Goal: Information Seeking & Learning: Learn about a topic

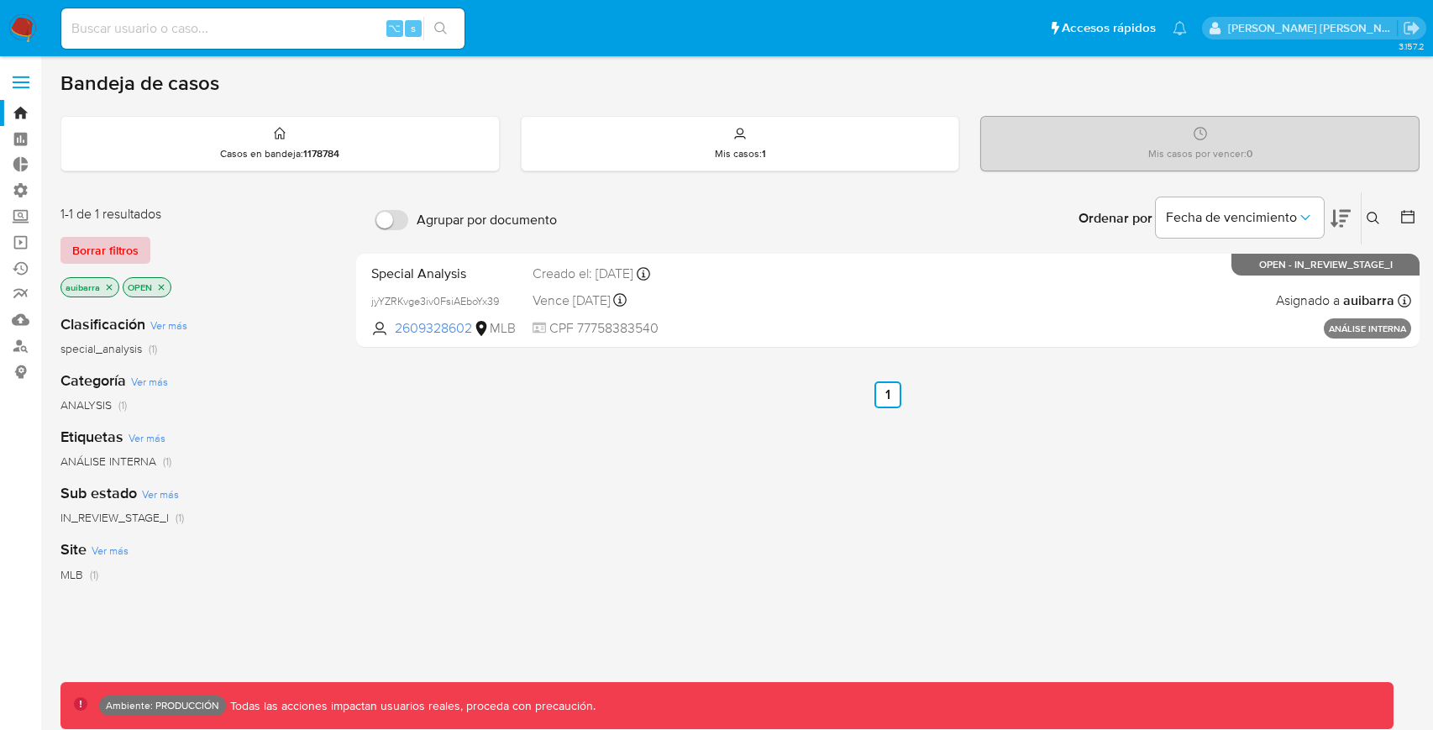
click at [138, 253] on button "Borrar filtros" at bounding box center [105, 250] width 90 height 27
click at [138, 253] on div "Borrar filtros" at bounding box center [194, 250] width 269 height 27
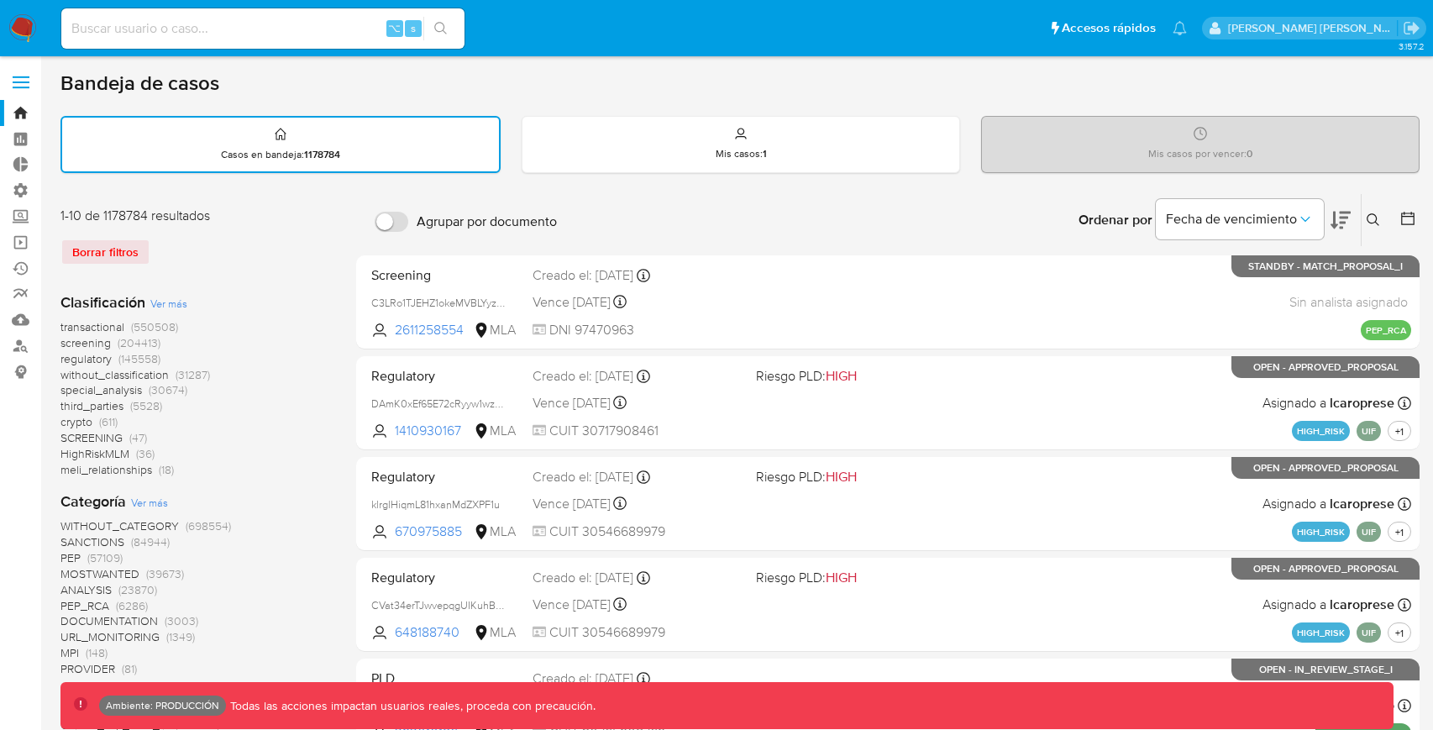
click at [312, 21] on input at bounding box center [262, 29] width 403 height 22
paste input "143125485"
type input "143125485"
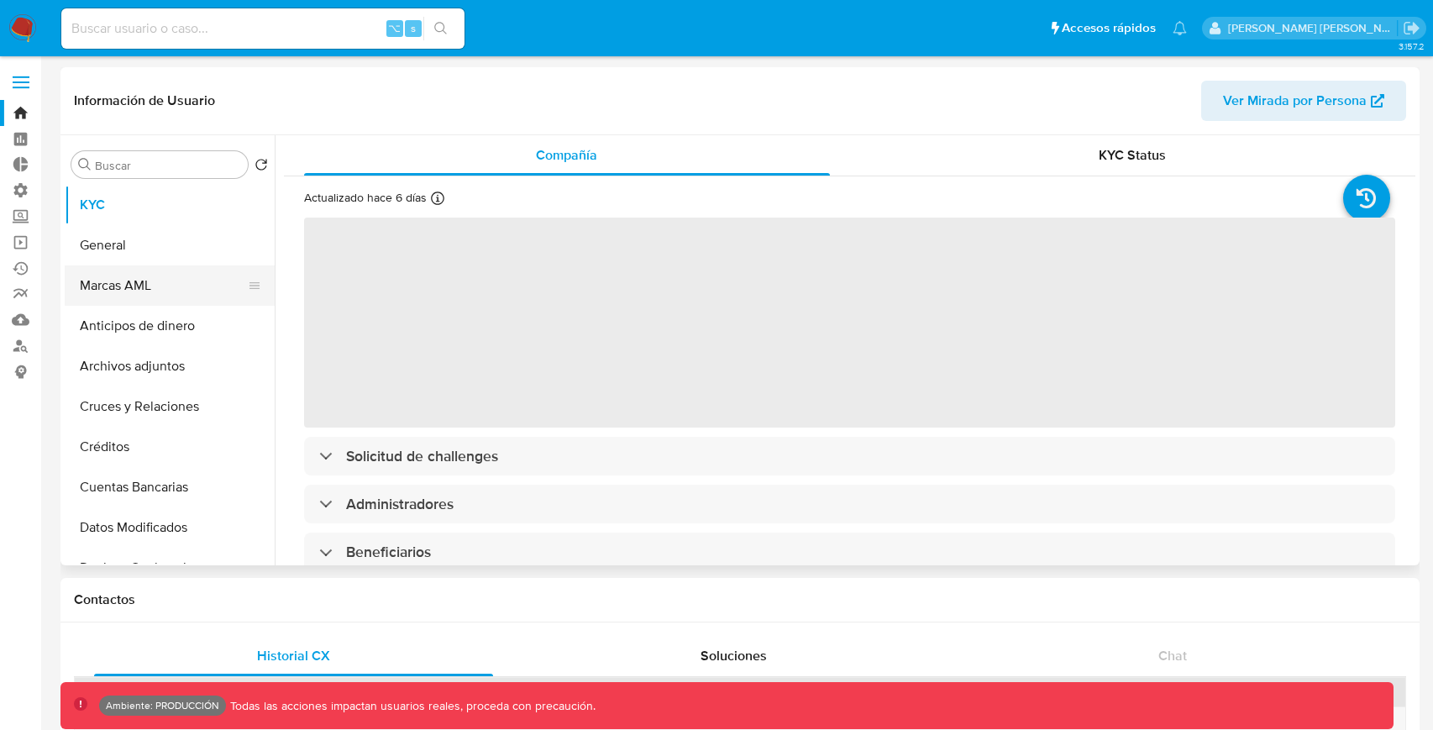
click at [202, 266] on button "Marcas AML" at bounding box center [163, 285] width 196 height 40
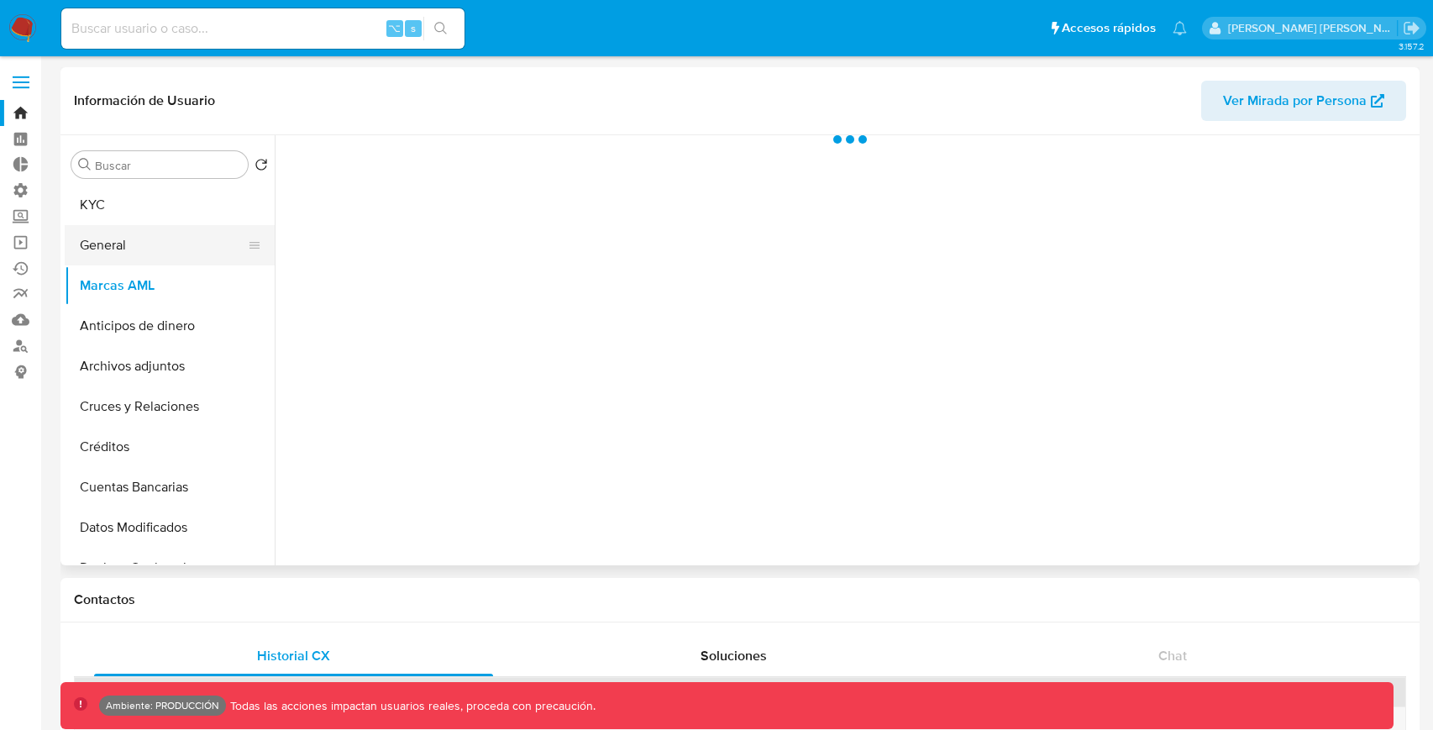
click at [202, 256] on button "General" at bounding box center [163, 245] width 196 height 40
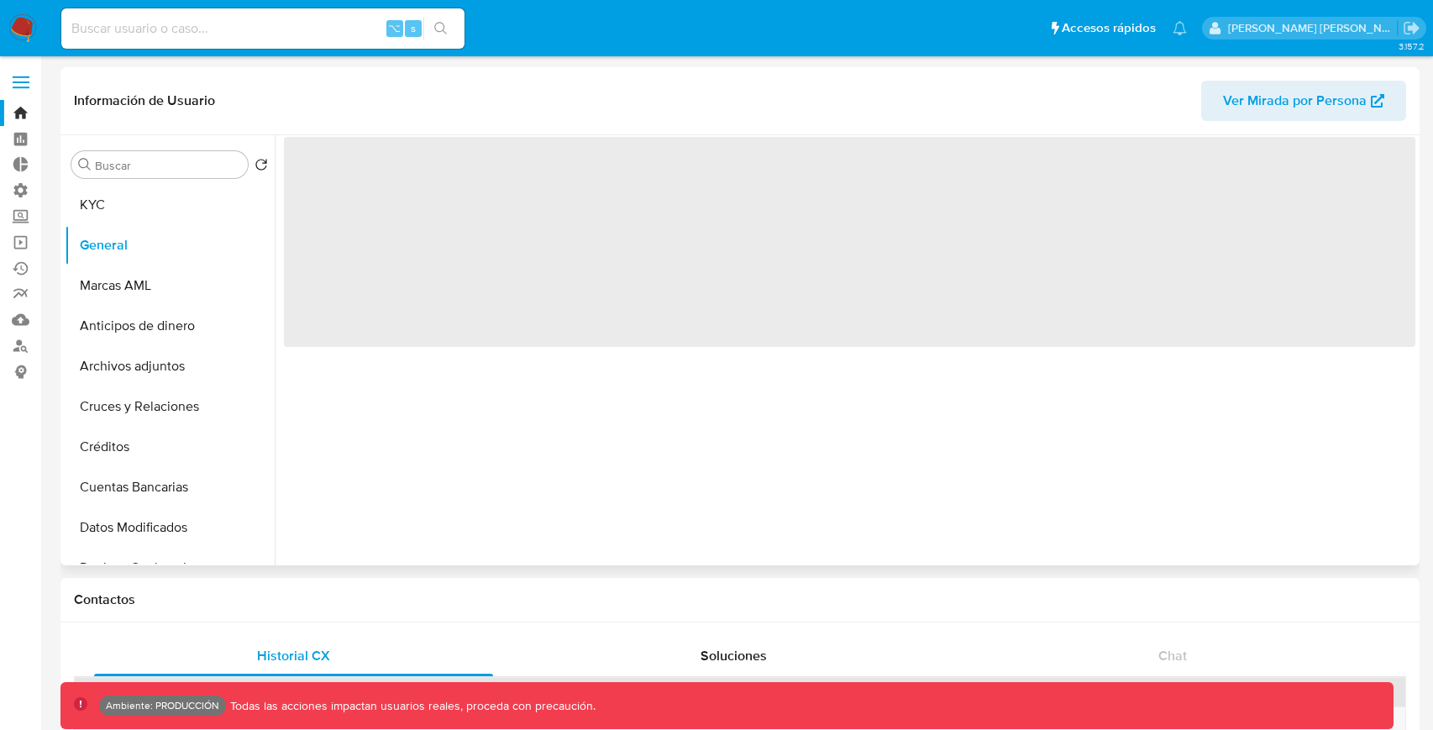
select select "10"
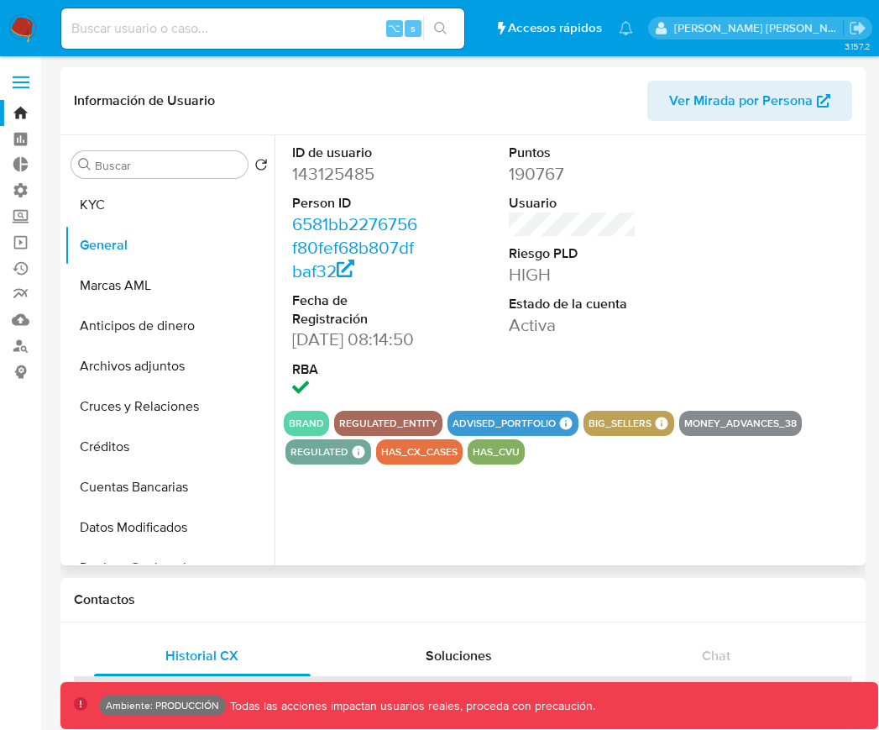
click at [799, 97] on span "Ver Mirada por Persona" at bounding box center [741, 101] width 144 height 40
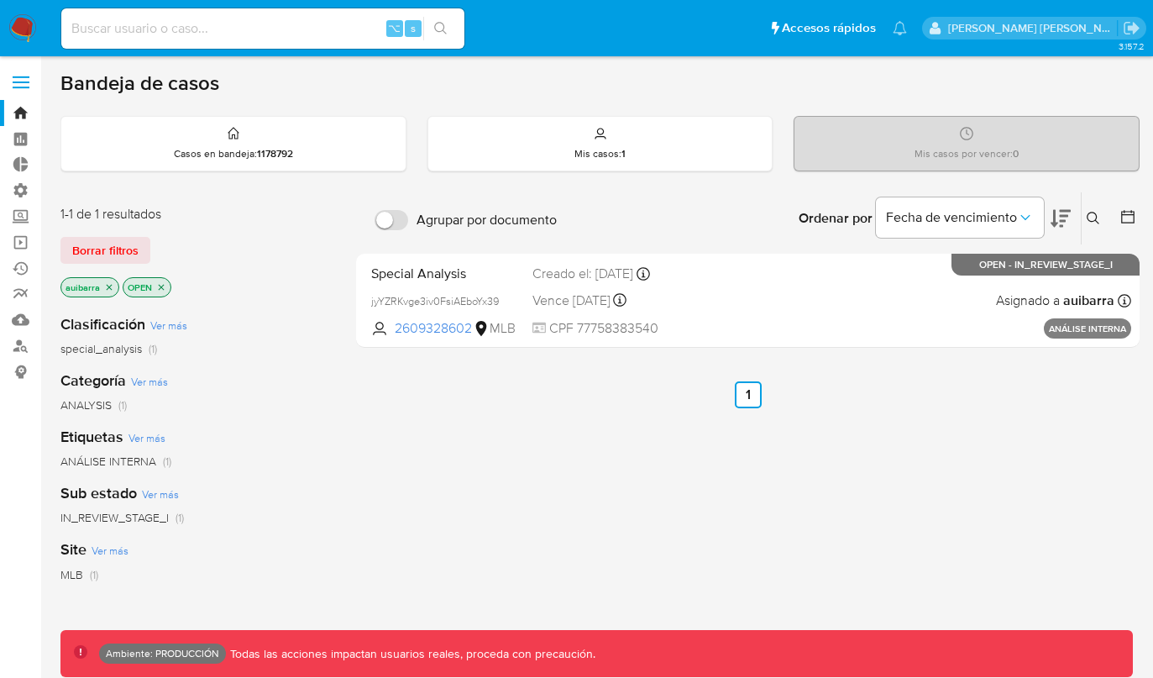
click at [232, 20] on input at bounding box center [262, 29] width 403 height 22
paste input "143125485"
type input "143125485"
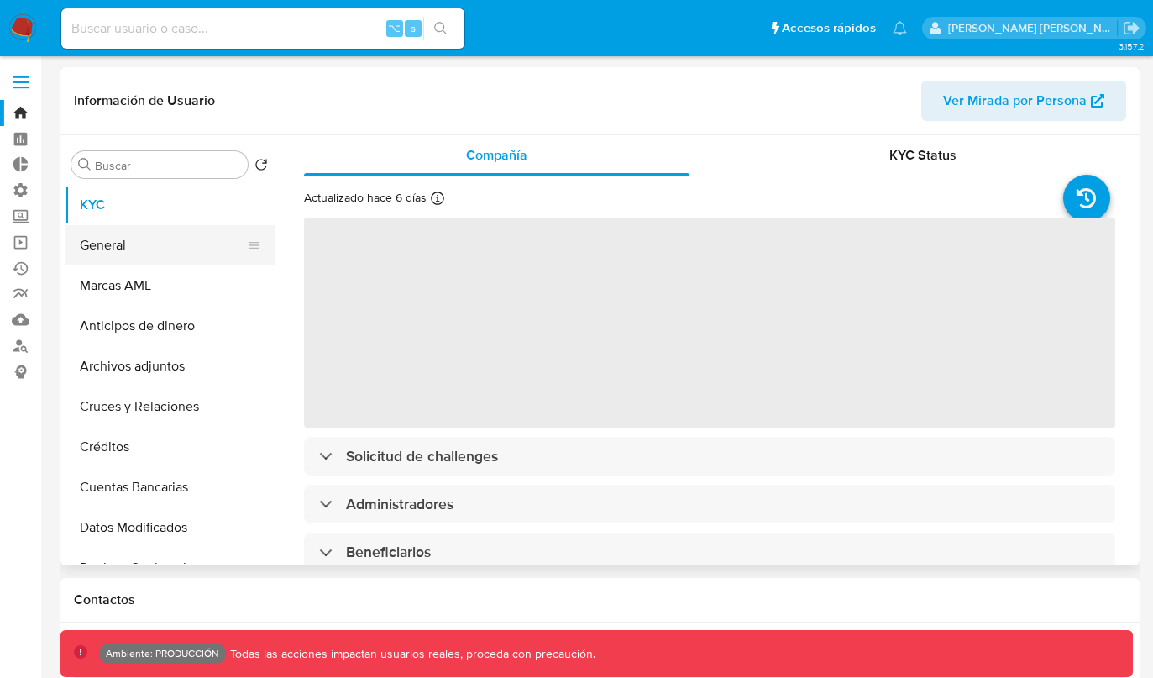
click at [163, 264] on button "General" at bounding box center [163, 245] width 196 height 40
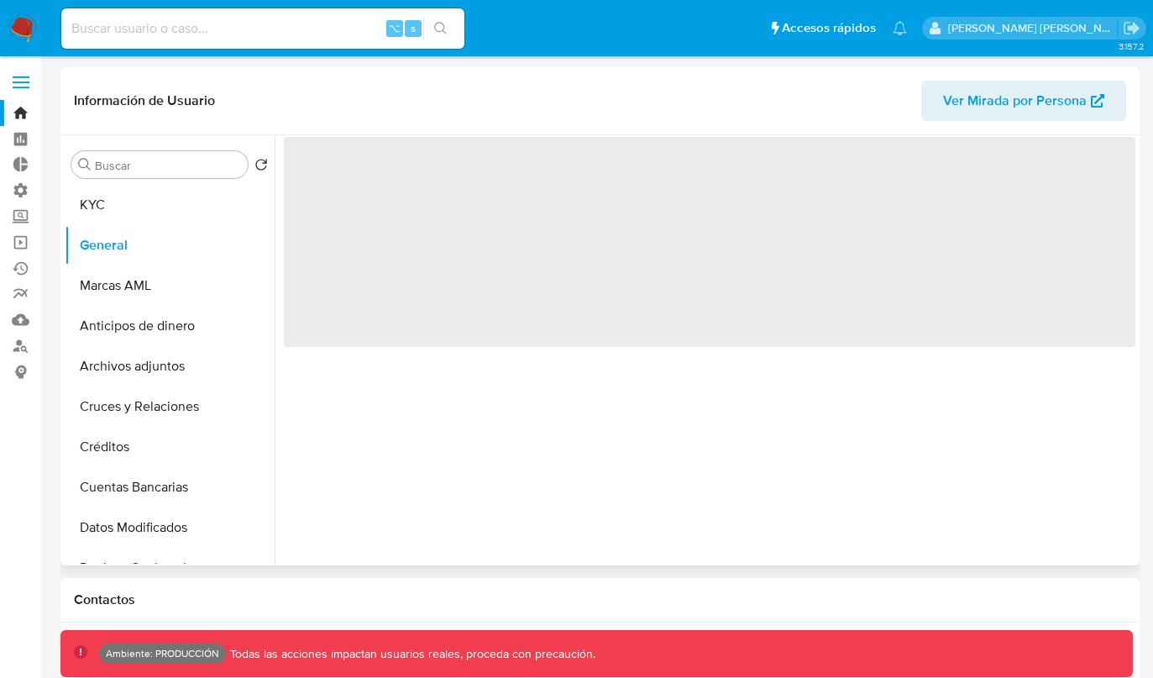
select select "10"
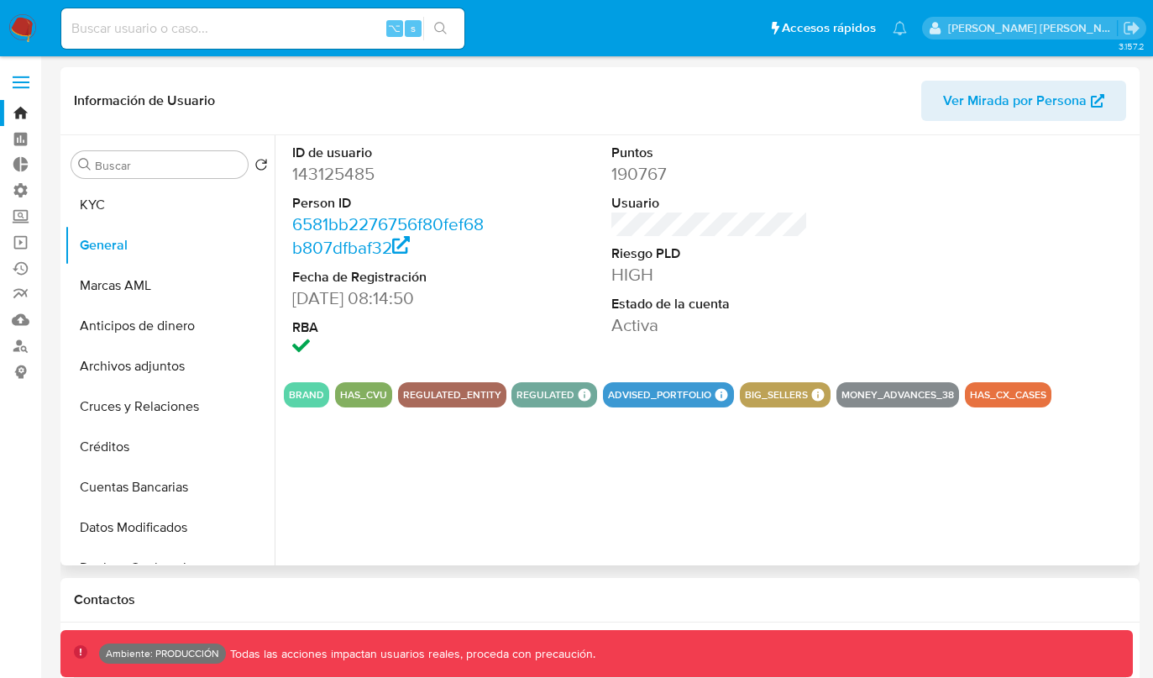
click at [981, 92] on span "Ver Mirada por Persona" at bounding box center [1015, 101] width 144 height 40
click at [194, 26] on input at bounding box center [262, 29] width 403 height 22
type input "superar"
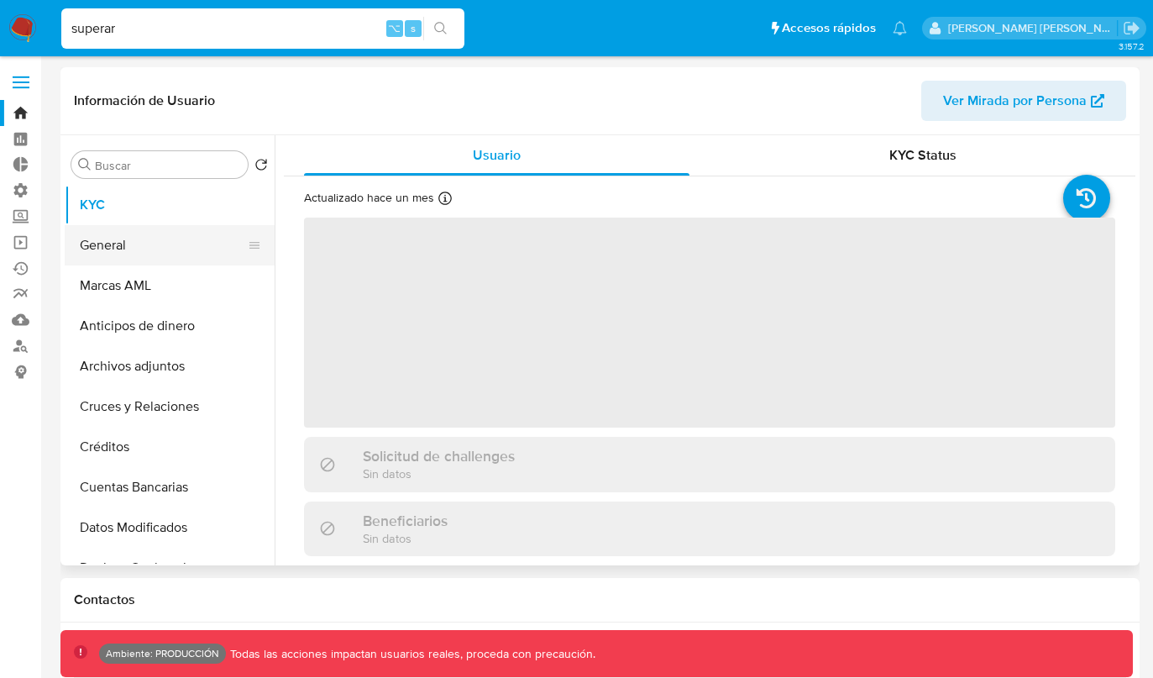
click at [162, 229] on button "General" at bounding box center [163, 245] width 196 height 40
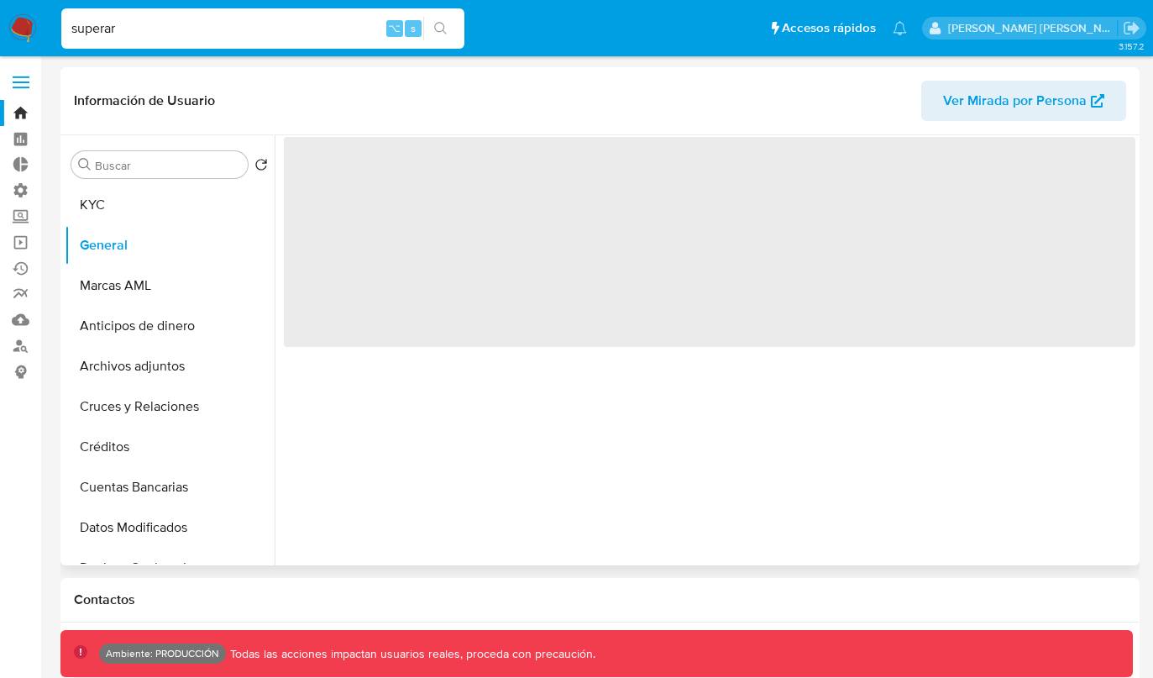
select select "10"
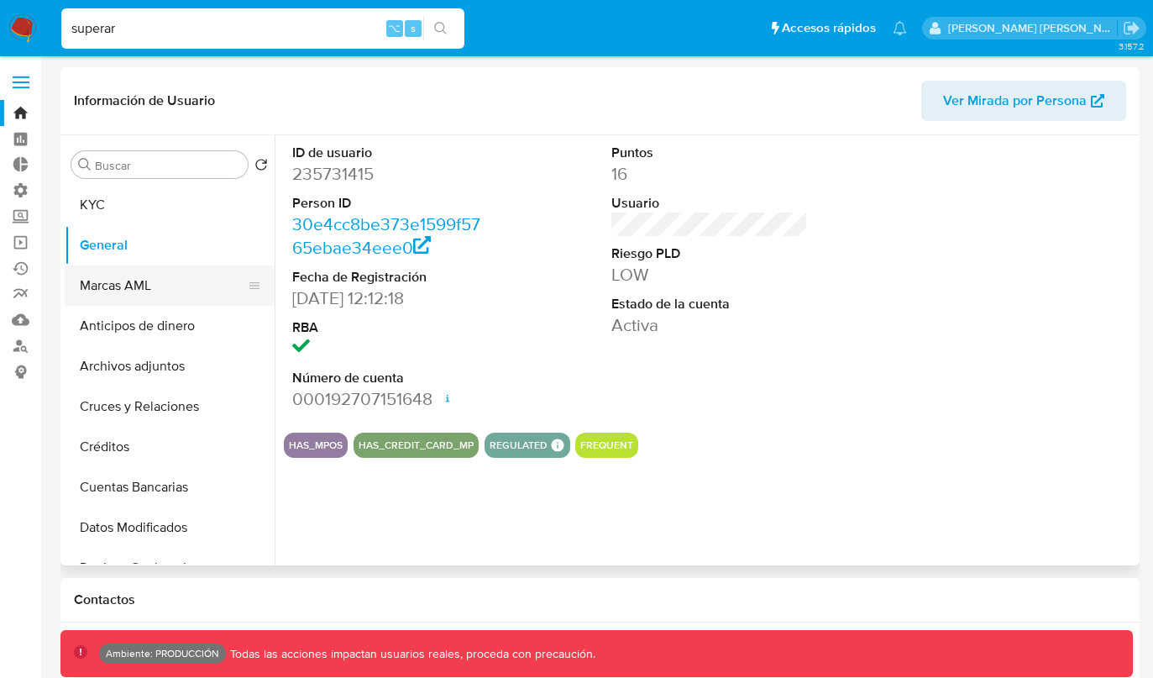
click at [171, 275] on button "Marcas AML" at bounding box center [163, 285] width 196 height 40
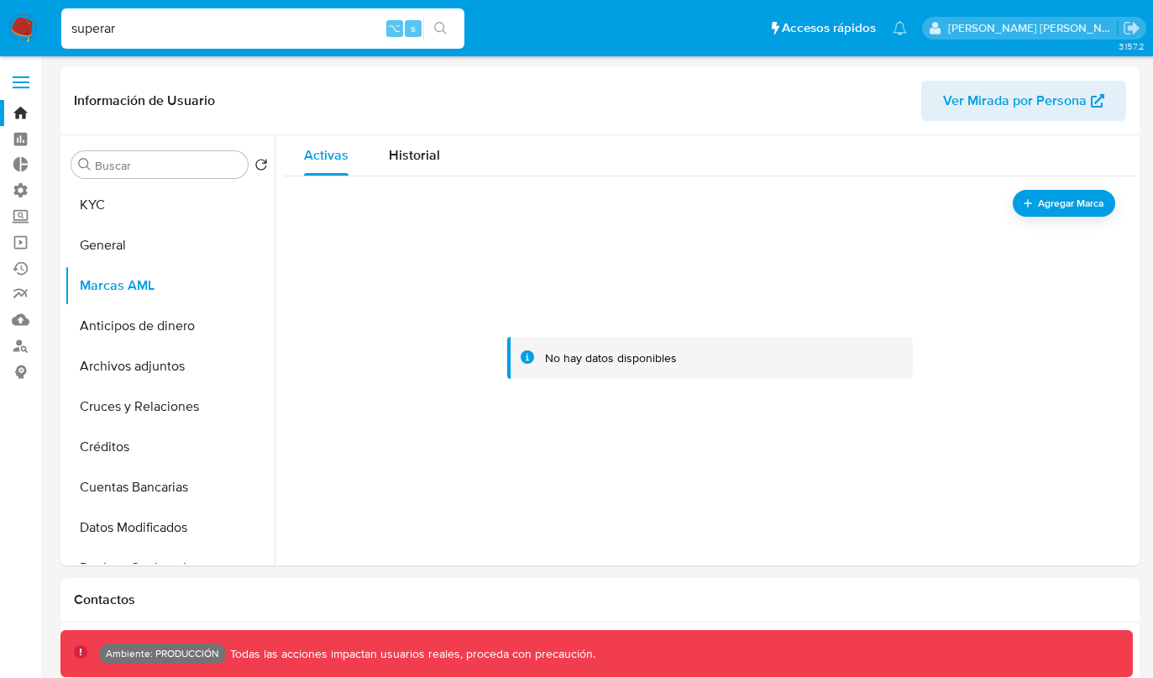
click at [30, 24] on img at bounding box center [22, 28] width 29 height 29
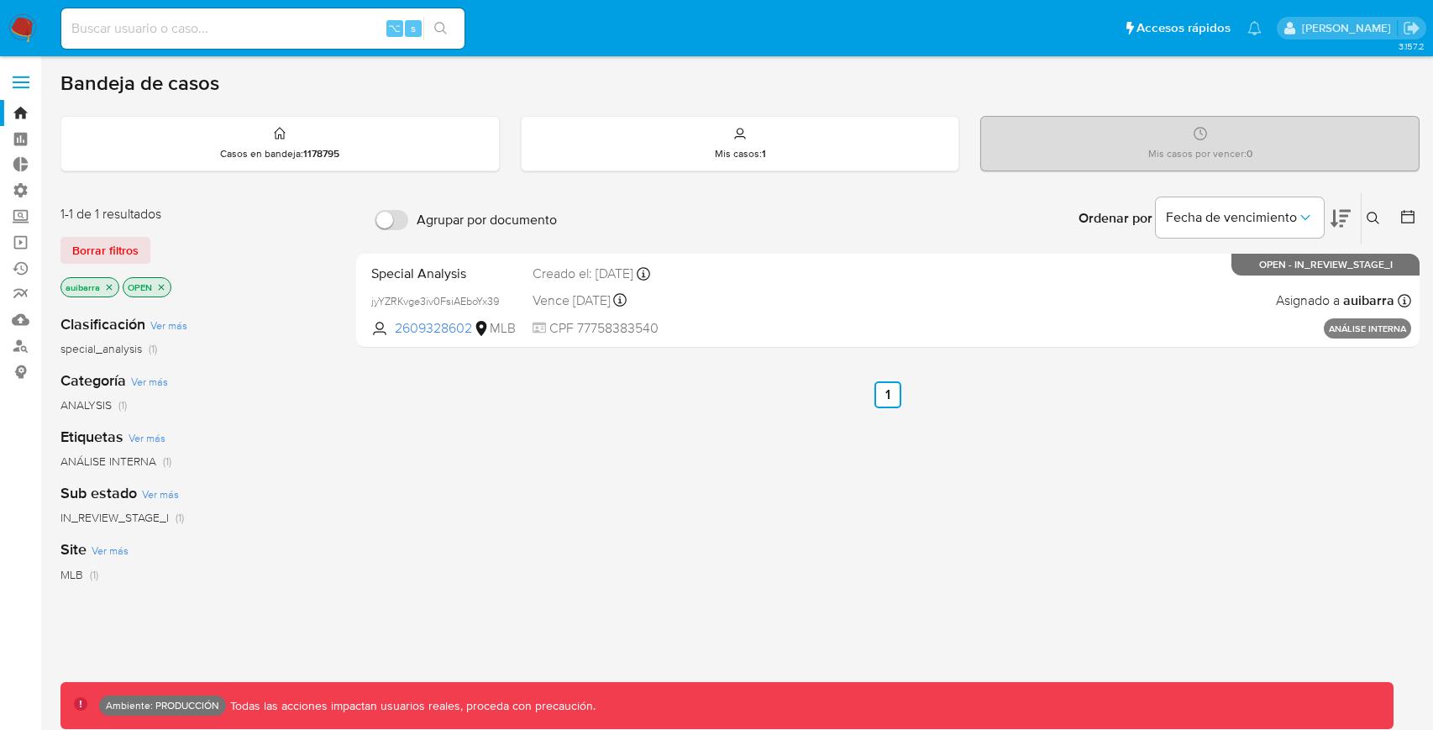
click at [327, 18] on input at bounding box center [262, 29] width 403 height 22
paste input "AML-23350"
type input "AML-23350"
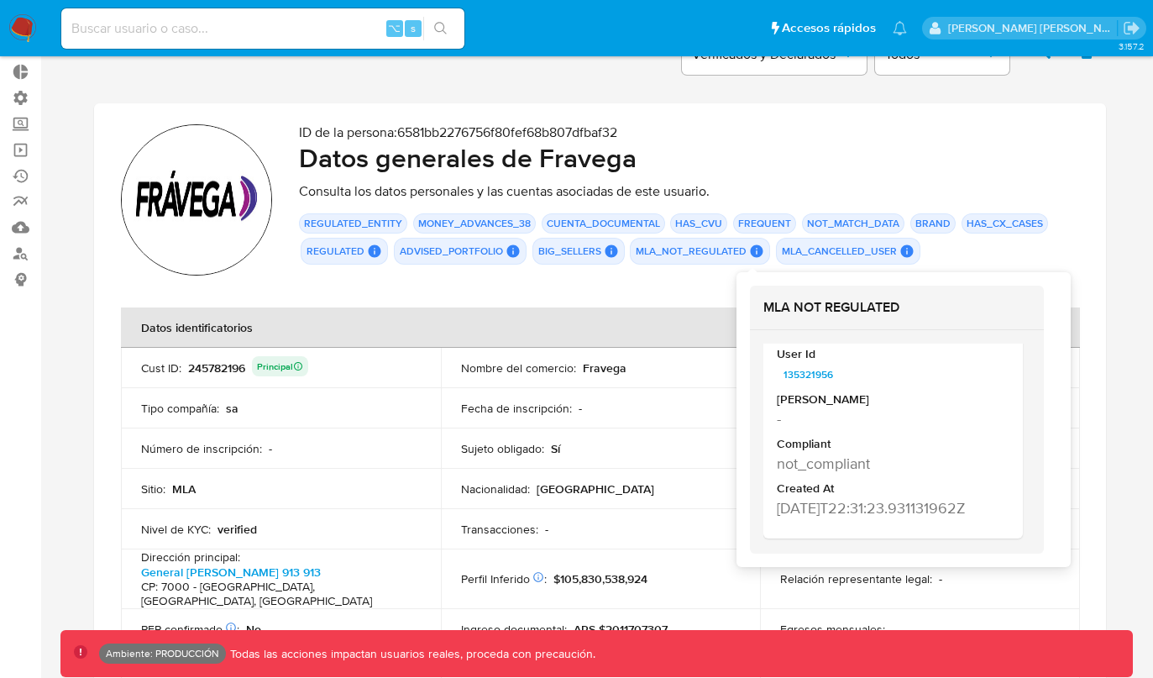
scroll to position [3601, 0]
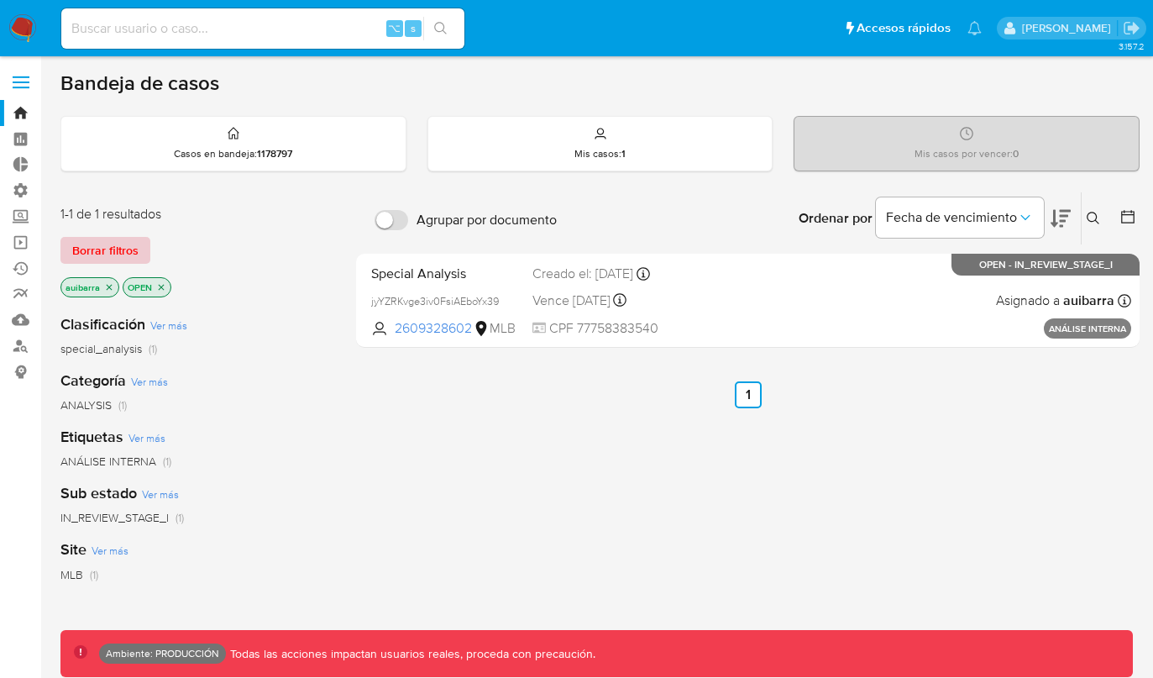
click at [140, 251] on button "Borrar filtros" at bounding box center [105, 250] width 90 height 27
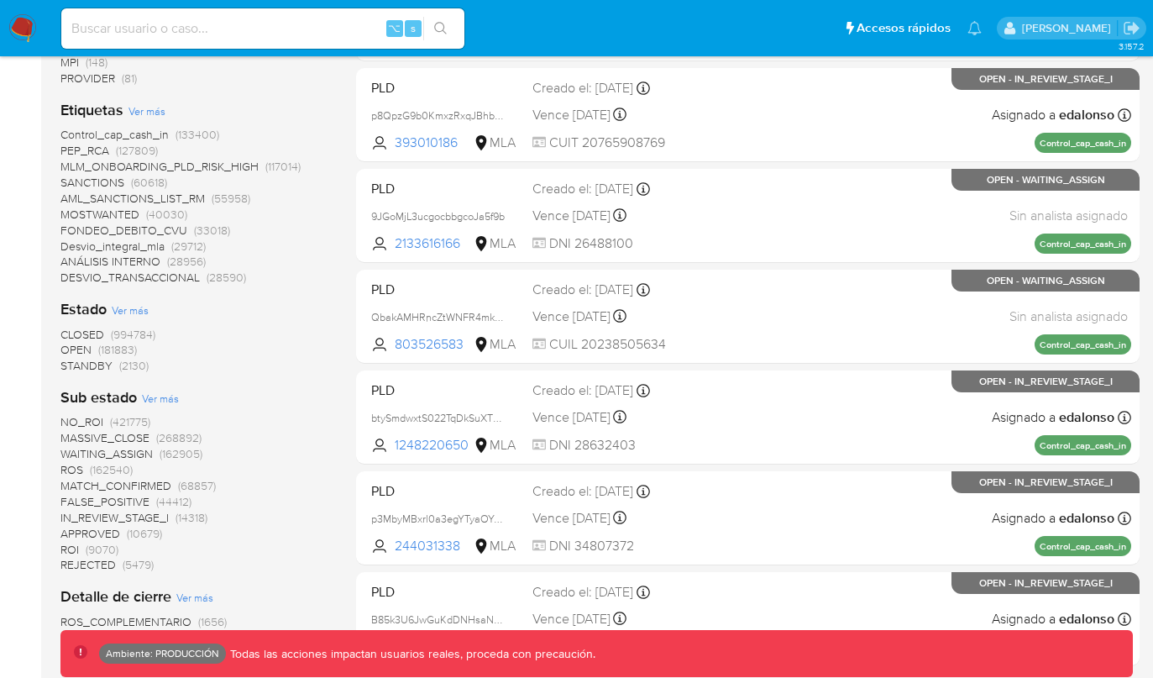
scroll to position [1278, 0]
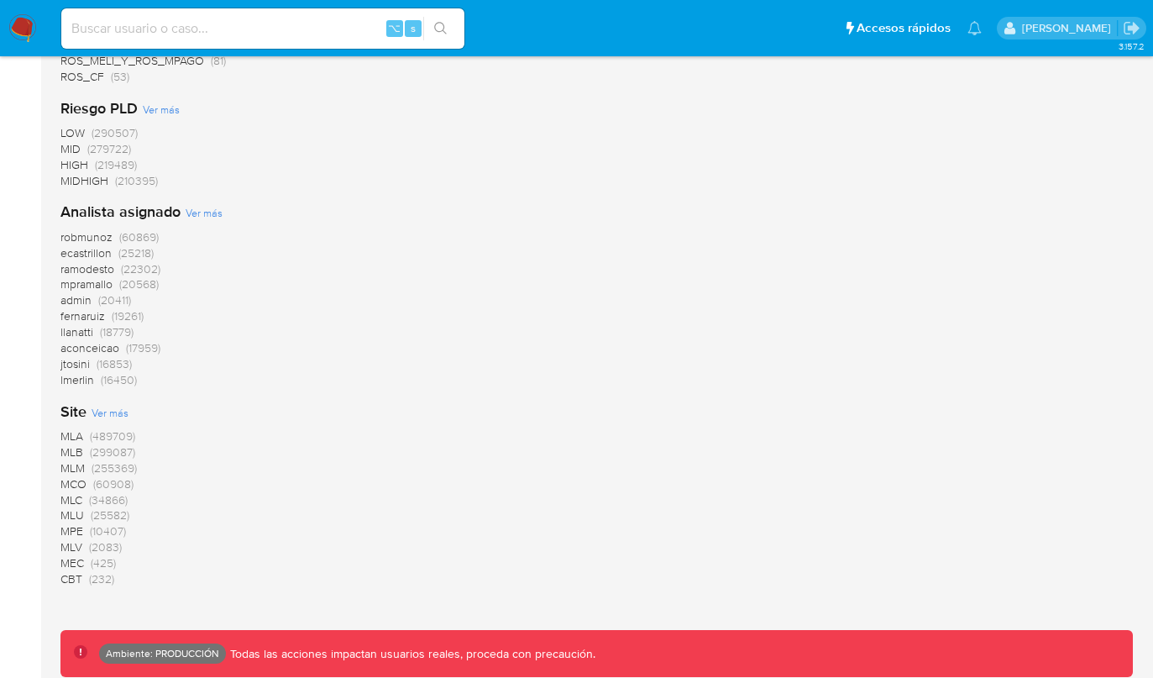
click at [79, 437] on span "MLA" at bounding box center [71, 435] width 23 height 17
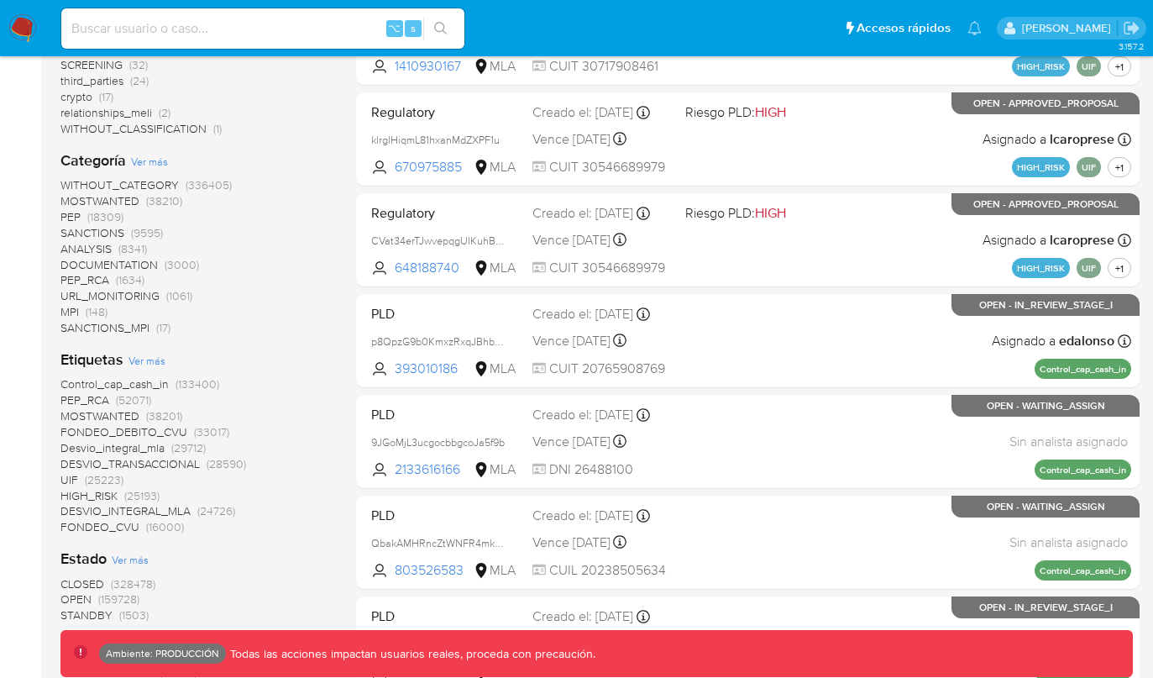
scroll to position [366, 0]
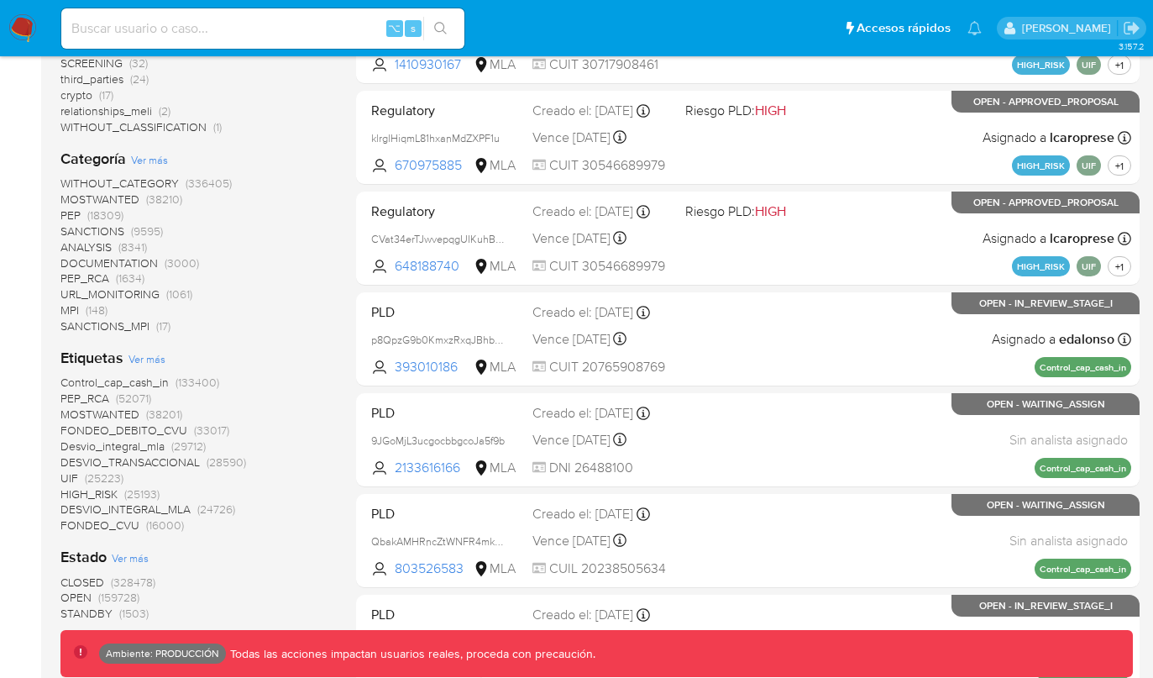
click at [118, 197] on span "MOSTWANTED" at bounding box center [99, 199] width 79 height 17
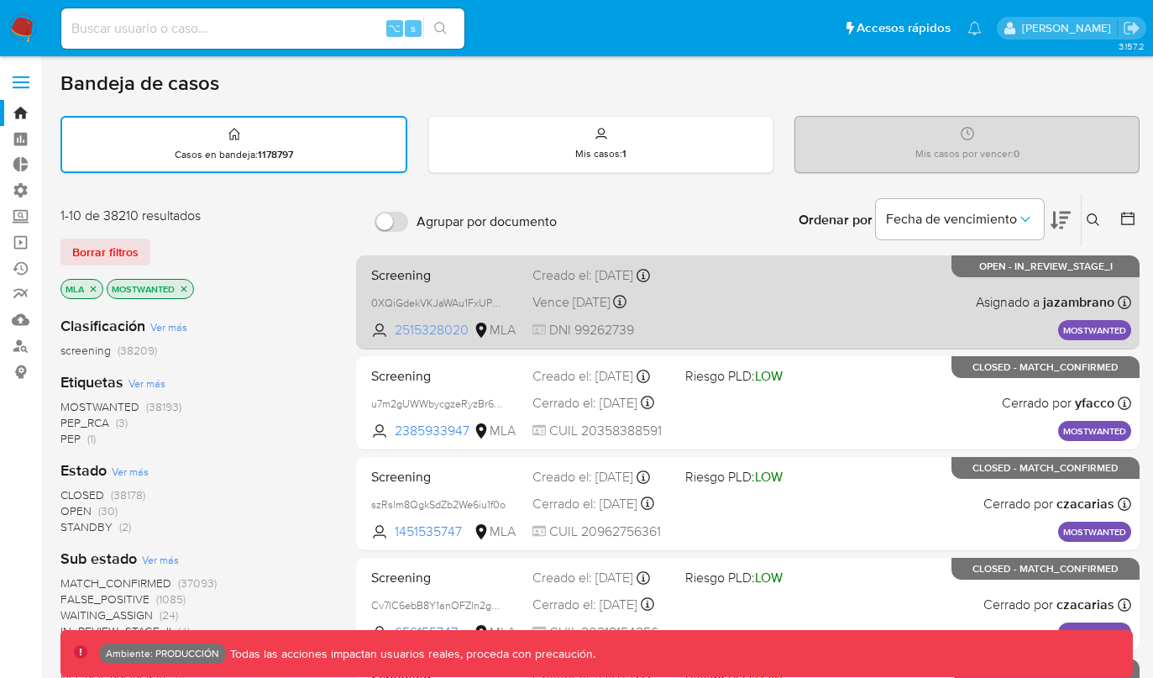
click at [409, 329] on span "2515328020" at bounding box center [433, 330] width 76 height 18
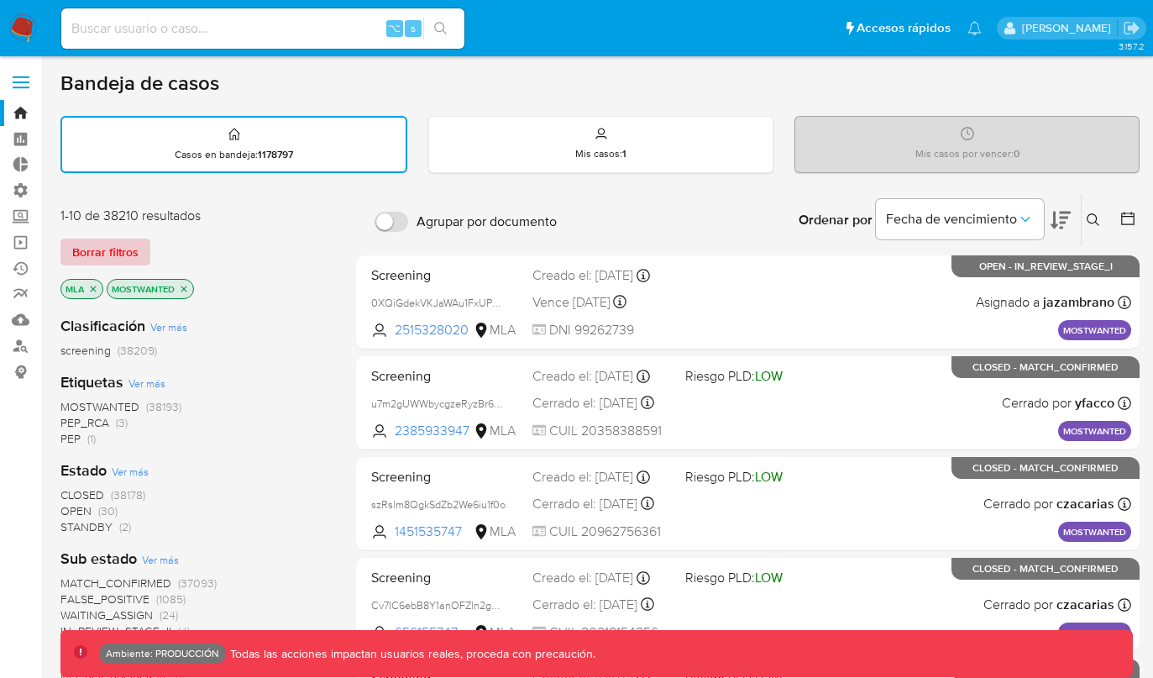
click at [125, 249] on span "Borrar filtros" at bounding box center [105, 252] width 66 height 24
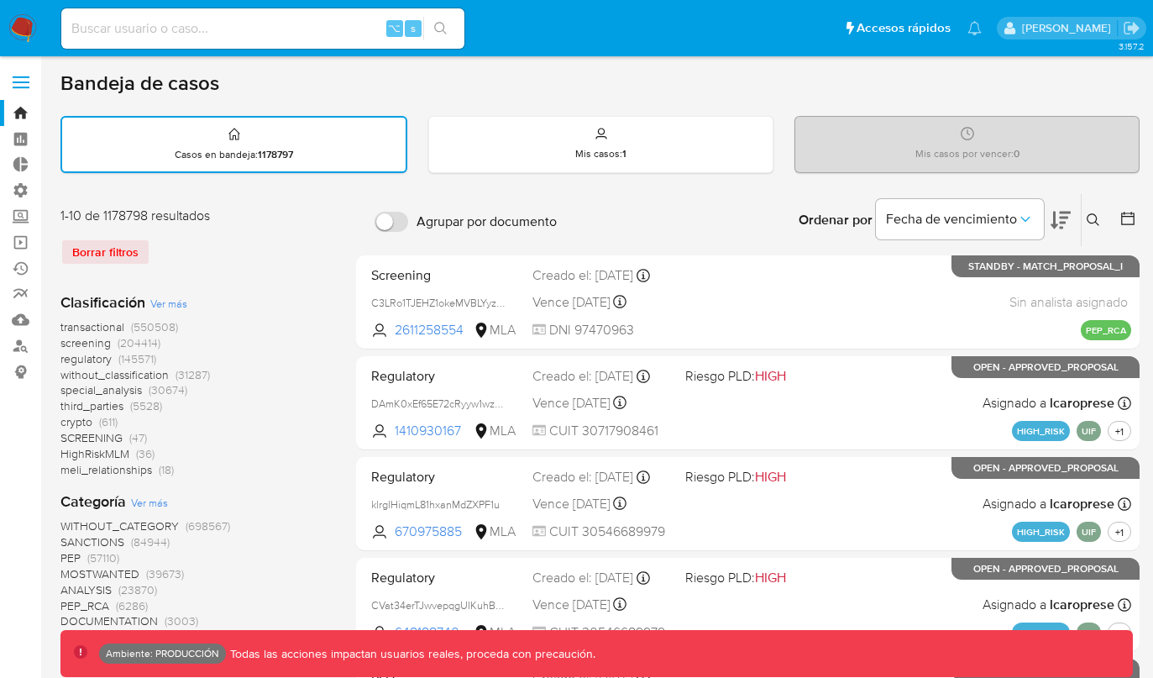
click at [104, 454] on span "HighRiskMLM" at bounding box center [94, 453] width 69 height 17
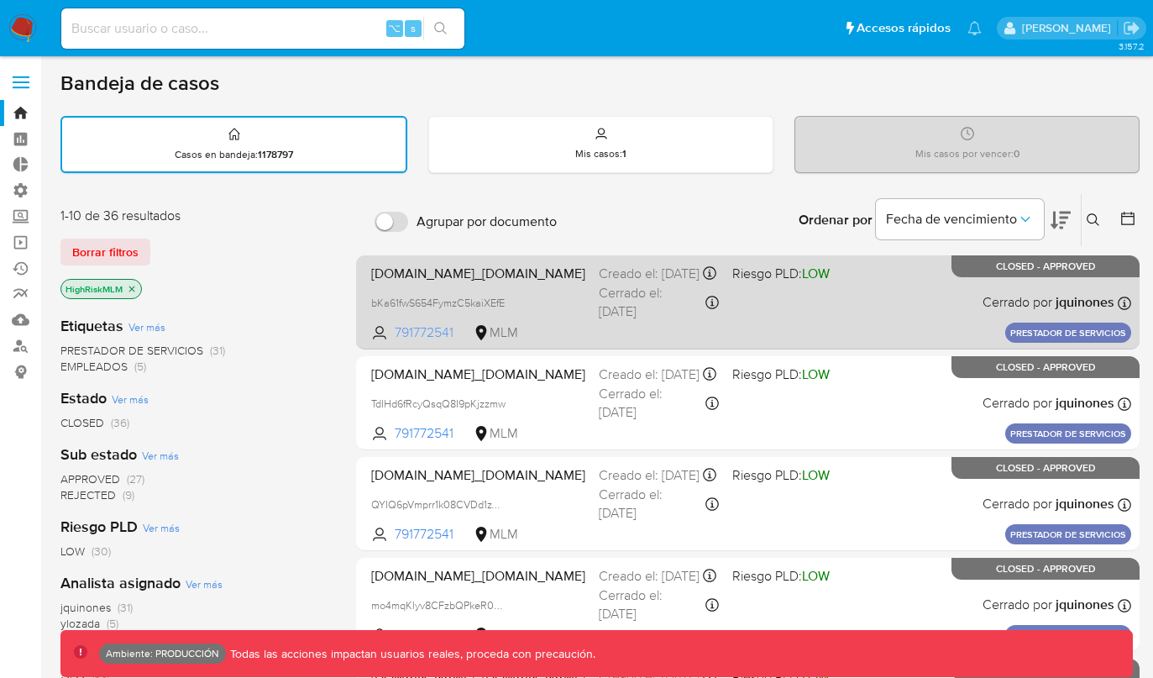
click at [424, 341] on span "791772541" at bounding box center [433, 332] width 76 height 18
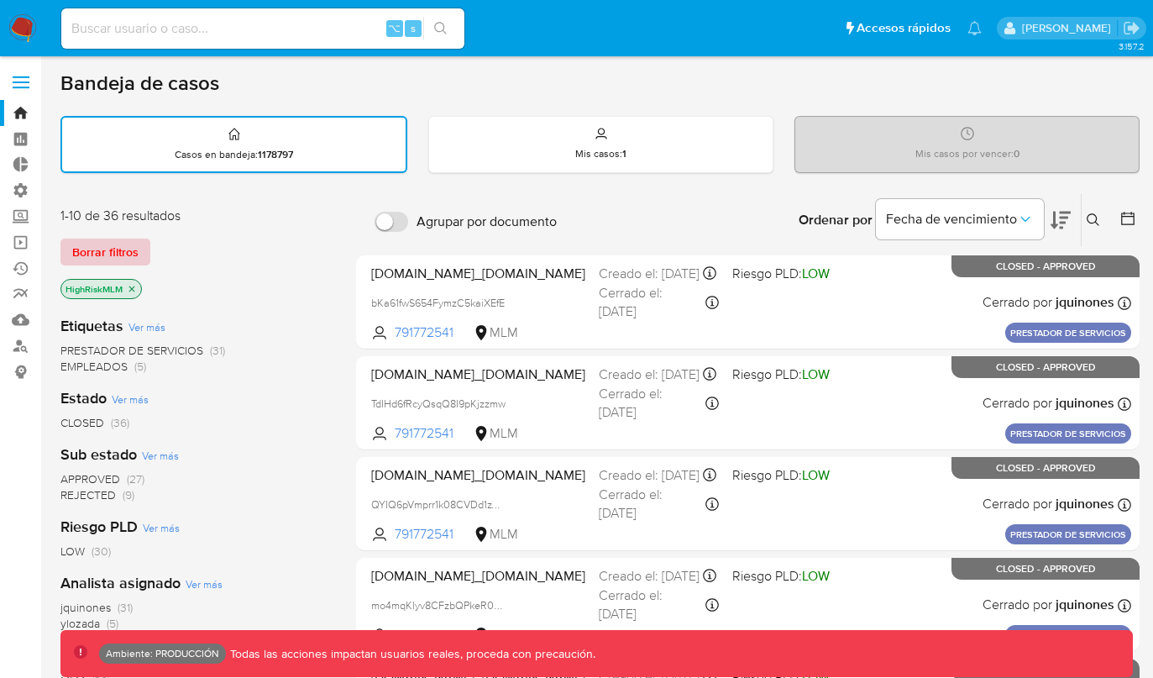
click at [123, 242] on span "Borrar filtros" at bounding box center [105, 252] width 66 height 24
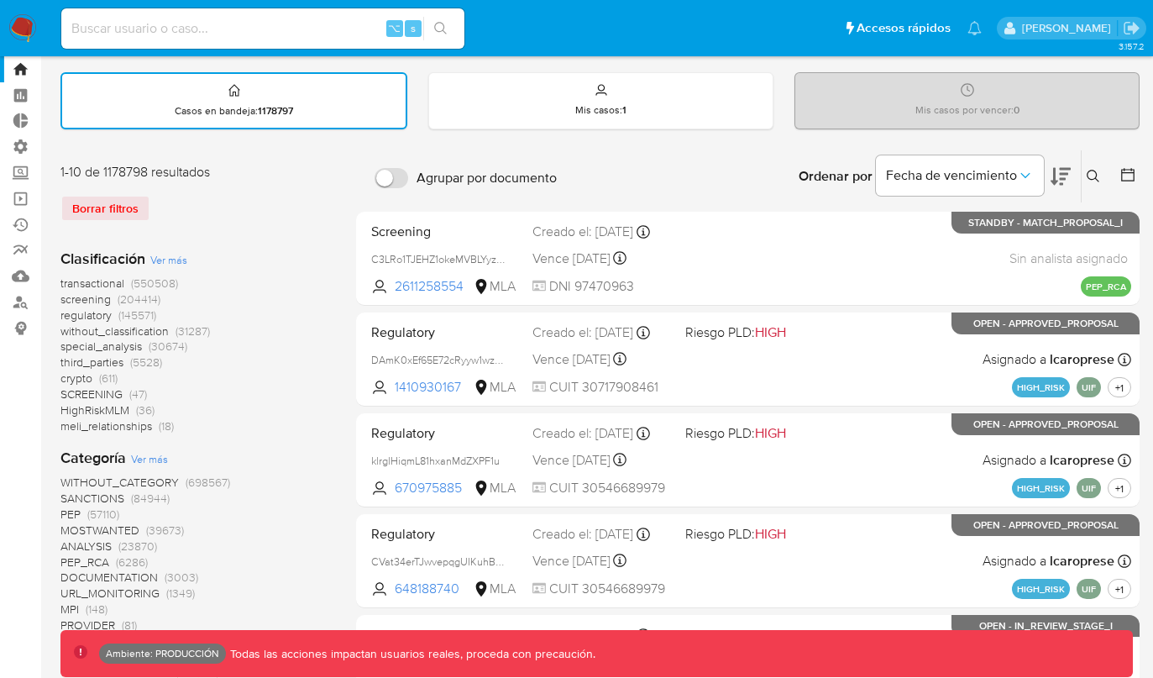
scroll to position [48, 0]
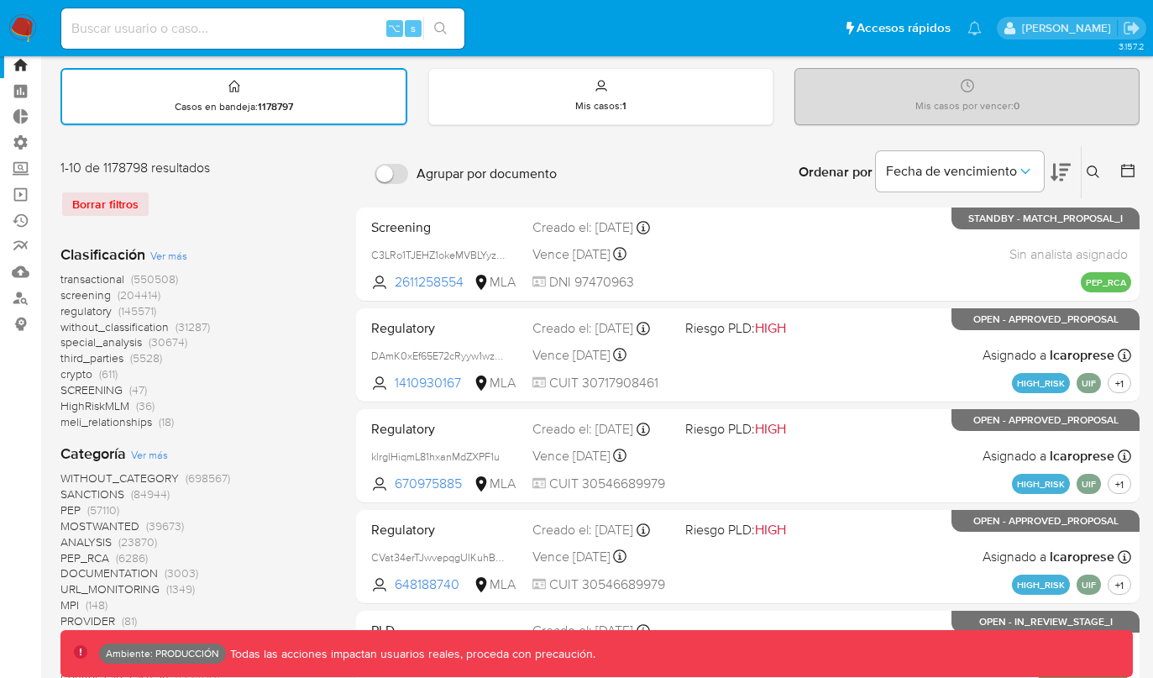
click at [78, 587] on span "URL_MONITORING" at bounding box center [109, 588] width 99 height 17
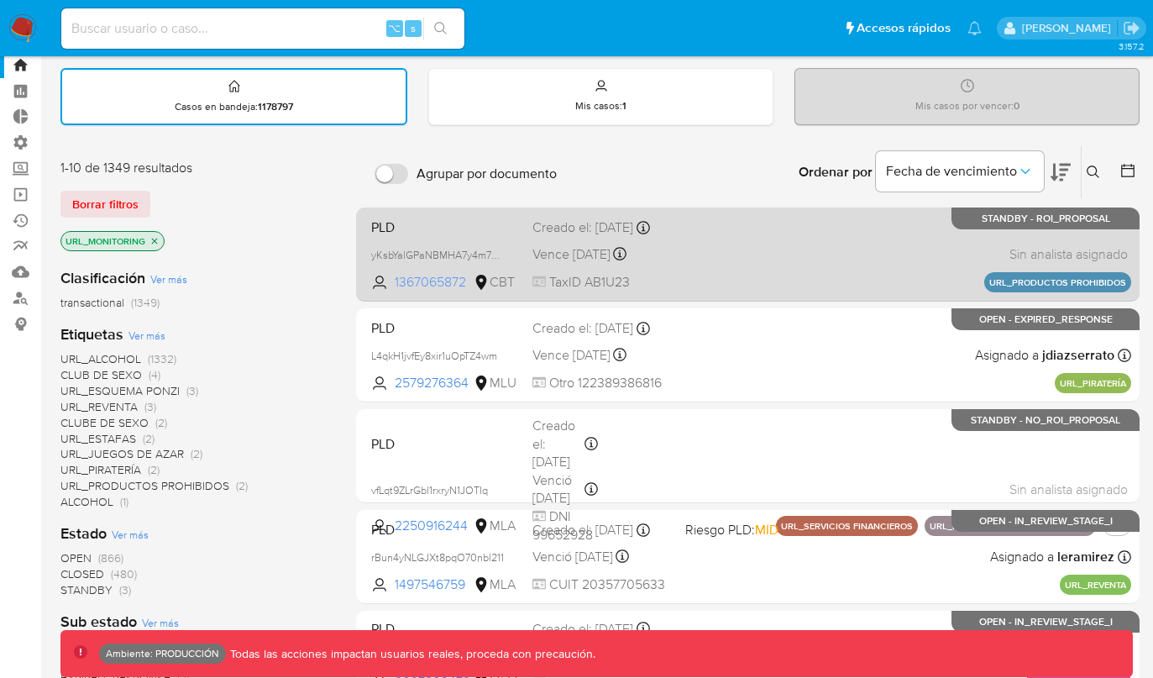
click at [451, 285] on span "1367065872" at bounding box center [433, 282] width 76 height 18
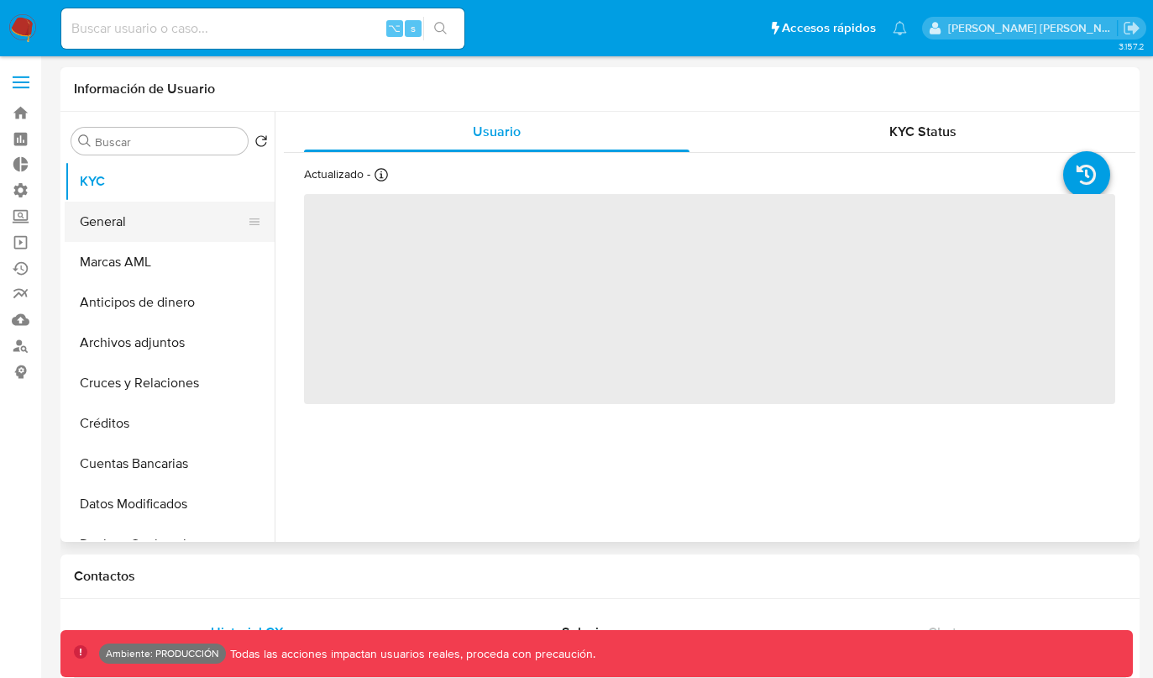
click at [216, 228] on button "General" at bounding box center [163, 222] width 196 height 40
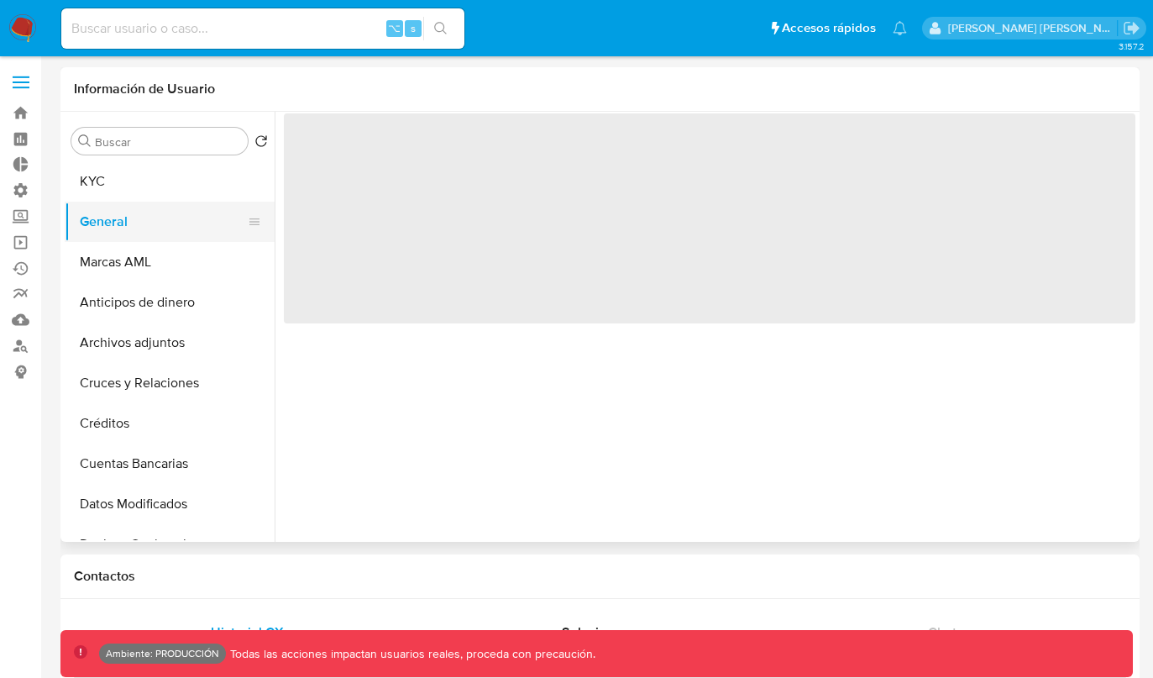
select select "10"
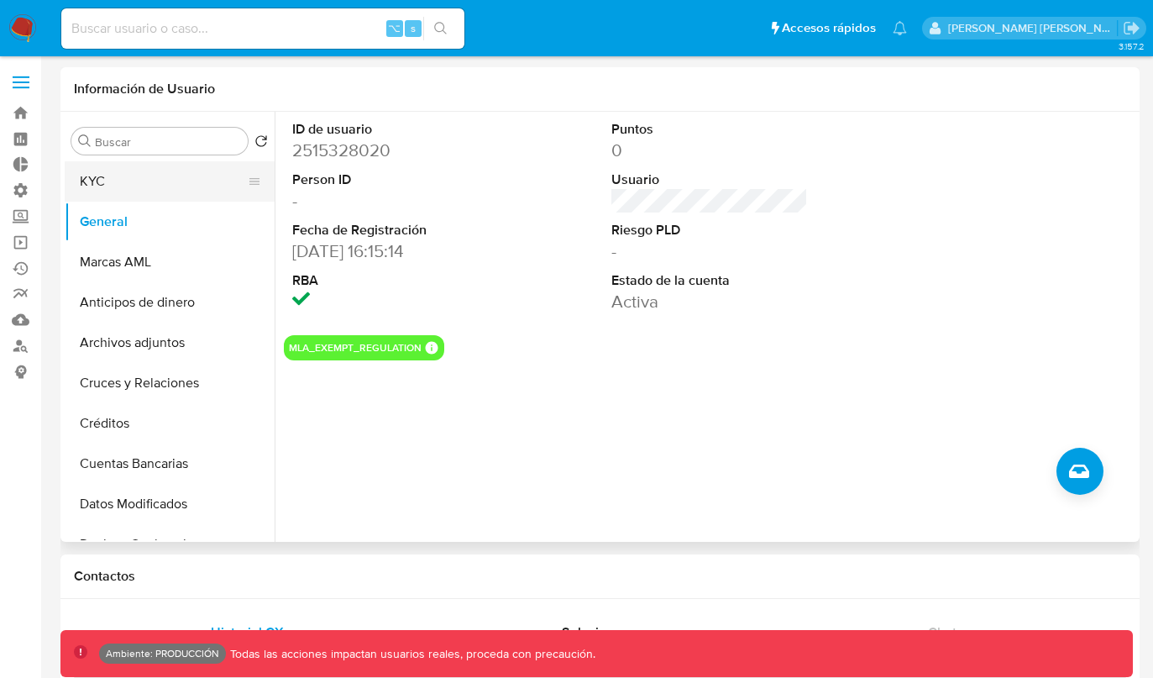
click at [184, 183] on button "KYC" at bounding box center [163, 181] width 196 height 40
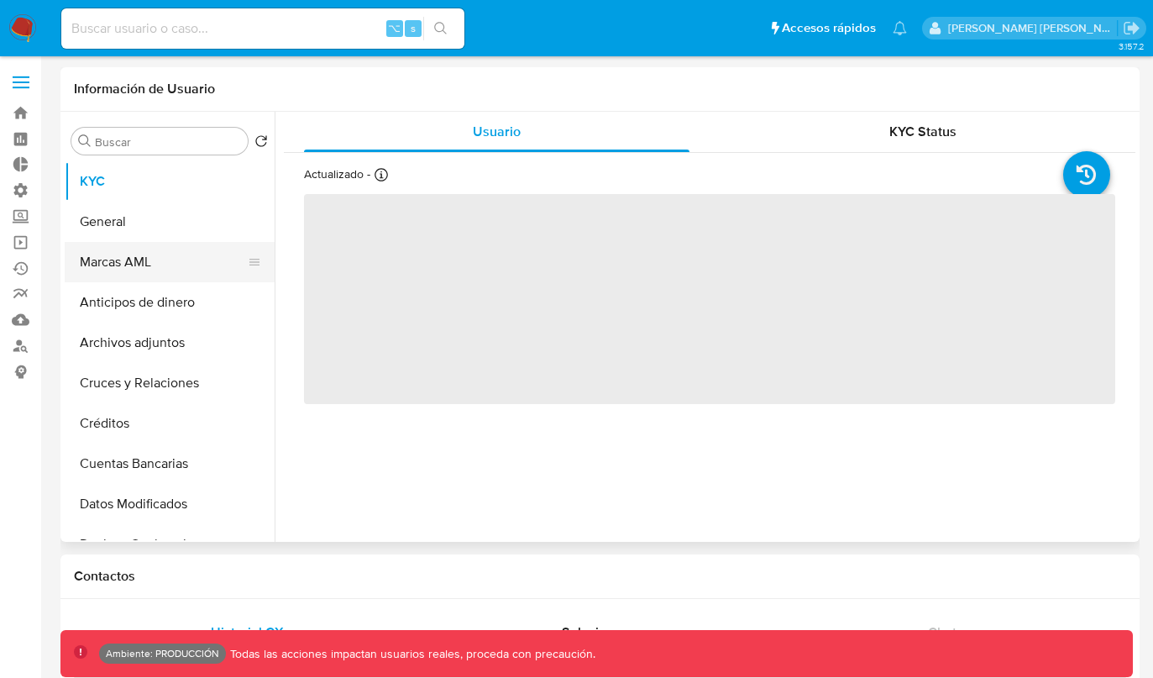
click at [92, 249] on button "Marcas AML" at bounding box center [163, 262] width 196 height 40
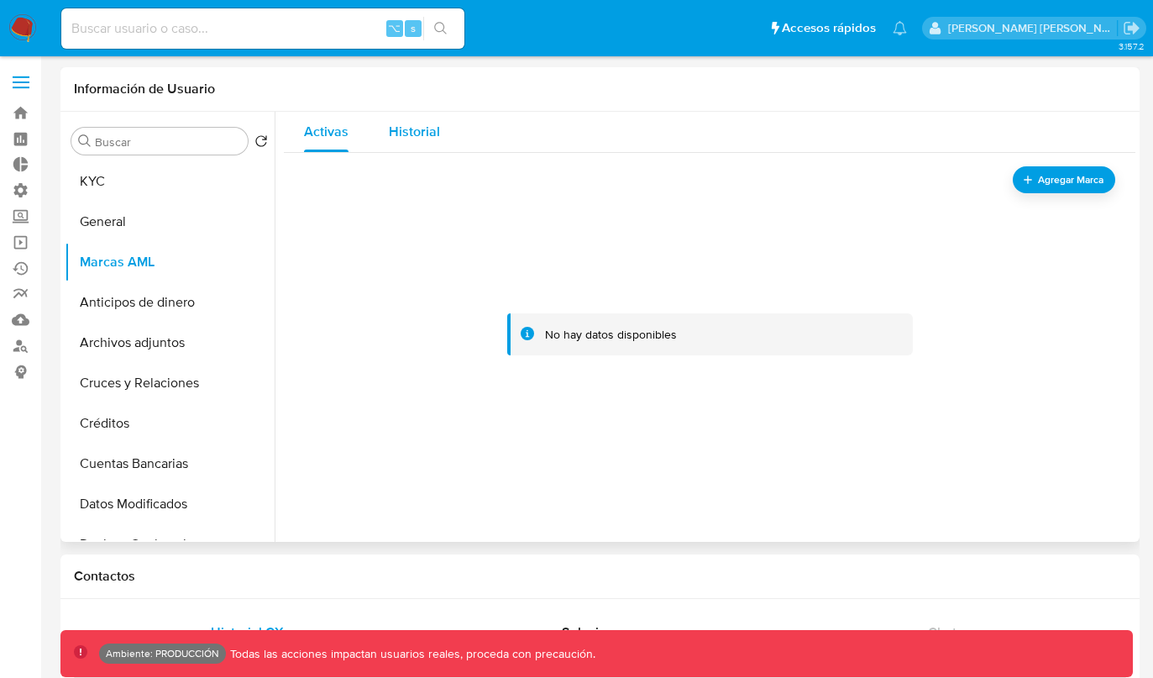
click at [426, 123] on span "Historial" at bounding box center [414, 131] width 51 height 19
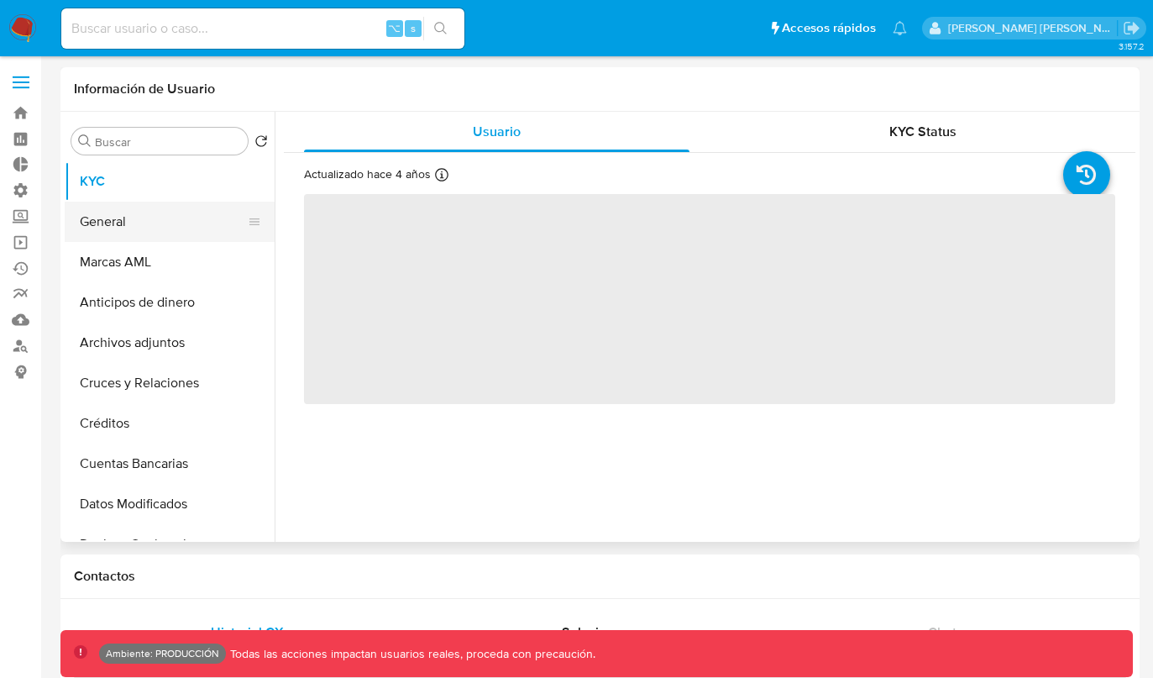
click at [170, 228] on button "General" at bounding box center [163, 222] width 196 height 40
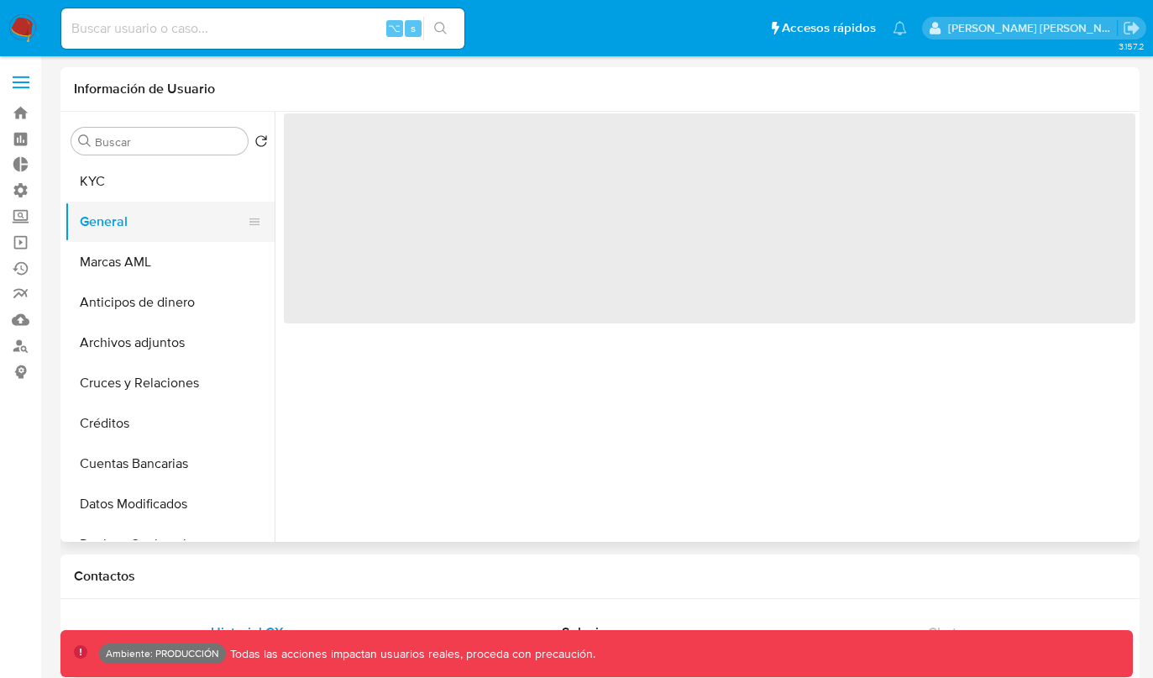
select select "10"
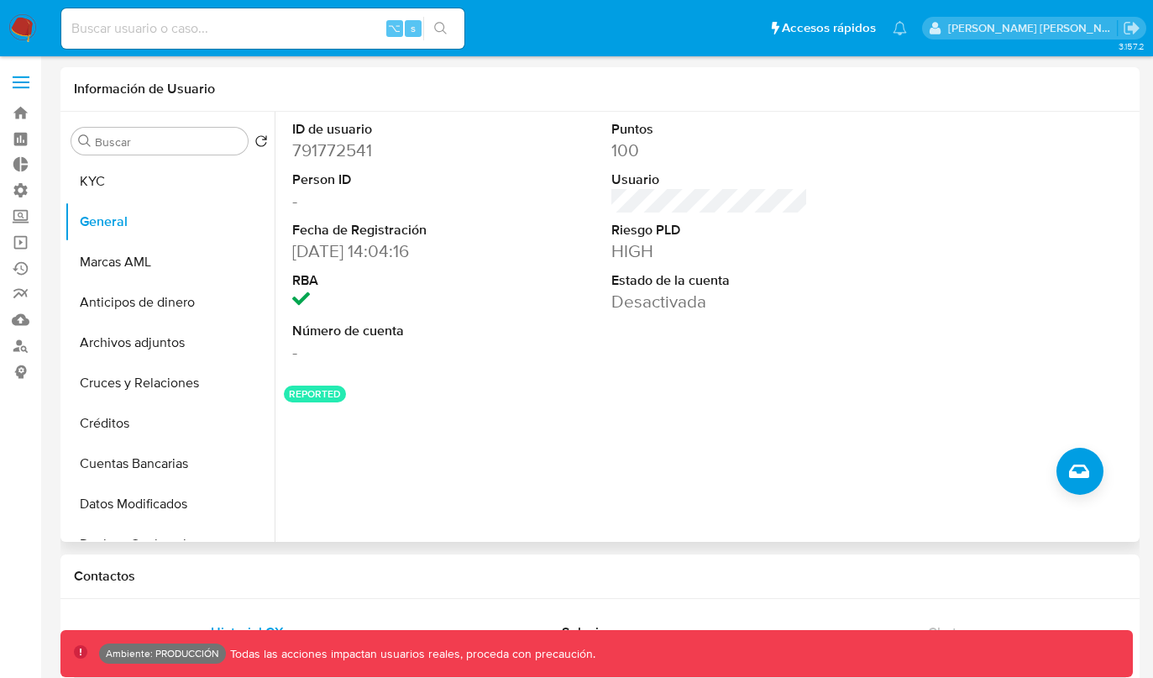
click at [306, 397] on button "REPORTED" at bounding box center [315, 393] width 52 height 7
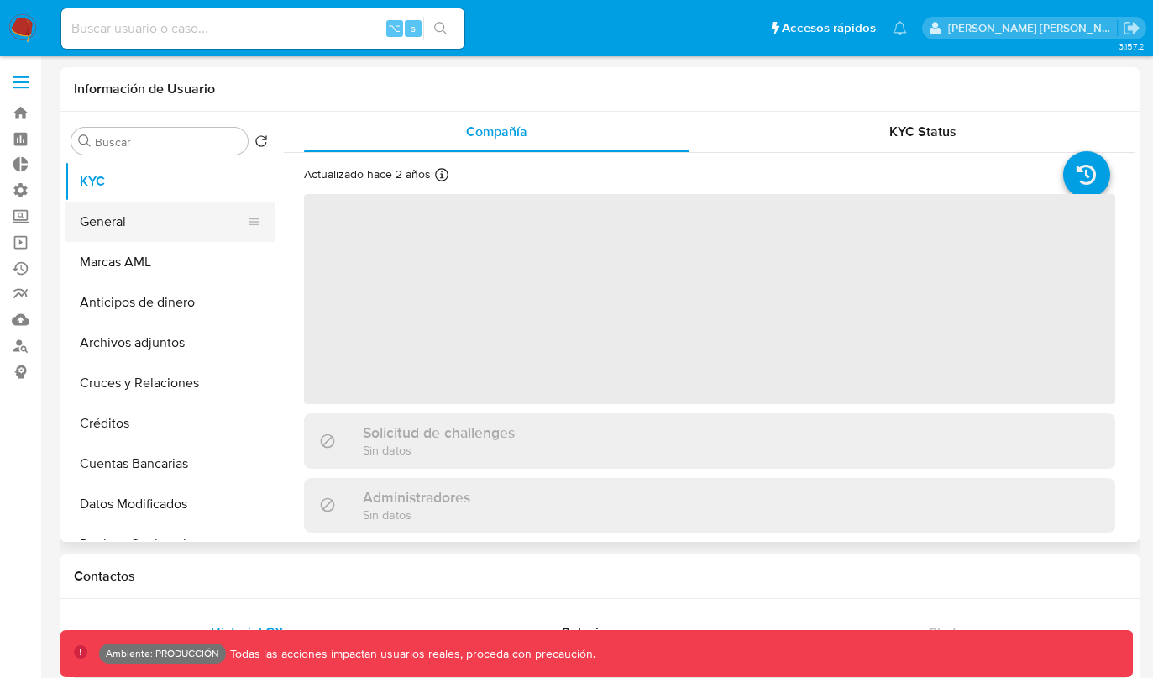
click at [212, 233] on button "General" at bounding box center [163, 222] width 196 height 40
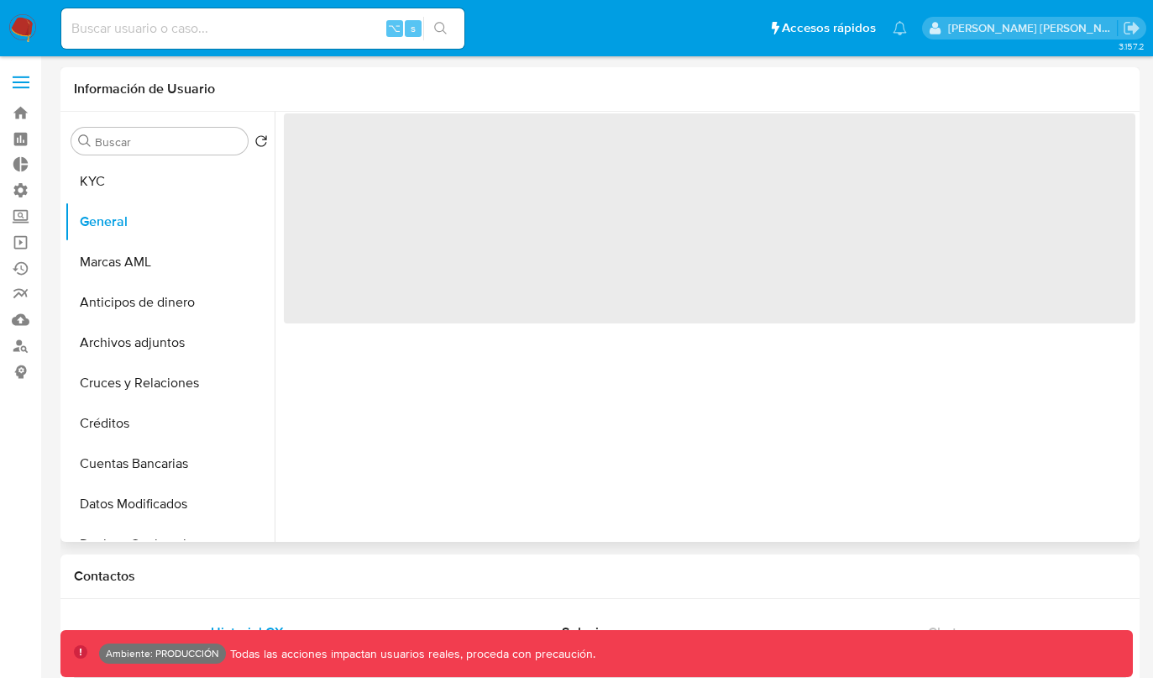
select select "10"
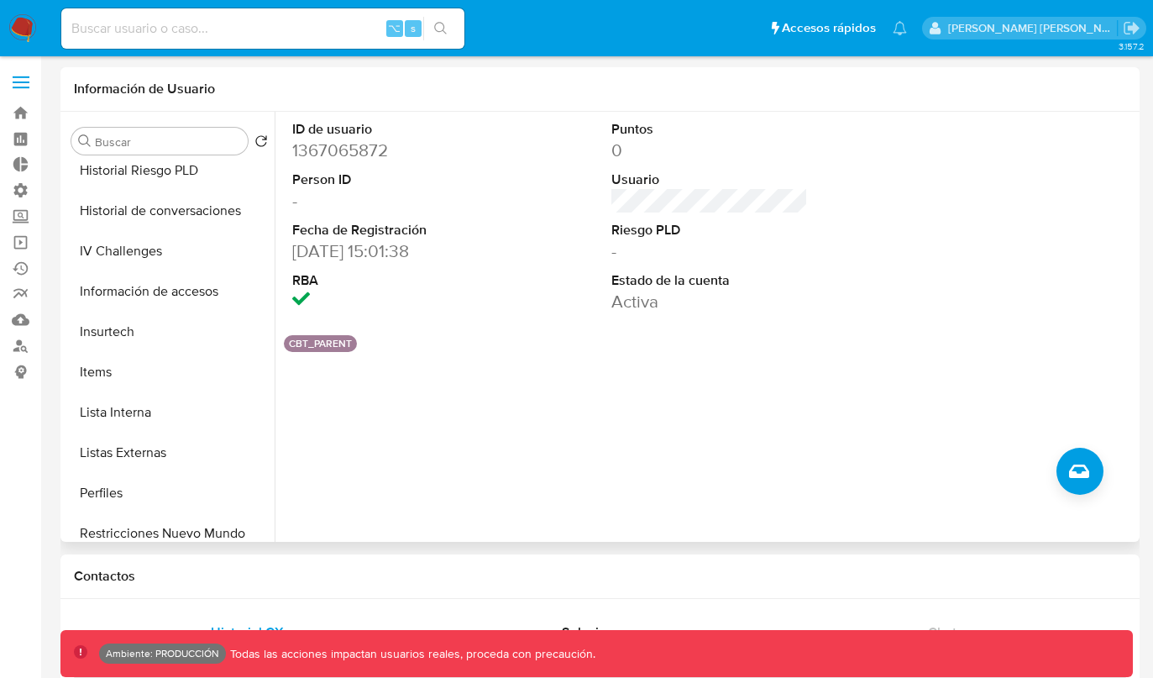
scroll to position [710, 0]
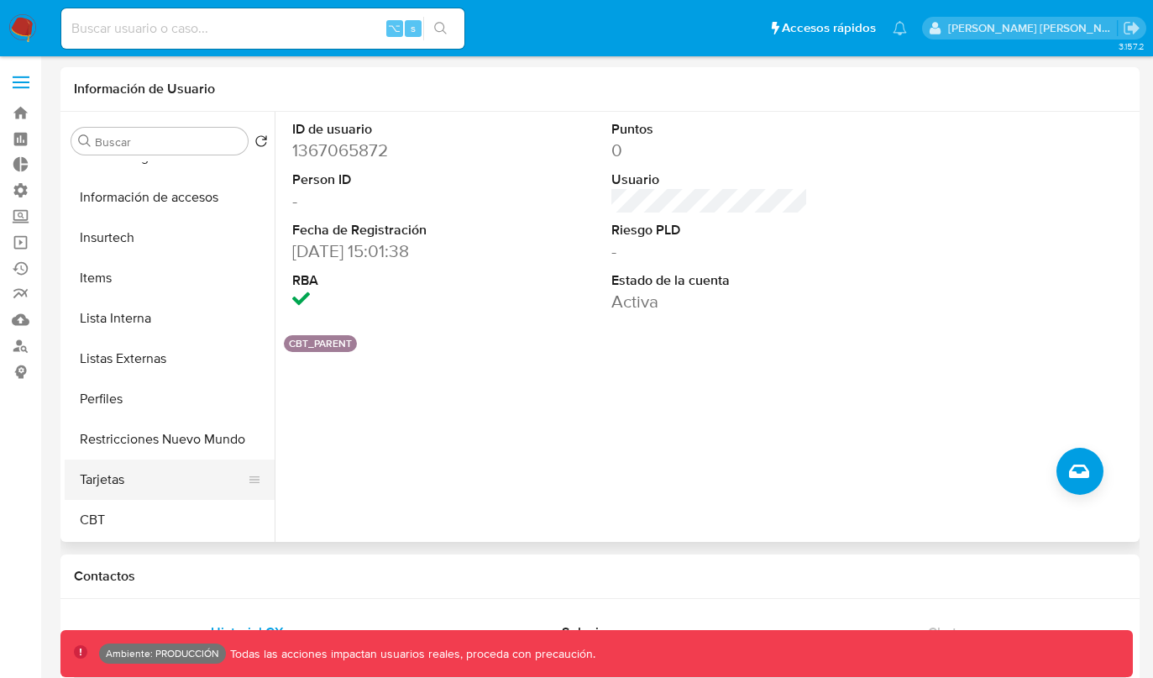
click at [97, 495] on button "Tarjetas" at bounding box center [163, 479] width 196 height 40
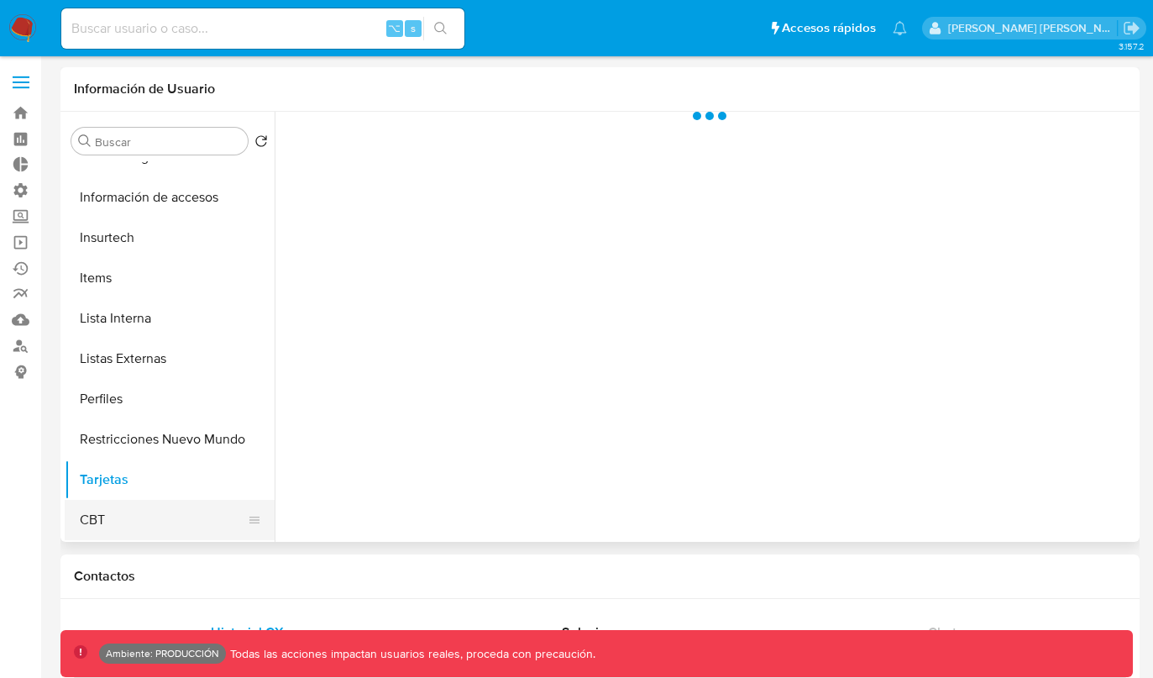
click at [97, 508] on button "CBT" at bounding box center [163, 520] width 196 height 40
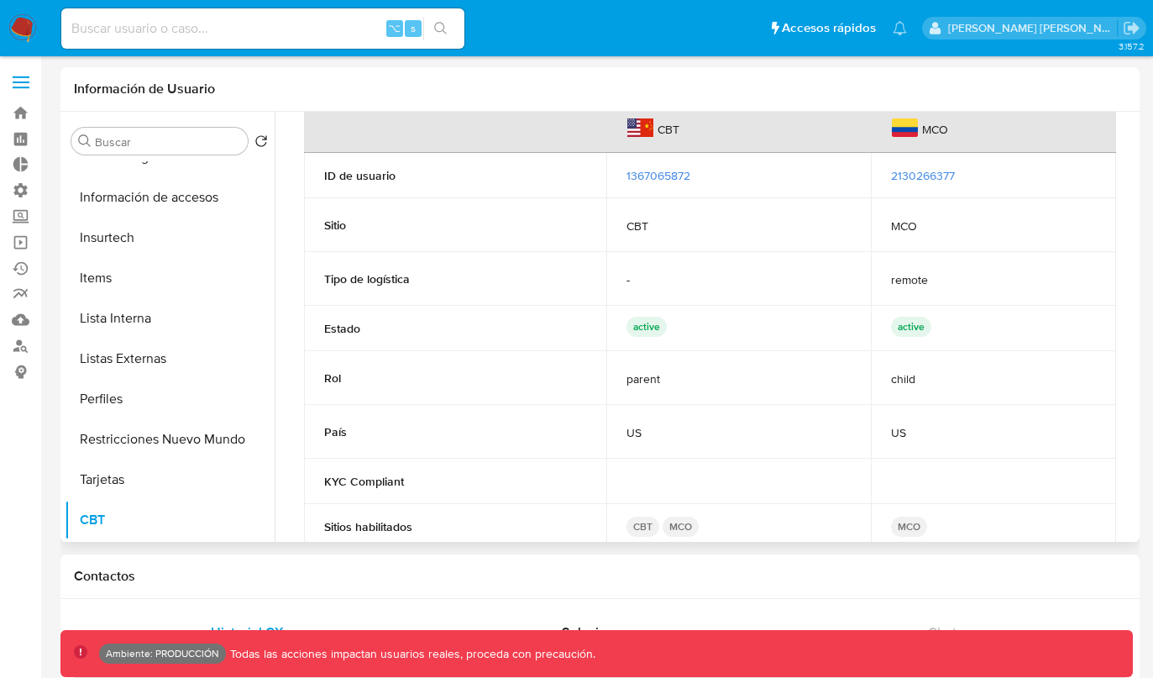
scroll to position [29, 0]
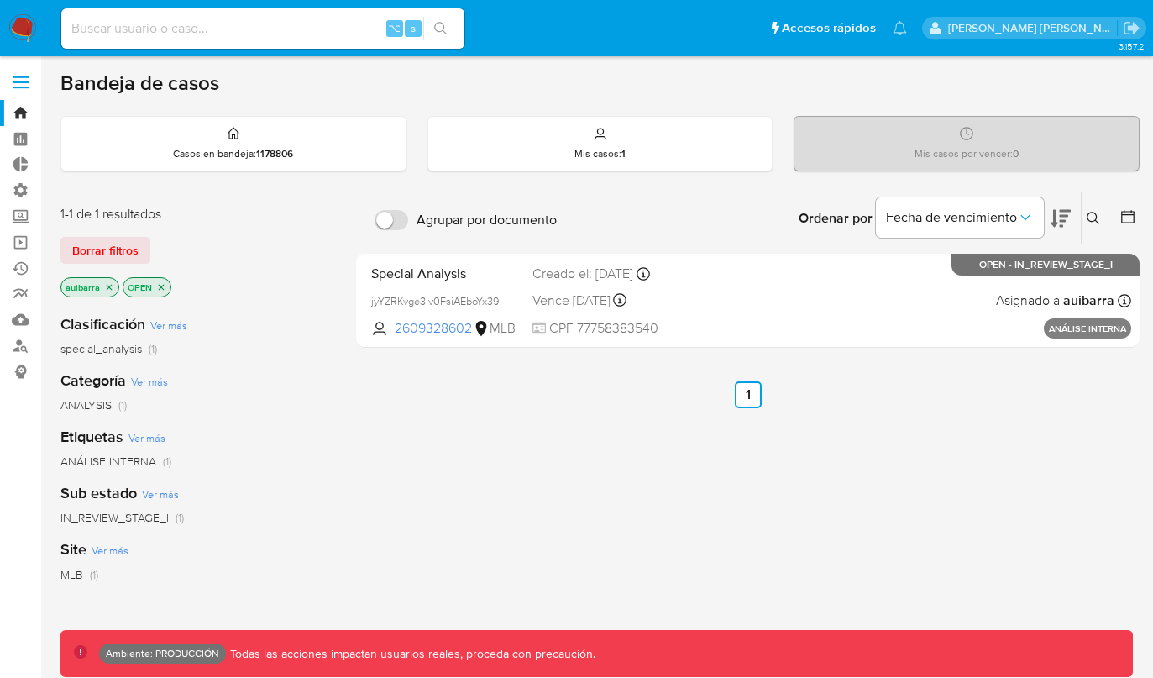
click at [338, 36] on input at bounding box center [262, 29] width 403 height 22
click at [338, 34] on input at bounding box center [262, 29] width 403 height 22
paste input "268849149"
type input "268849149"
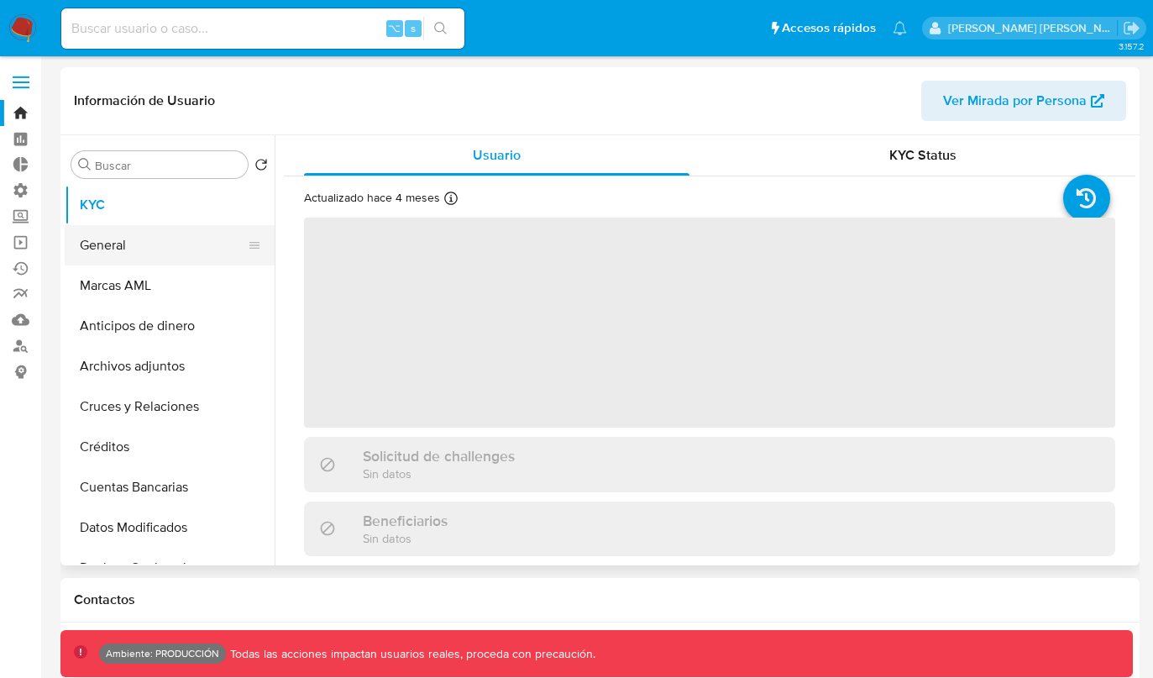
click at [191, 257] on button "General" at bounding box center [163, 245] width 196 height 40
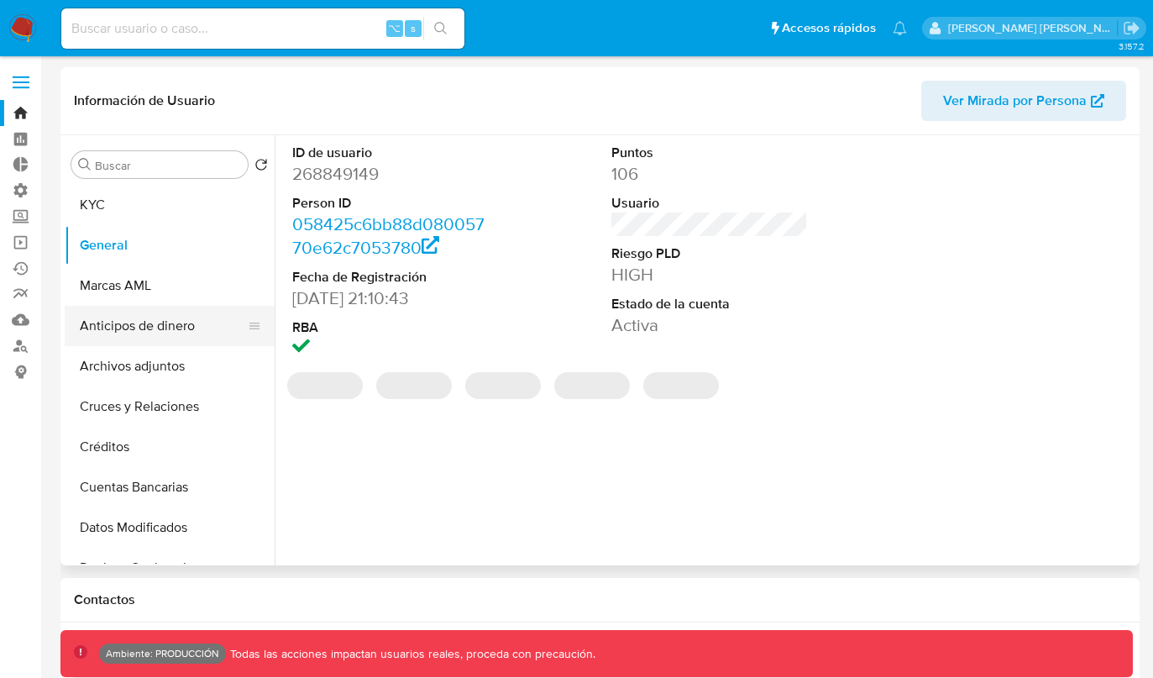
select select "10"
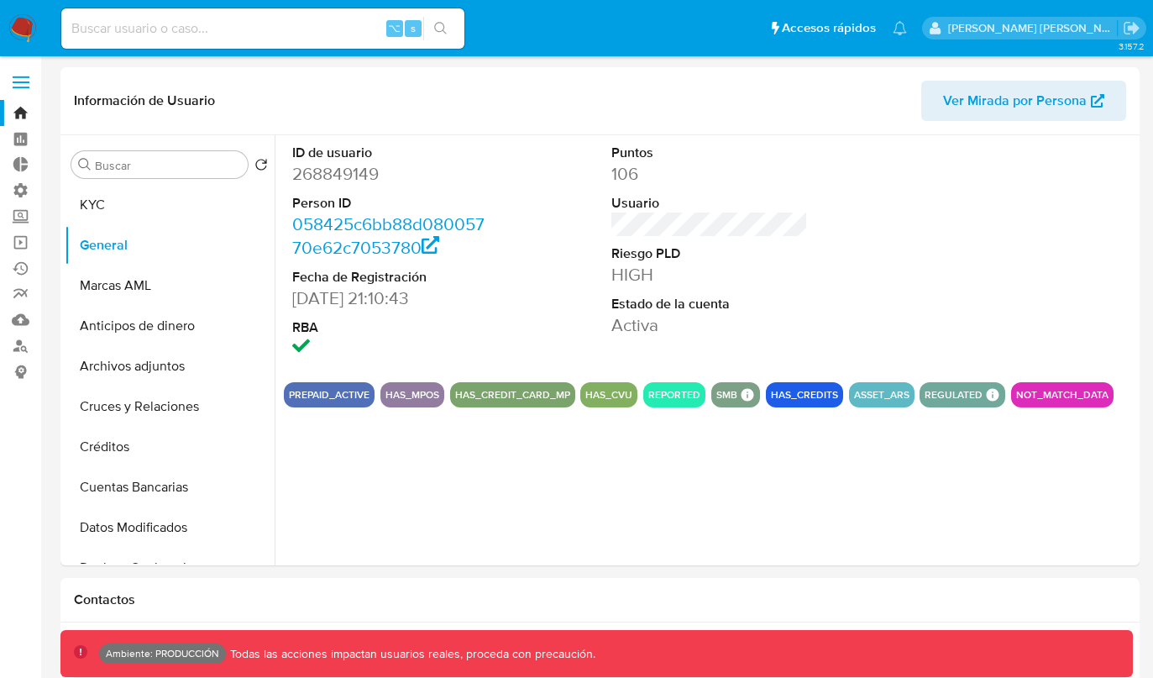
click at [227, 29] on input at bounding box center [262, 29] width 403 height 22
paste input "1337544442"
type input "1337544442"
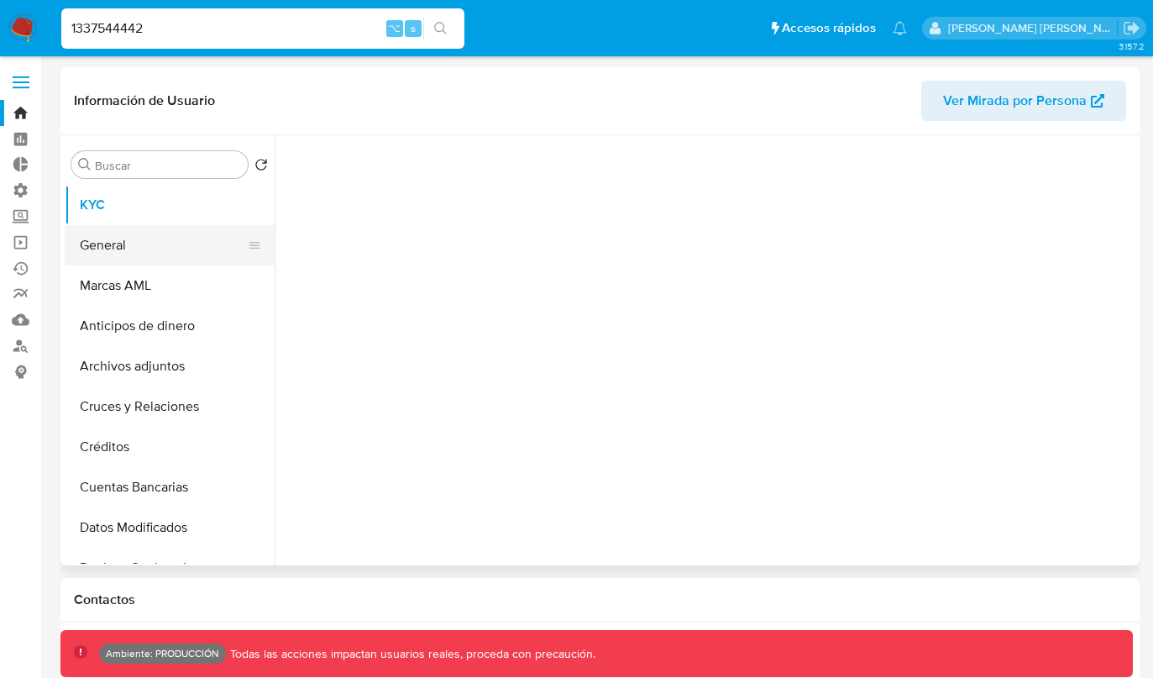
click at [195, 226] on button "General" at bounding box center [163, 245] width 196 height 40
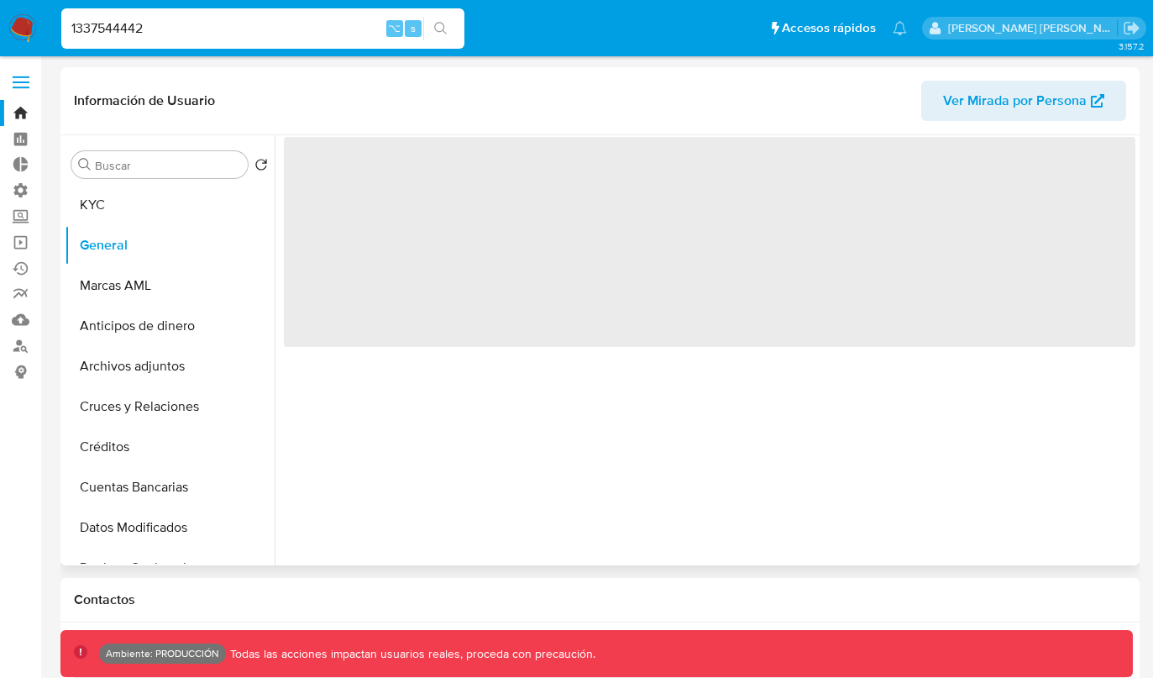
select select "10"
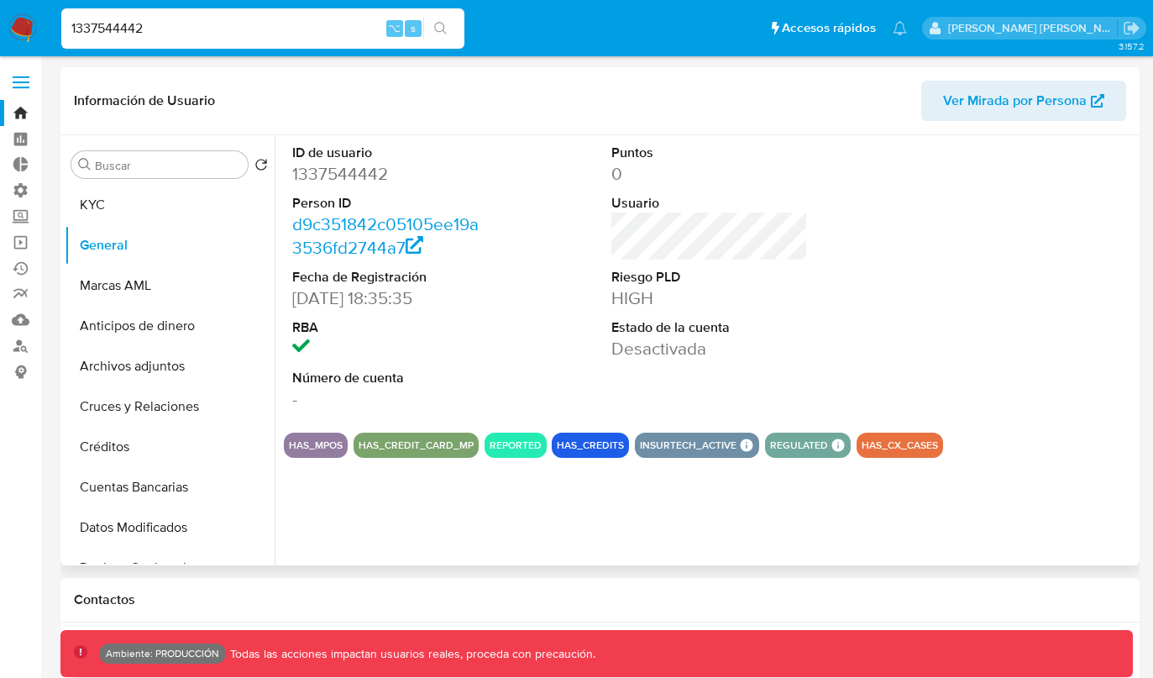
click at [981, 113] on span "Ver Mirada por Persona" at bounding box center [1015, 101] width 144 height 40
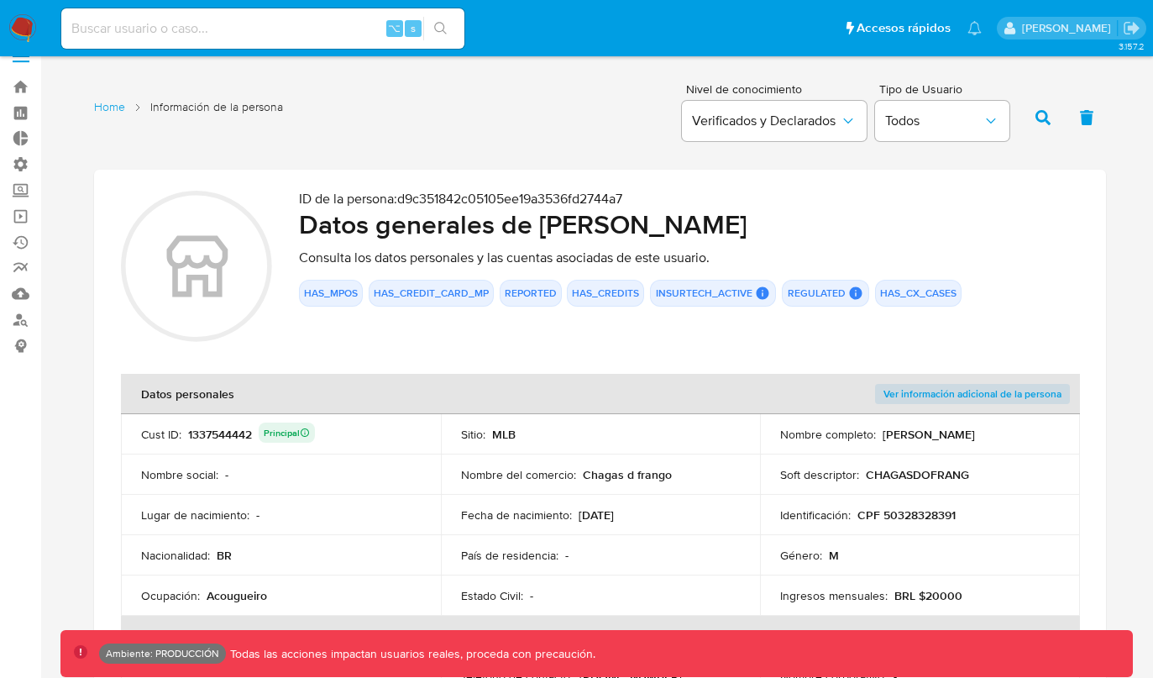
scroll to position [24, 0]
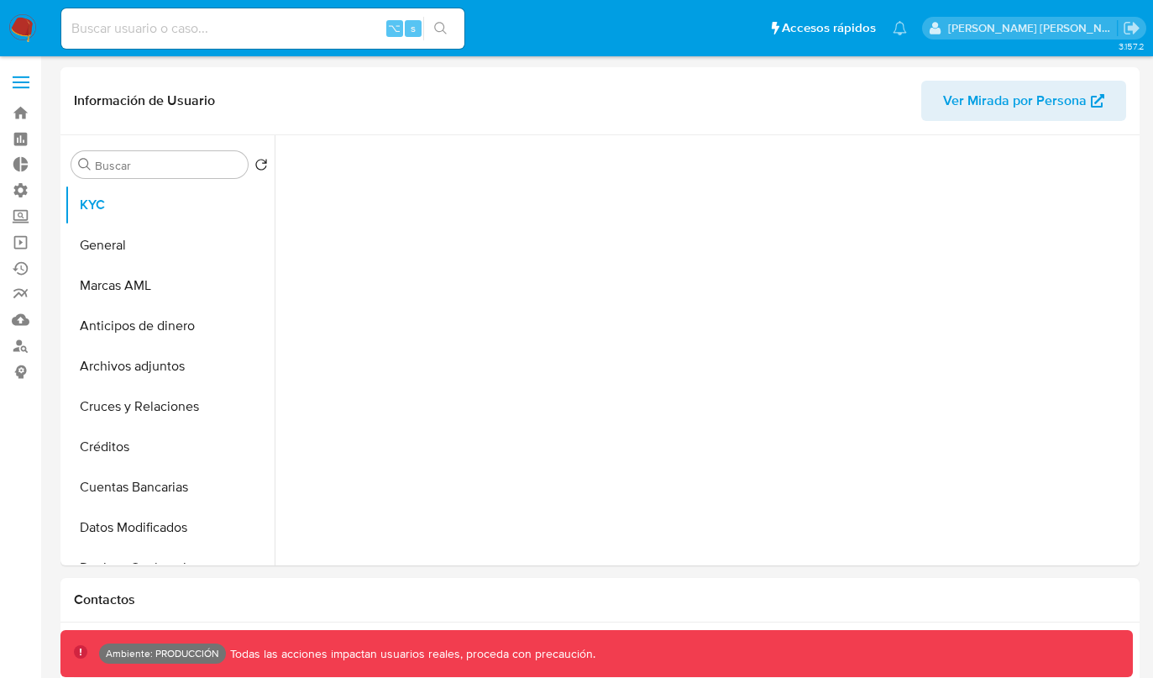
click at [170, 35] on input at bounding box center [262, 29] width 403 height 22
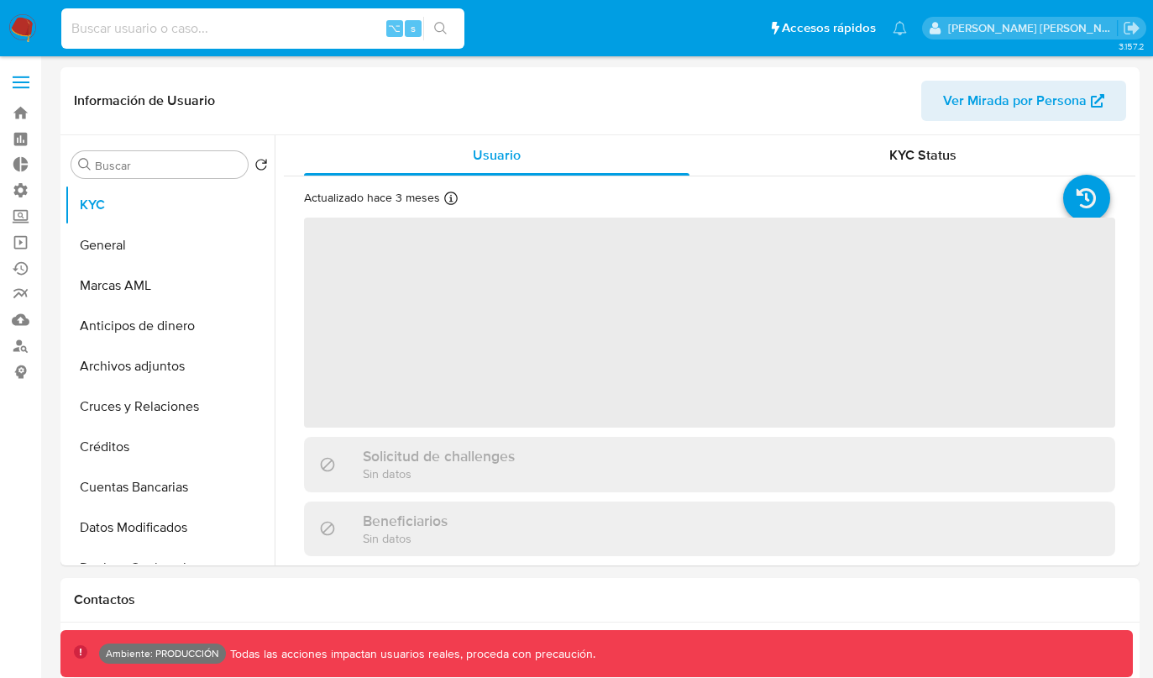
paste input "1337544442"
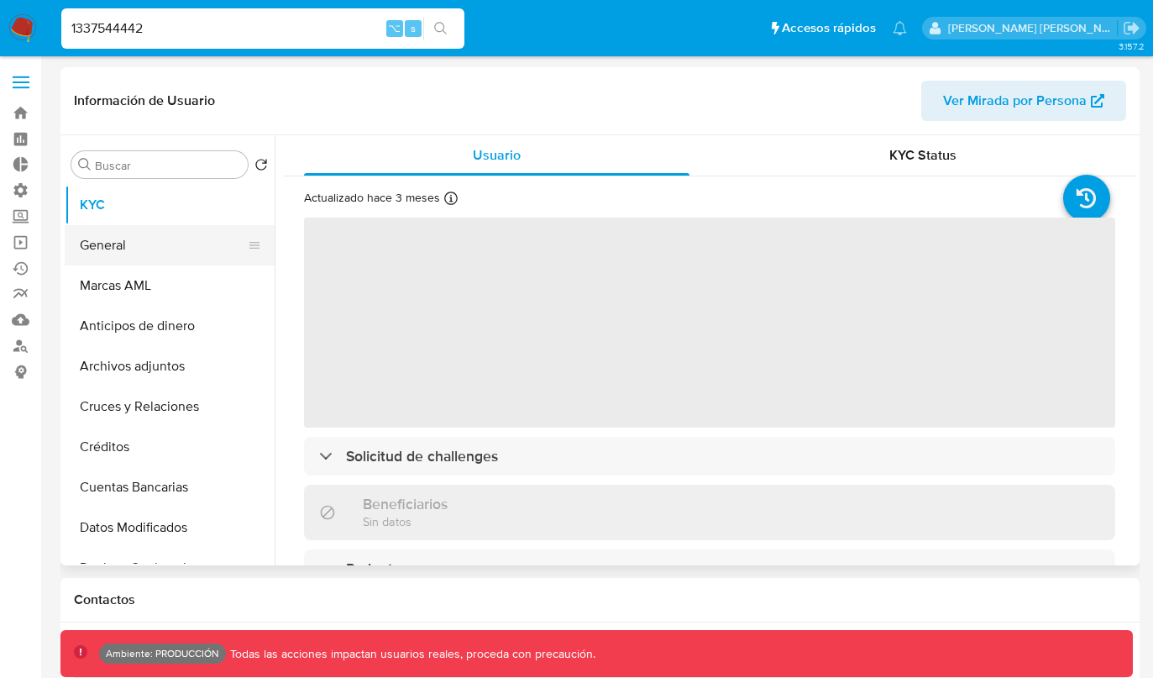
type input "1337544442"
click at [119, 239] on button "General" at bounding box center [163, 245] width 196 height 40
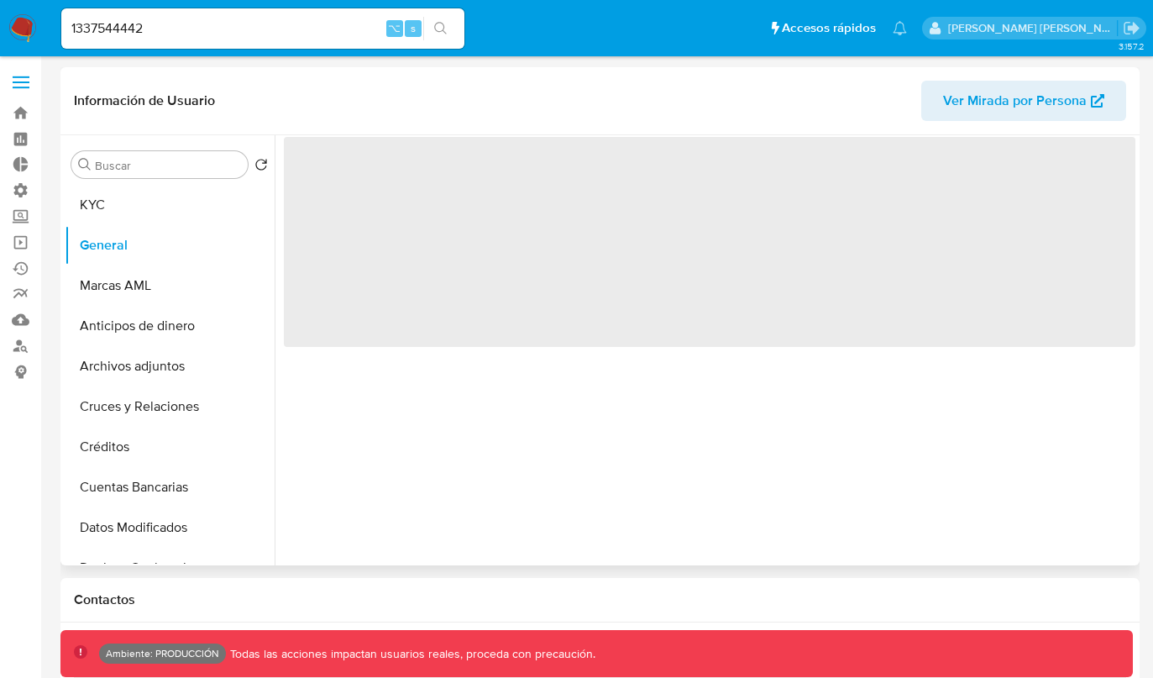
select select "10"
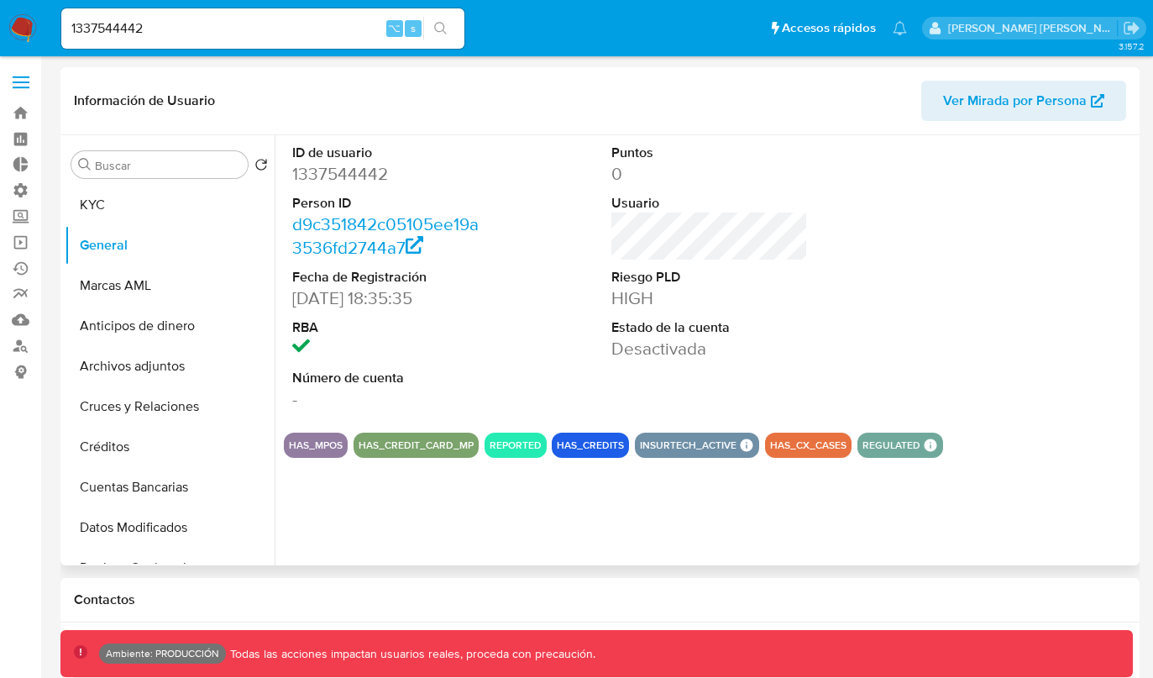
click at [977, 92] on span "Ver Mirada por Persona" at bounding box center [1015, 101] width 144 height 40
click at [984, 93] on span "Ver Mirada por Persona" at bounding box center [1015, 101] width 144 height 40
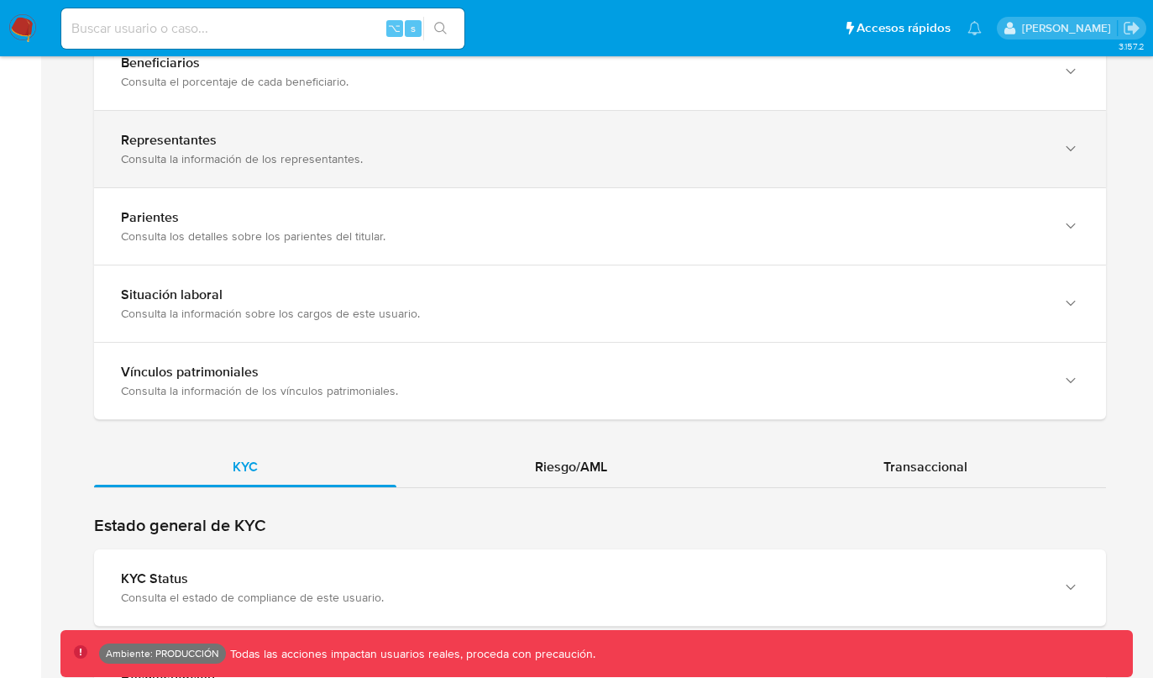
scroll to position [878, 0]
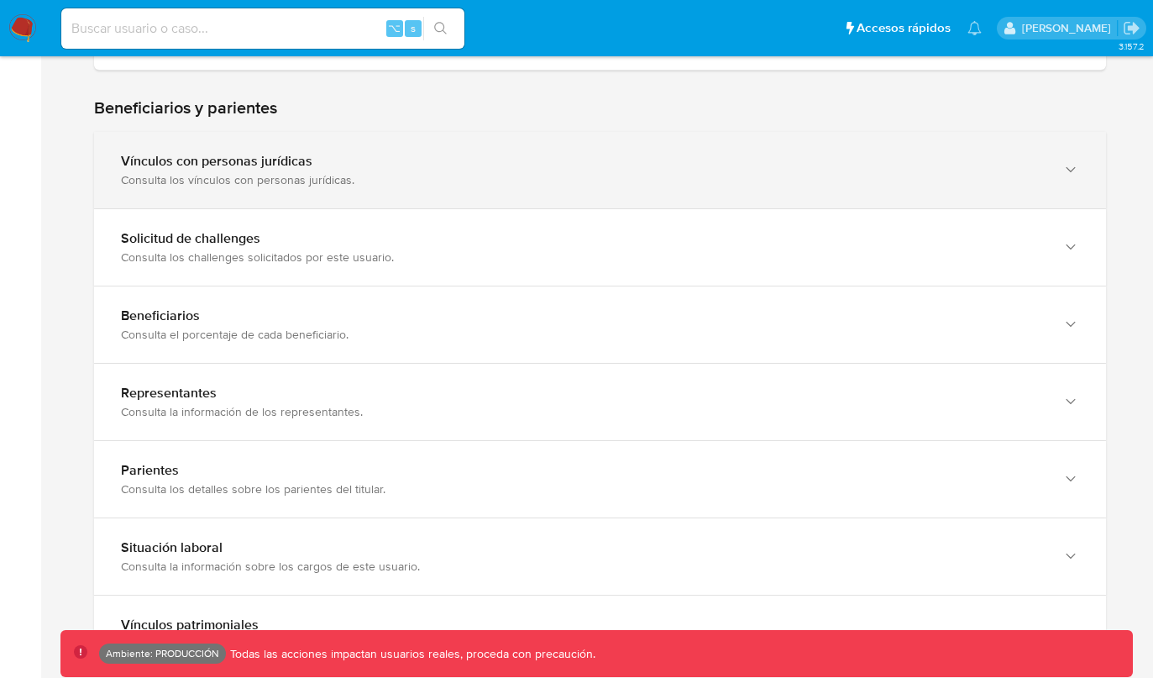
click at [605, 190] on div "Vínculos con personas jurídicas Consulta los vínculos con personas jurídicas." at bounding box center [600, 170] width 1012 height 76
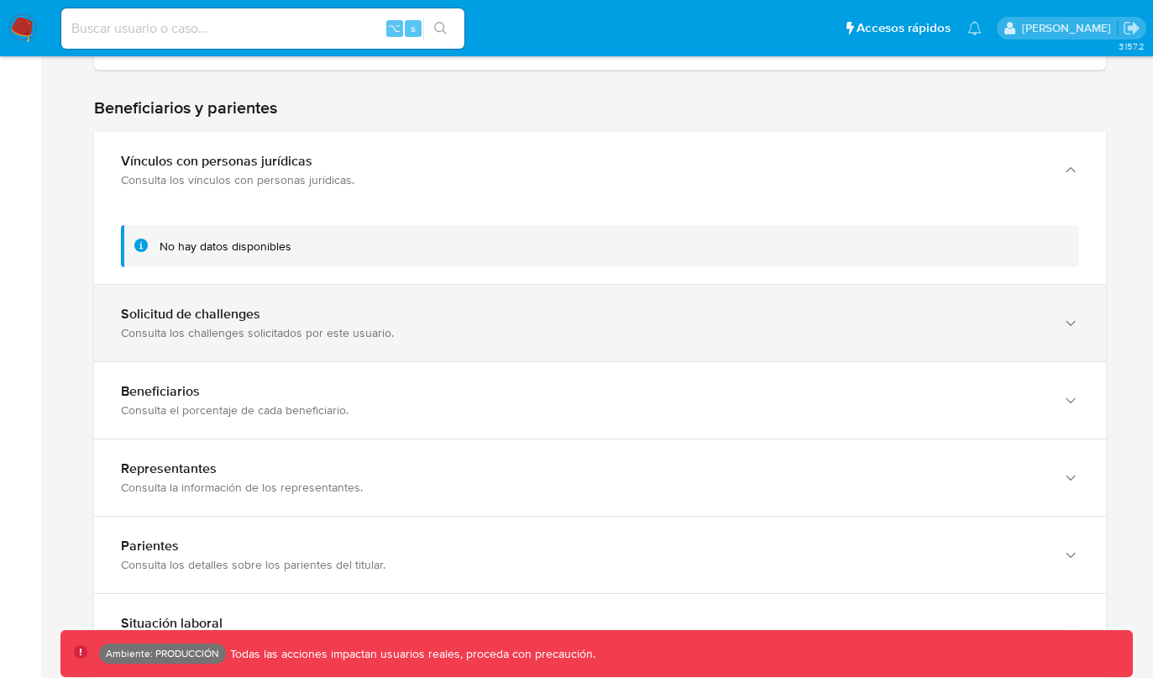
click at [475, 299] on div "Solicitud de challenges Consulta los challenges solicitados por este usuario." at bounding box center [600, 323] width 1012 height 76
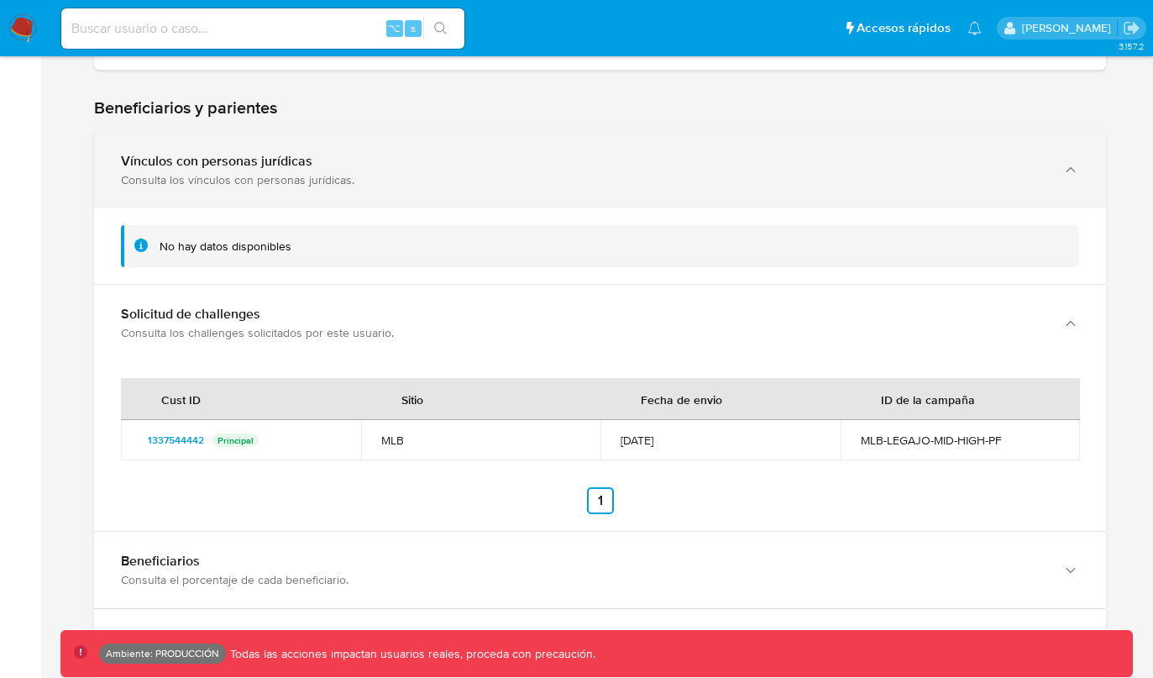
click at [141, 168] on div "Vínculos con personas jurídicas" at bounding box center [583, 161] width 925 height 17
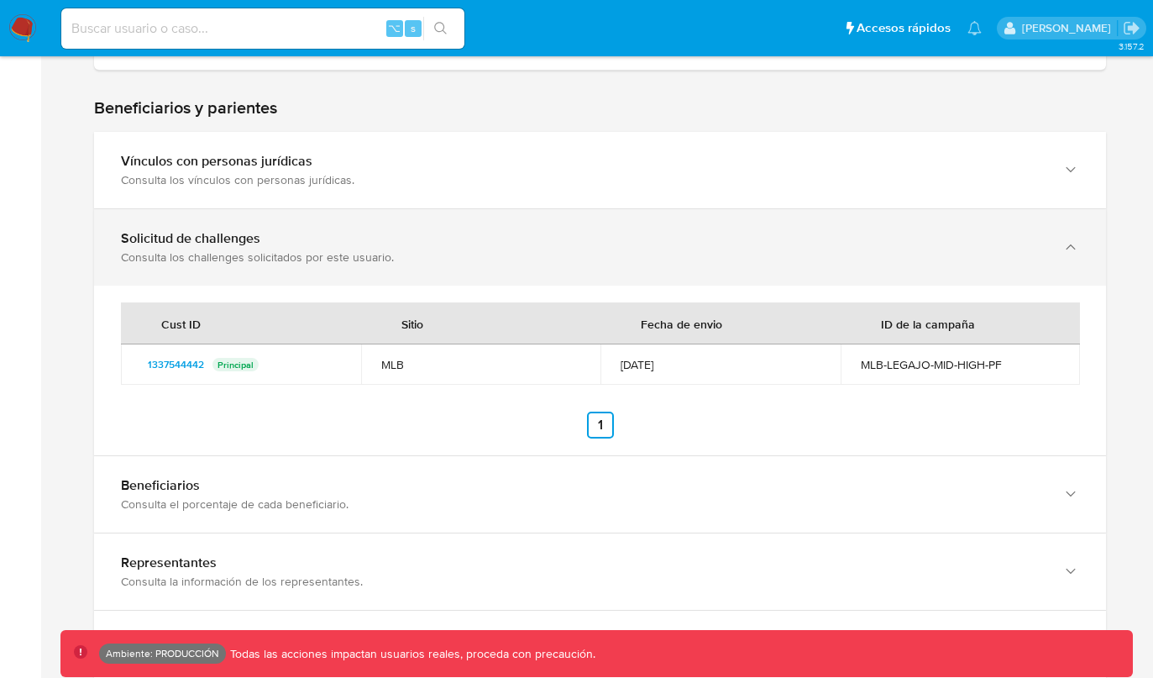
click at [143, 242] on div "Solicitud de challenges" at bounding box center [583, 238] width 925 height 17
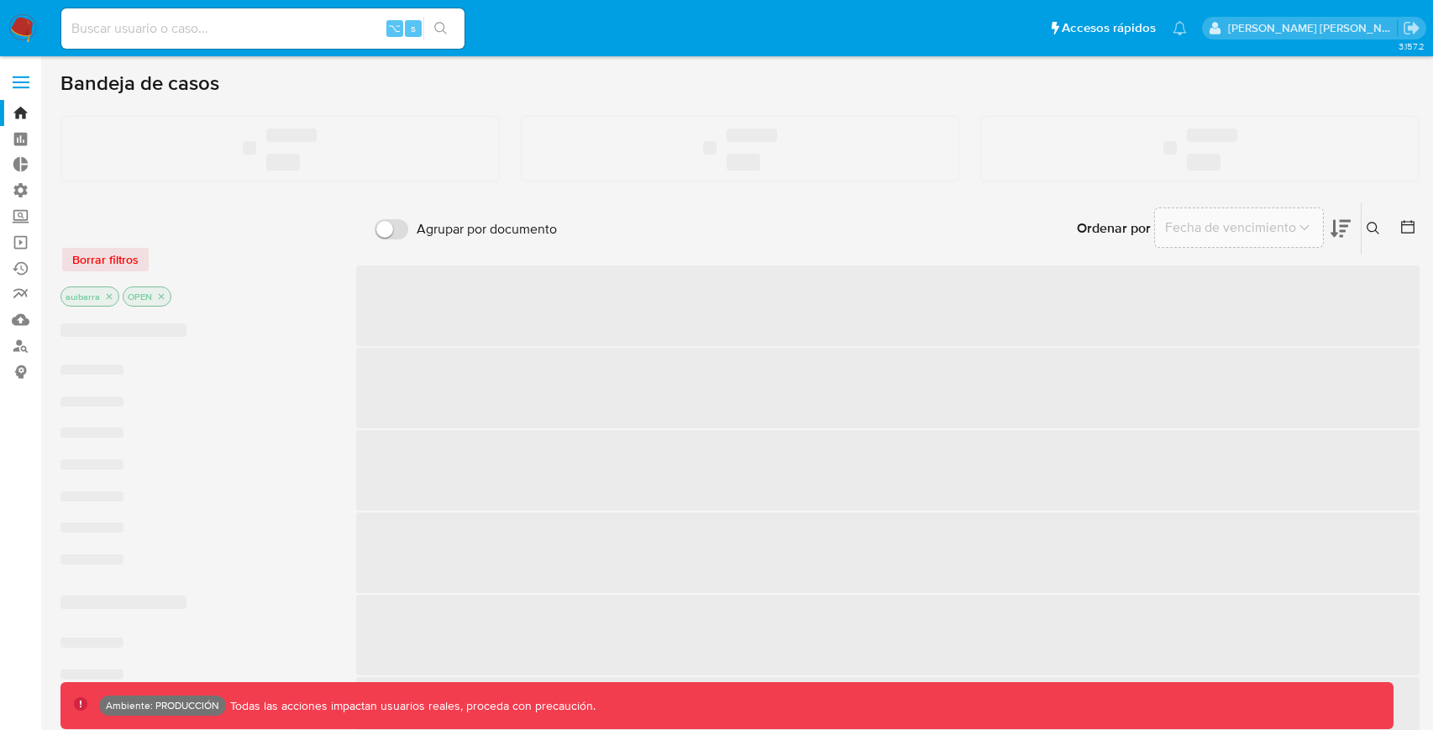
click at [336, 37] on input at bounding box center [262, 29] width 403 height 22
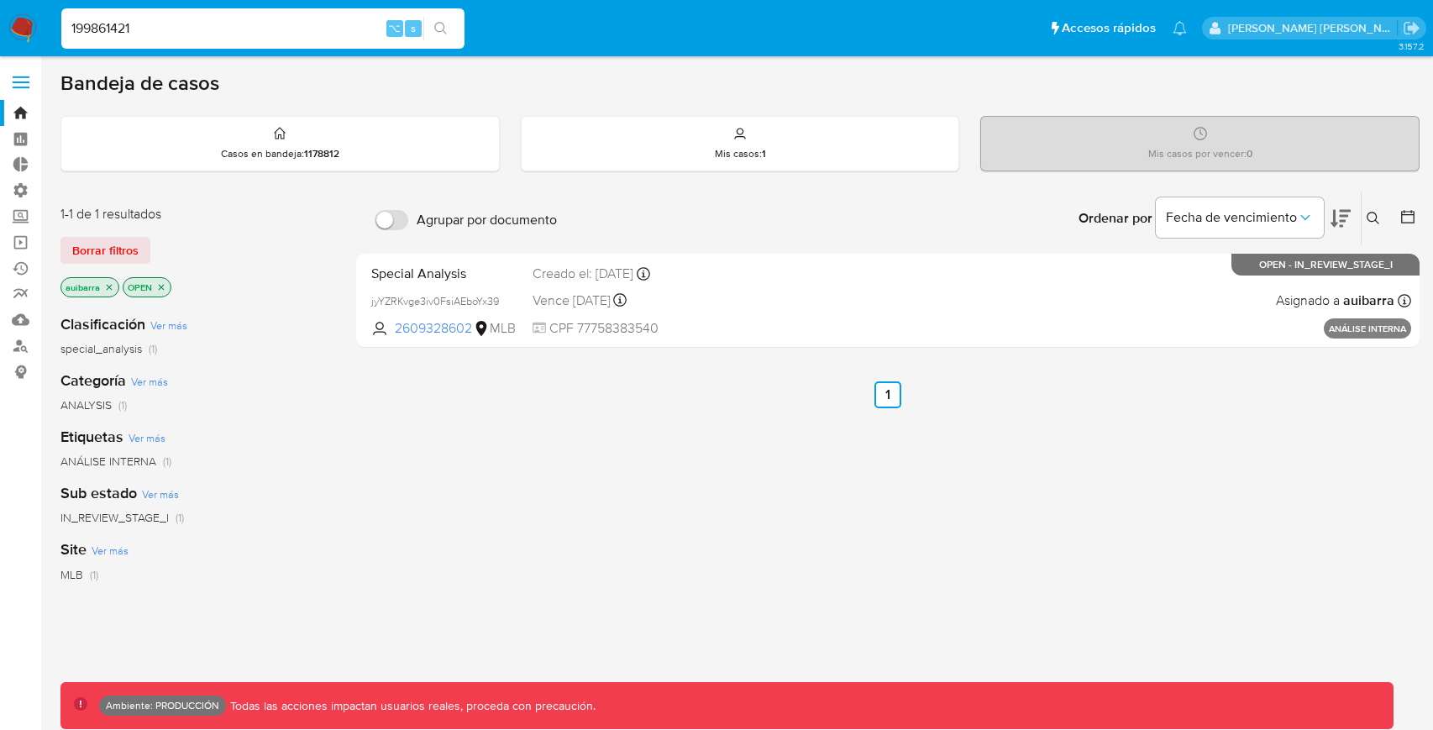
type input "199861421"
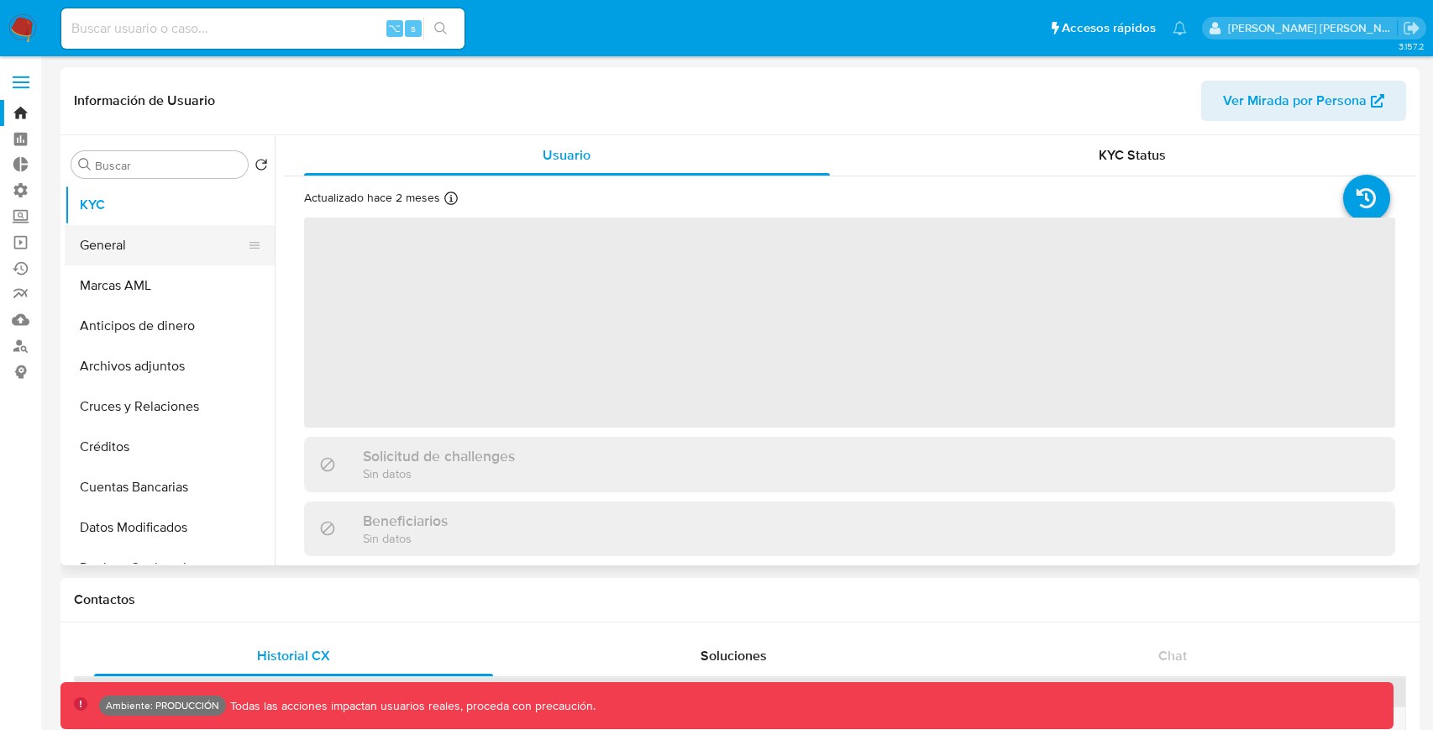
click at [155, 239] on button "General" at bounding box center [163, 245] width 196 height 40
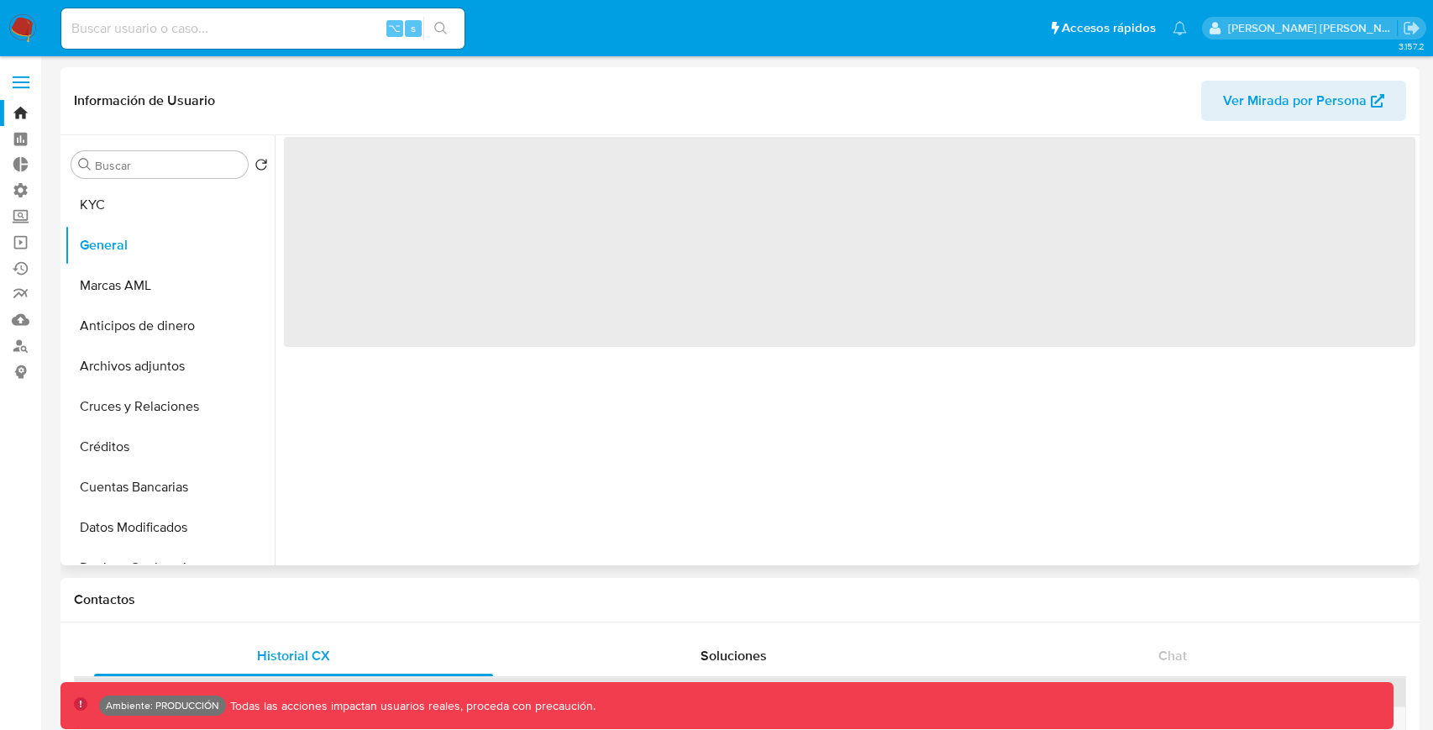
select select "10"
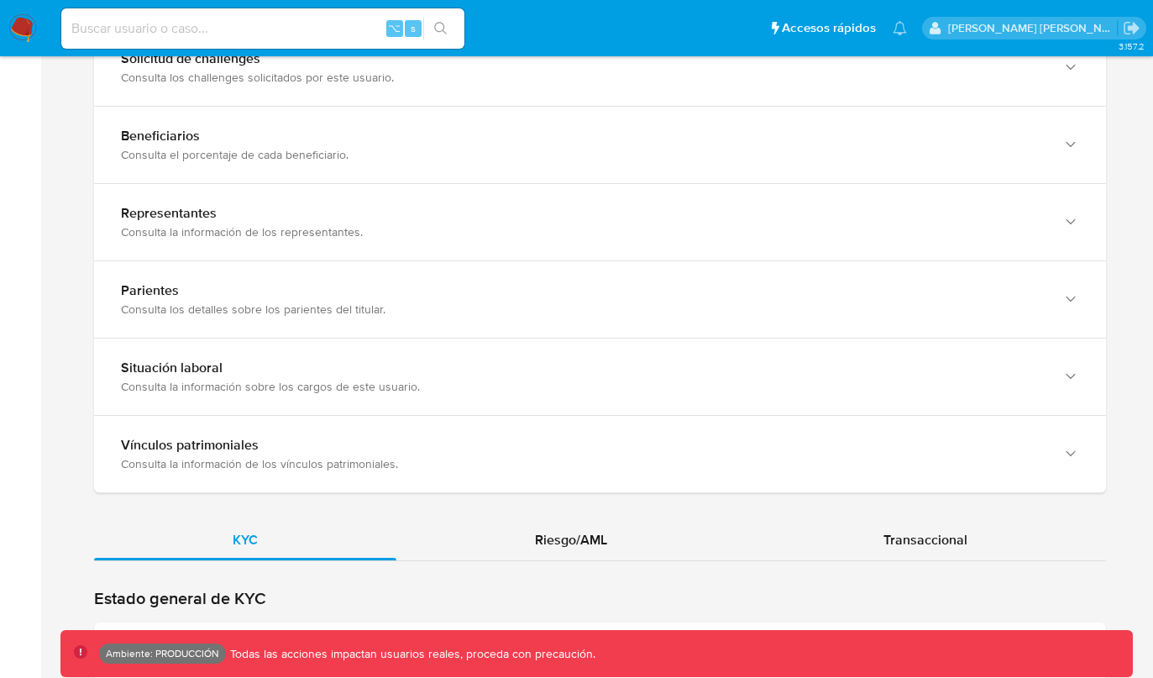
scroll to position [1061, 0]
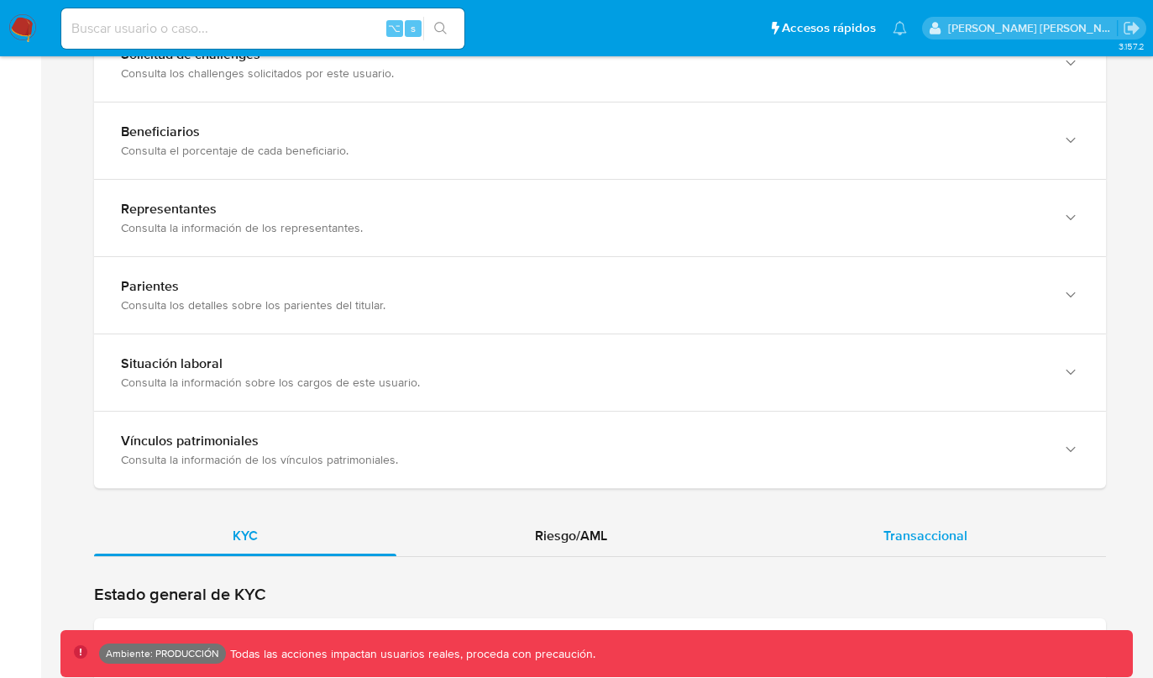
click at [818, 519] on div "Transaccional" at bounding box center [925, 536] width 361 height 40
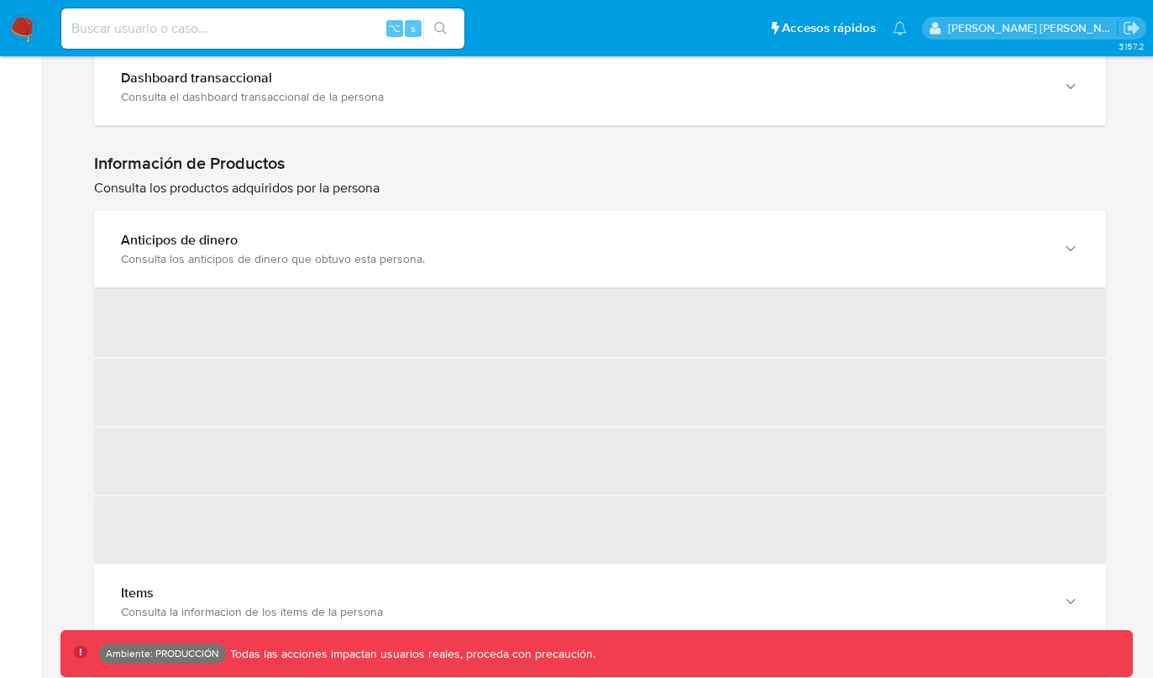
scroll to position [1738, 0]
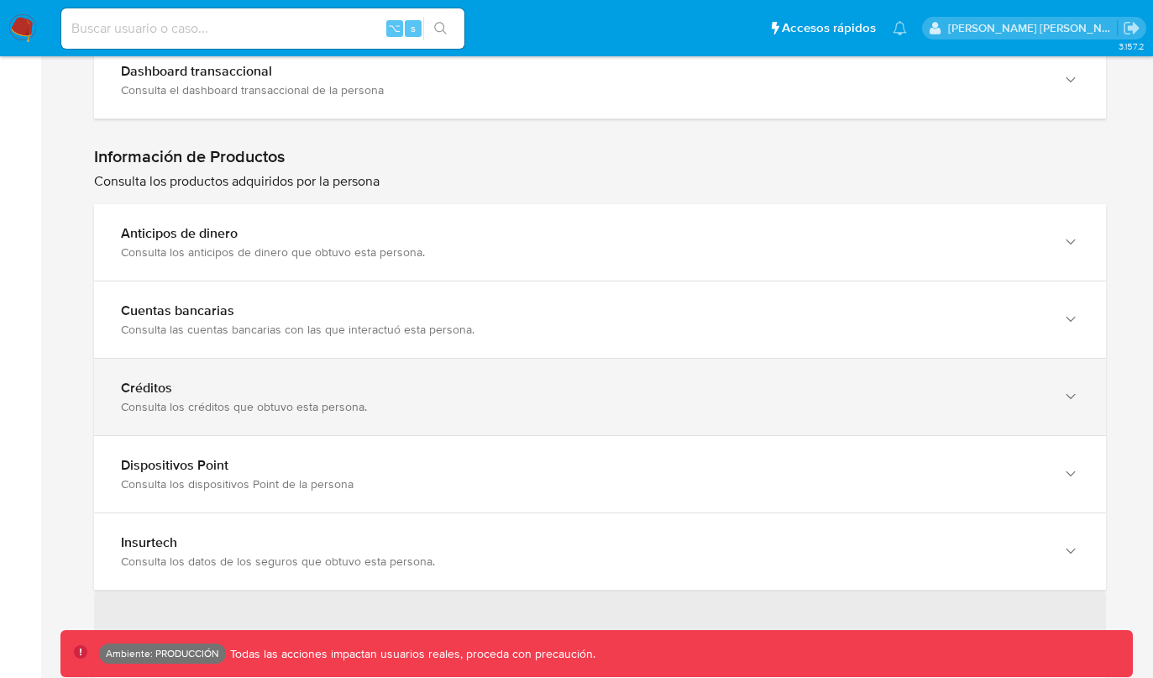
click at [546, 387] on div "Créditos" at bounding box center [583, 388] width 925 height 17
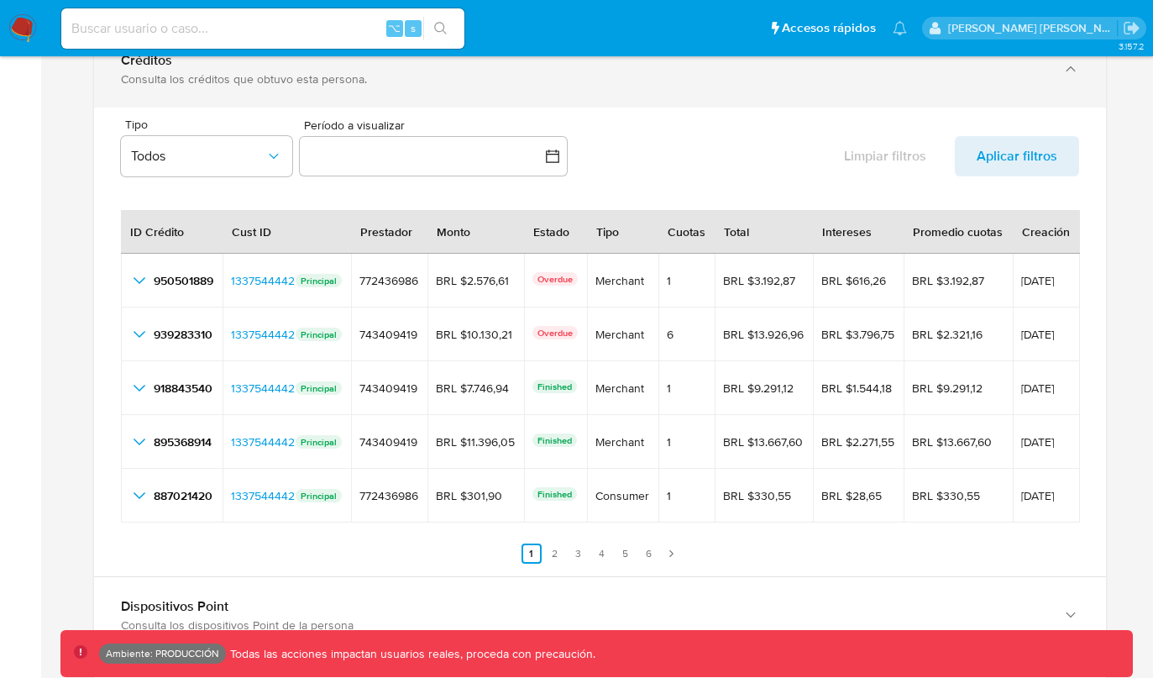
scroll to position [2079, 0]
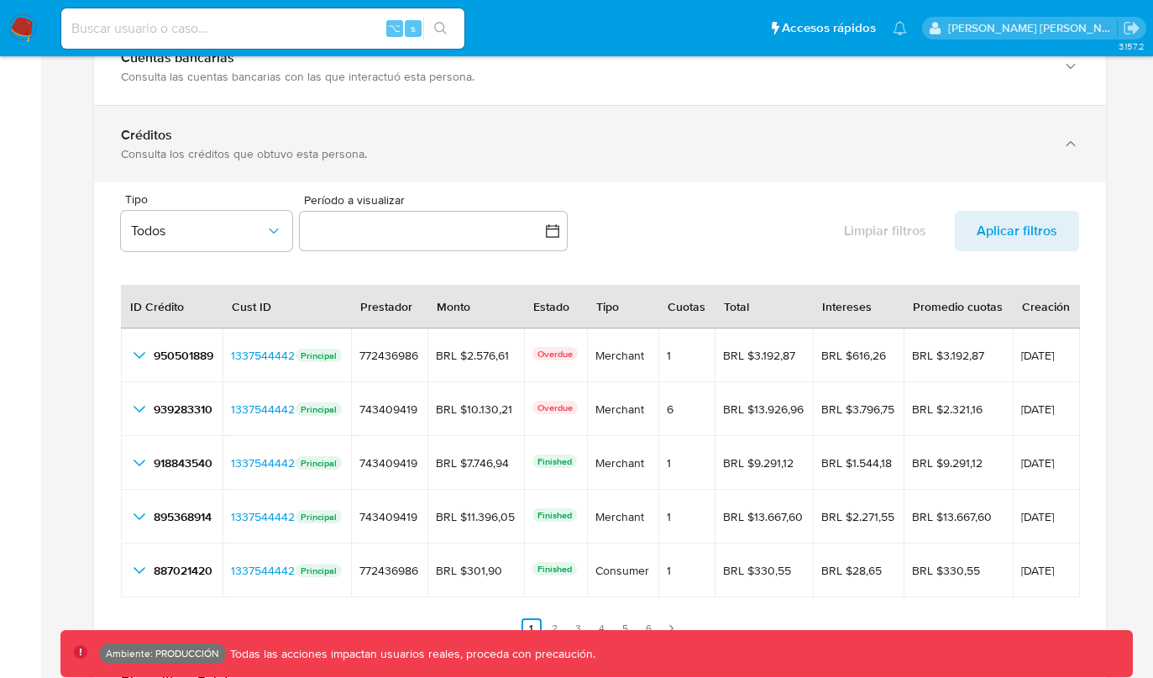
click at [348, 136] on div "Créditos" at bounding box center [583, 135] width 925 height 17
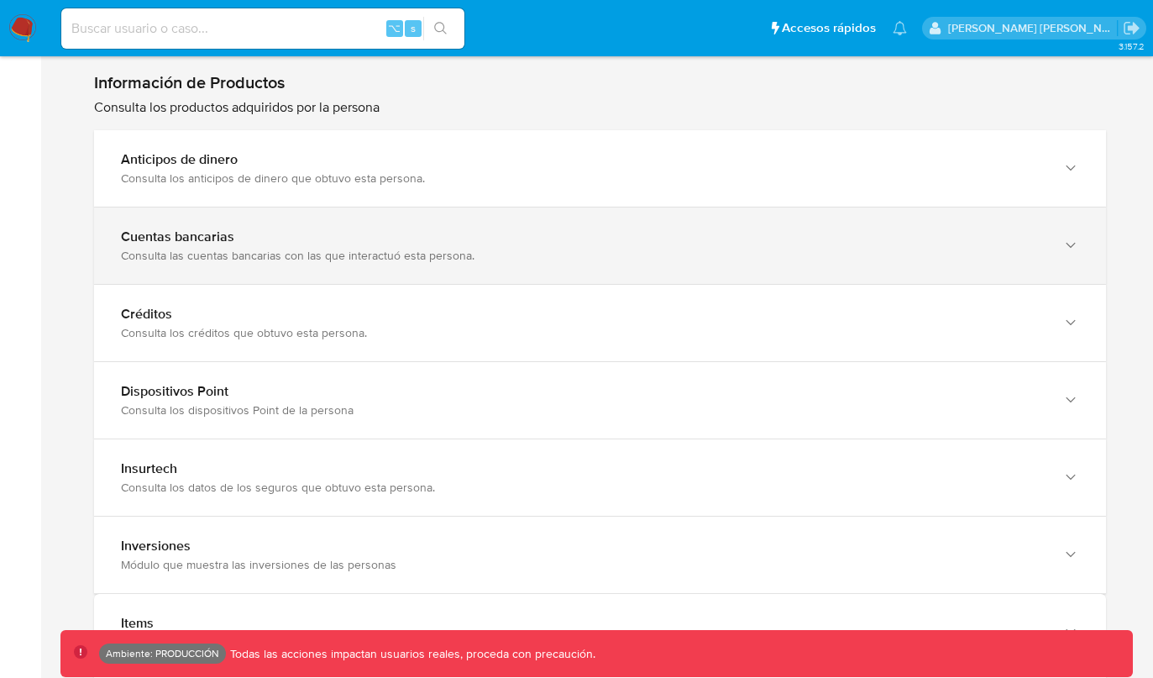
click at [299, 255] on div "Consulta las cuentas bancarias con las que interactuó esta persona." at bounding box center [583, 255] width 925 height 15
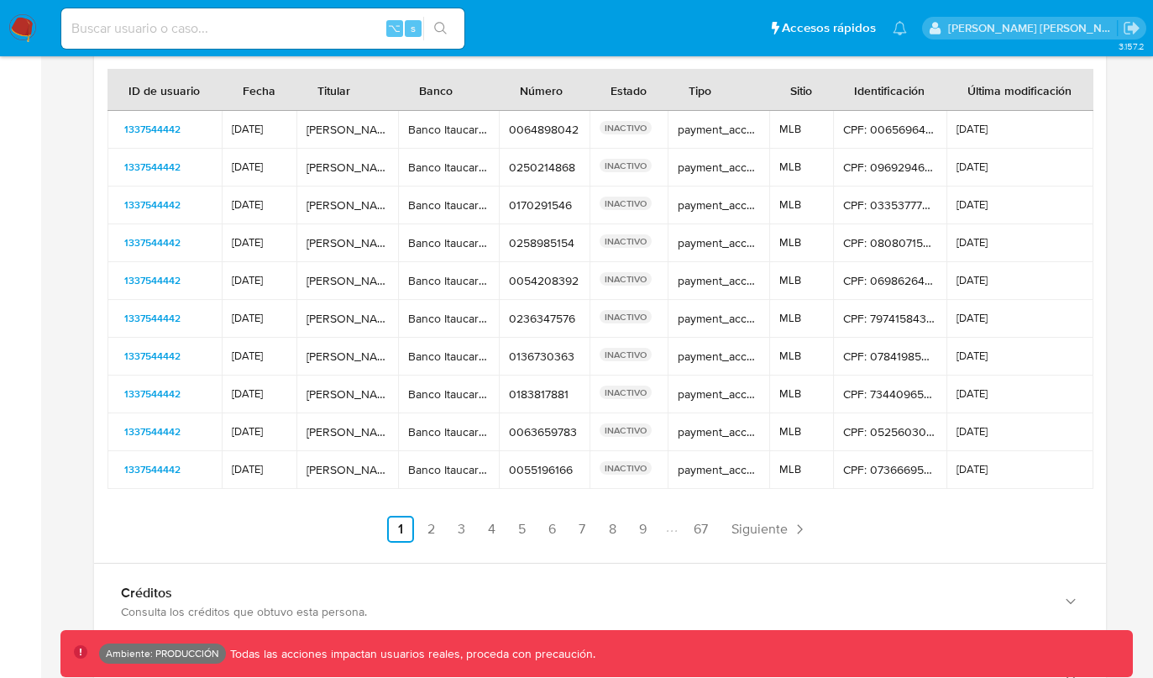
scroll to position [2032, 0]
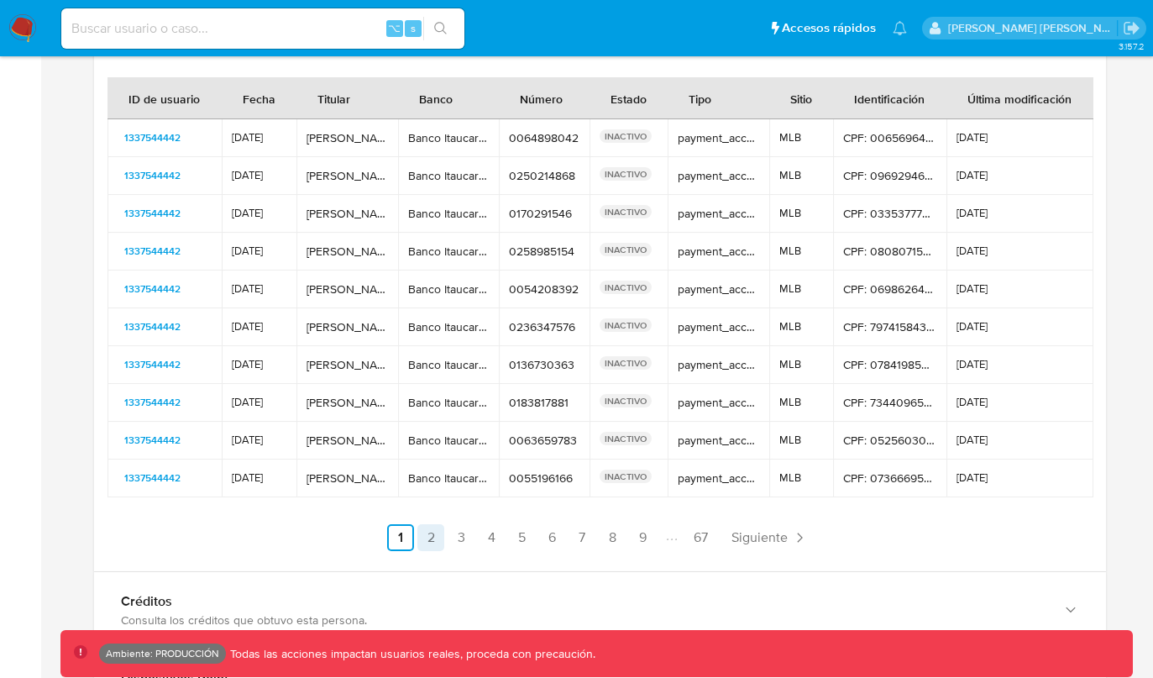
click at [425, 527] on link "2" at bounding box center [430, 537] width 27 height 27
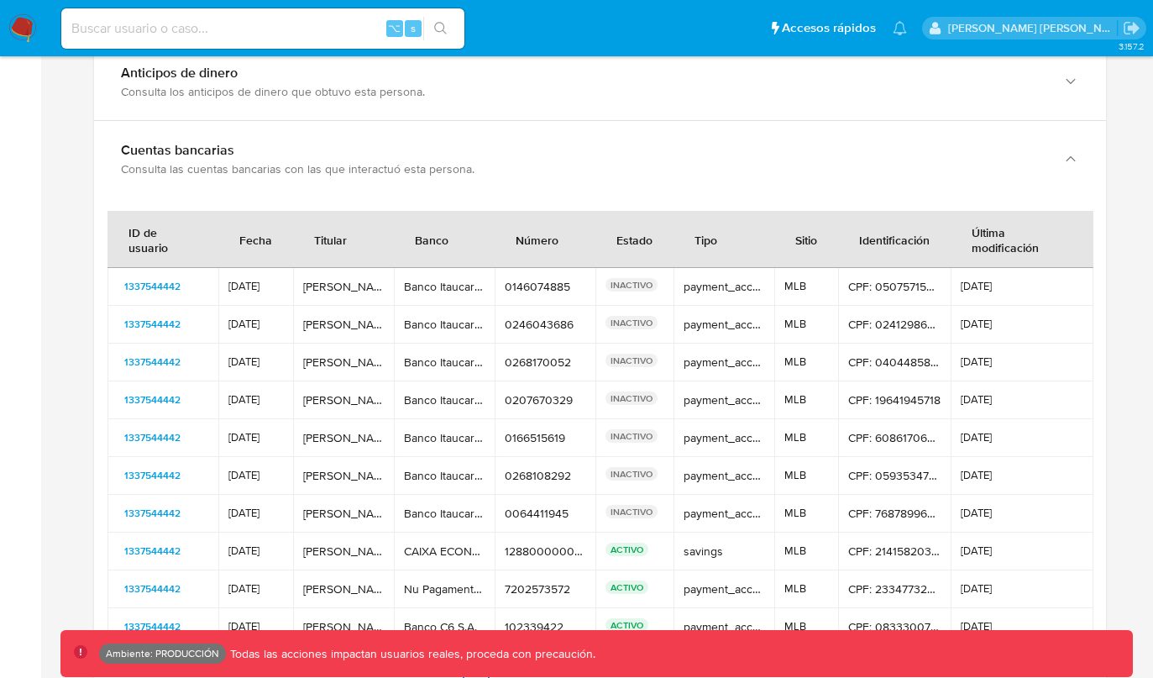
scroll to position [1876, 0]
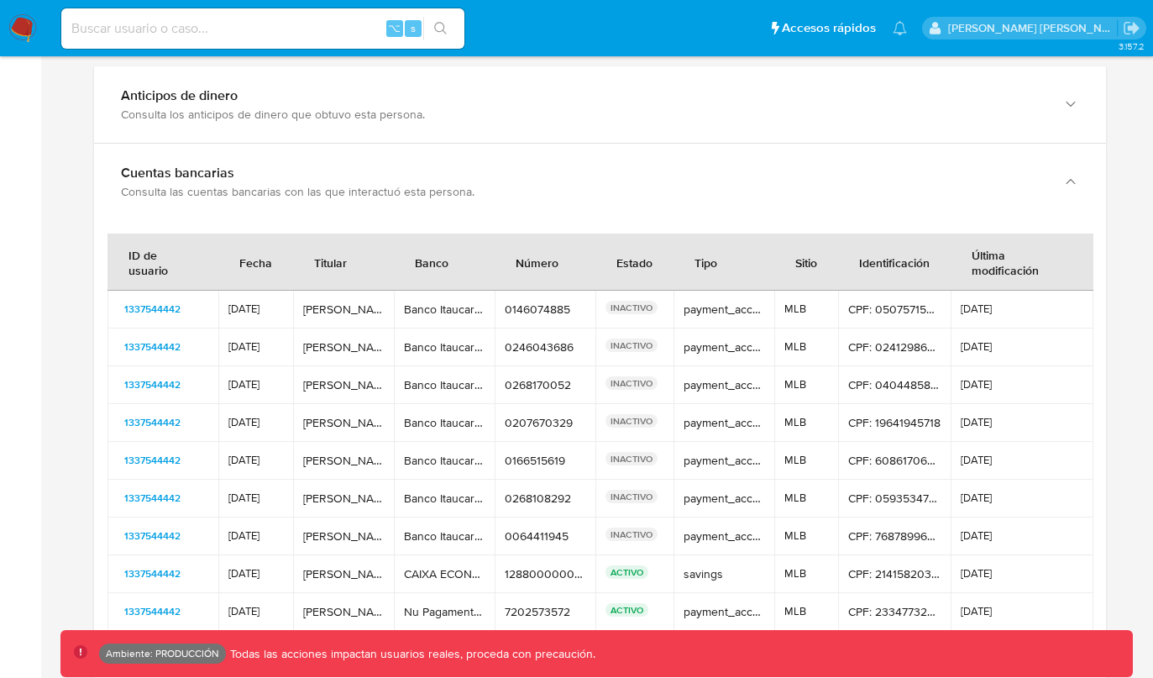
click at [418, 229] on div "ID de usuario Fecha Titular Banco Número Estado Tipo Sitio Identificación Últim…" at bounding box center [600, 481] width 1012 height 522
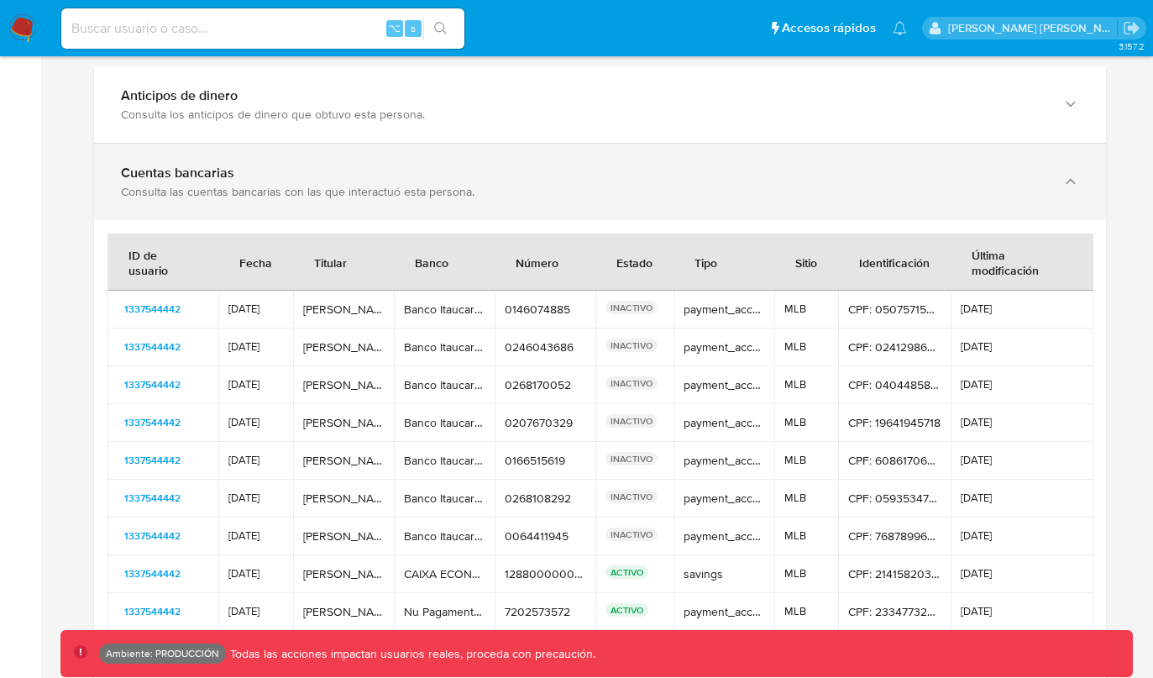
click at [423, 218] on div "Cuentas bancarias Consulta las cuentas bancarias con las que interactuó esta pe…" at bounding box center [600, 182] width 1012 height 76
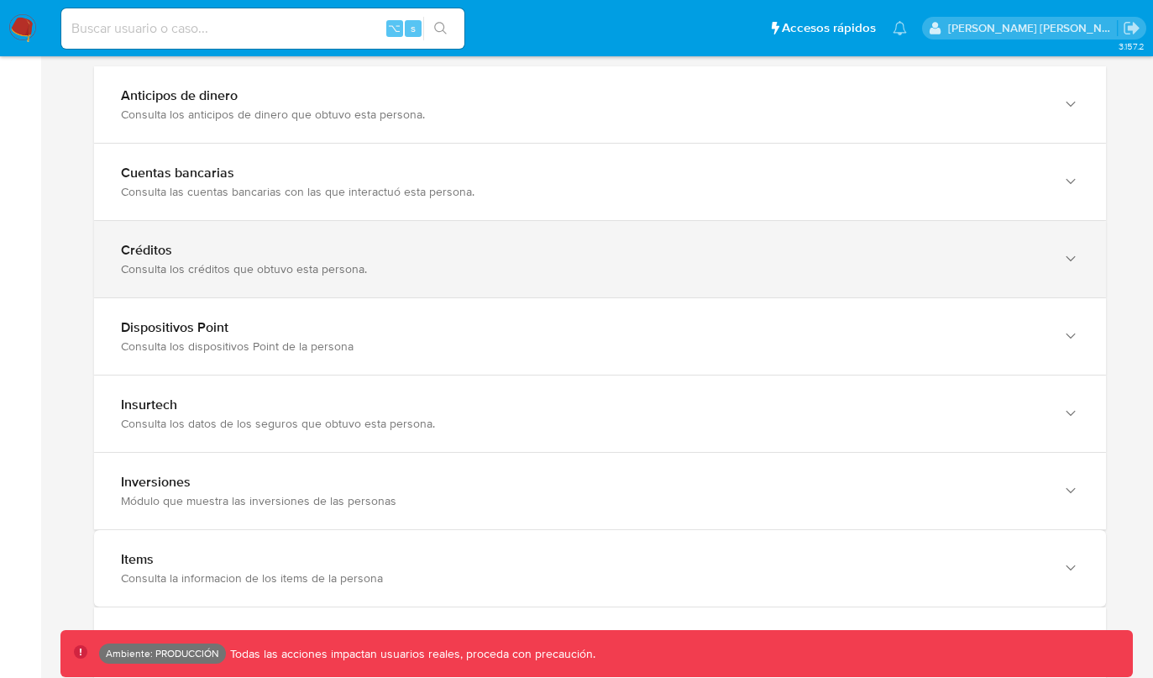
click at [385, 249] on div "Créditos" at bounding box center [583, 250] width 925 height 17
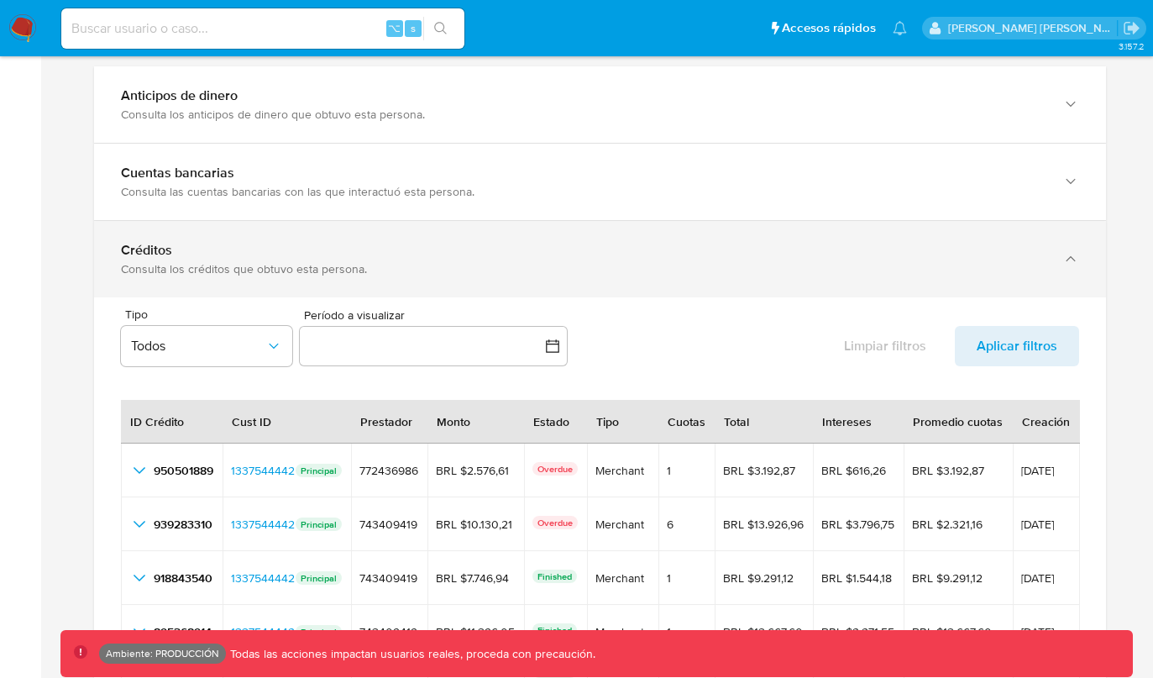
click at [382, 254] on div "Créditos" at bounding box center [583, 250] width 925 height 17
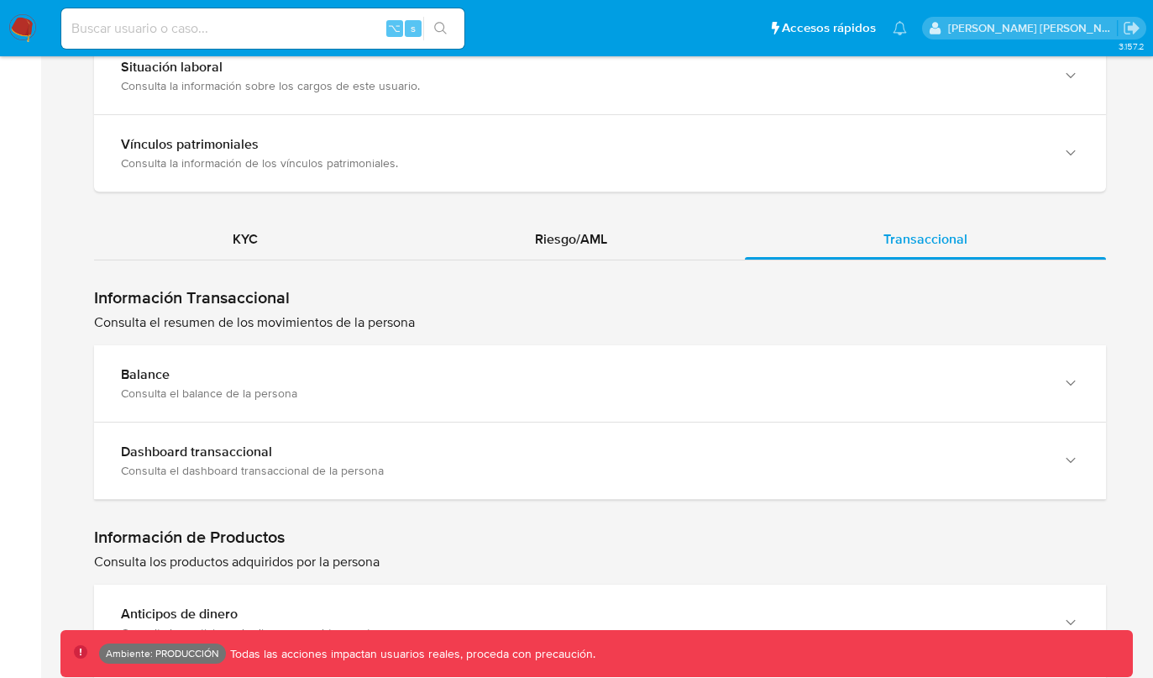
scroll to position [1353, 0]
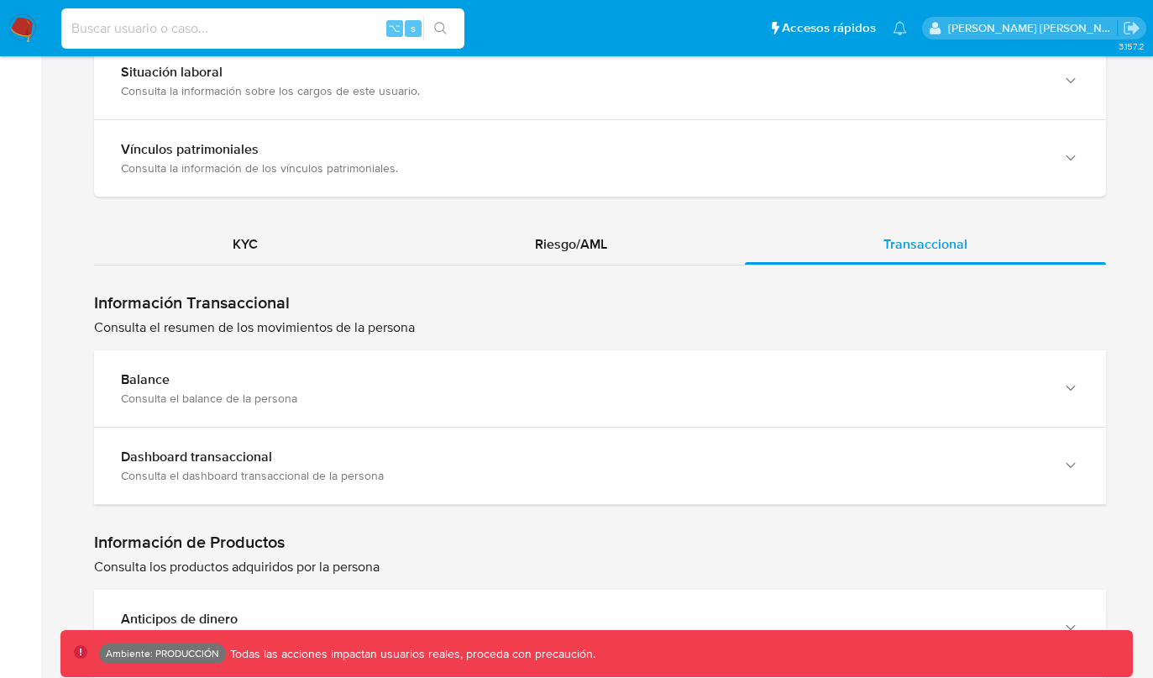
click at [237, 24] on input at bounding box center [262, 29] width 403 height 22
paste input "143125485"
type input "143125485"
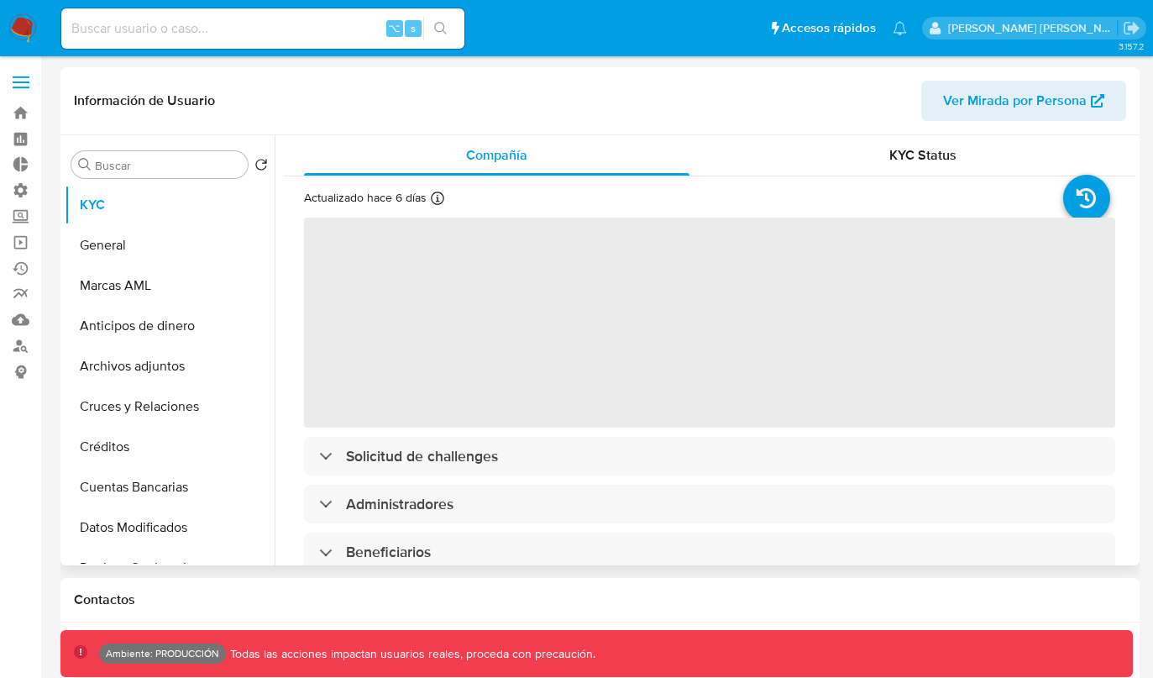
click at [999, 101] on span "Ver Mirada por Persona" at bounding box center [1015, 101] width 144 height 40
select select "10"
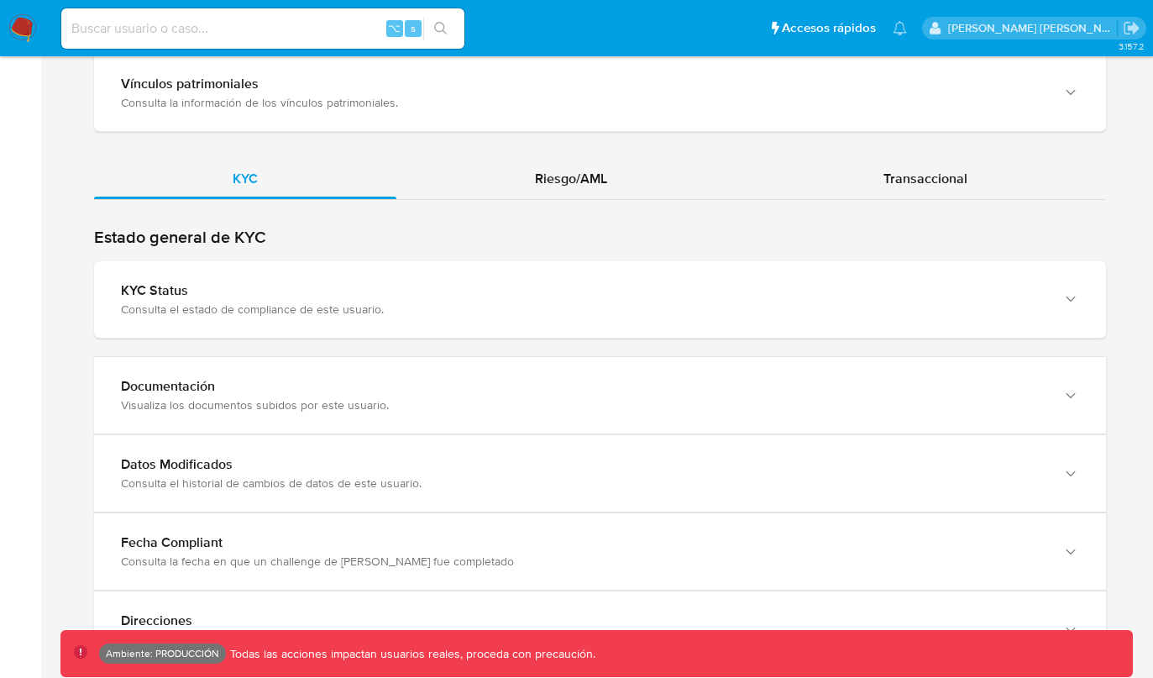
scroll to position [1666, 0]
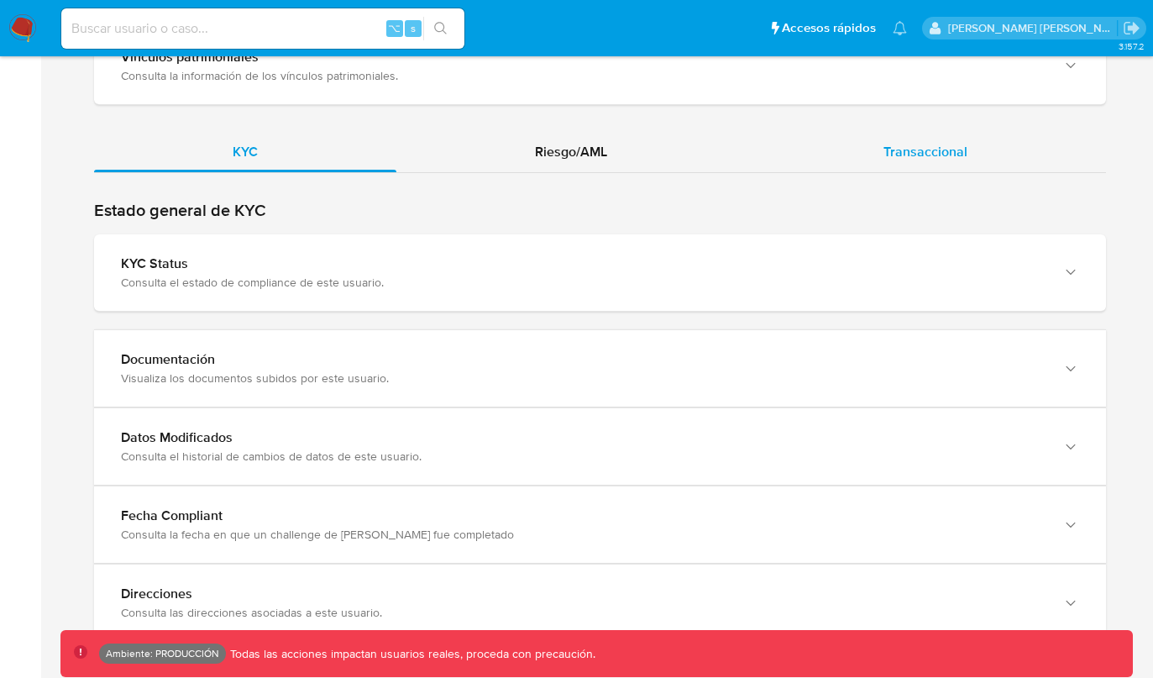
click at [861, 132] on div "Transaccional" at bounding box center [925, 152] width 361 height 40
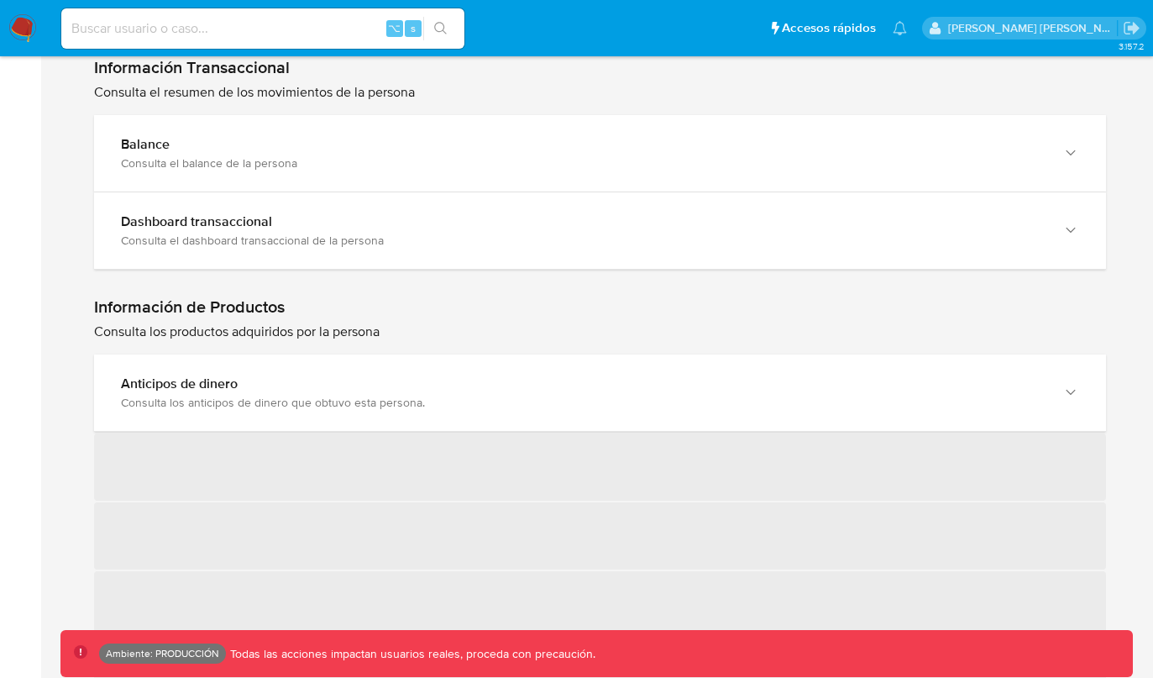
scroll to position [1812, 0]
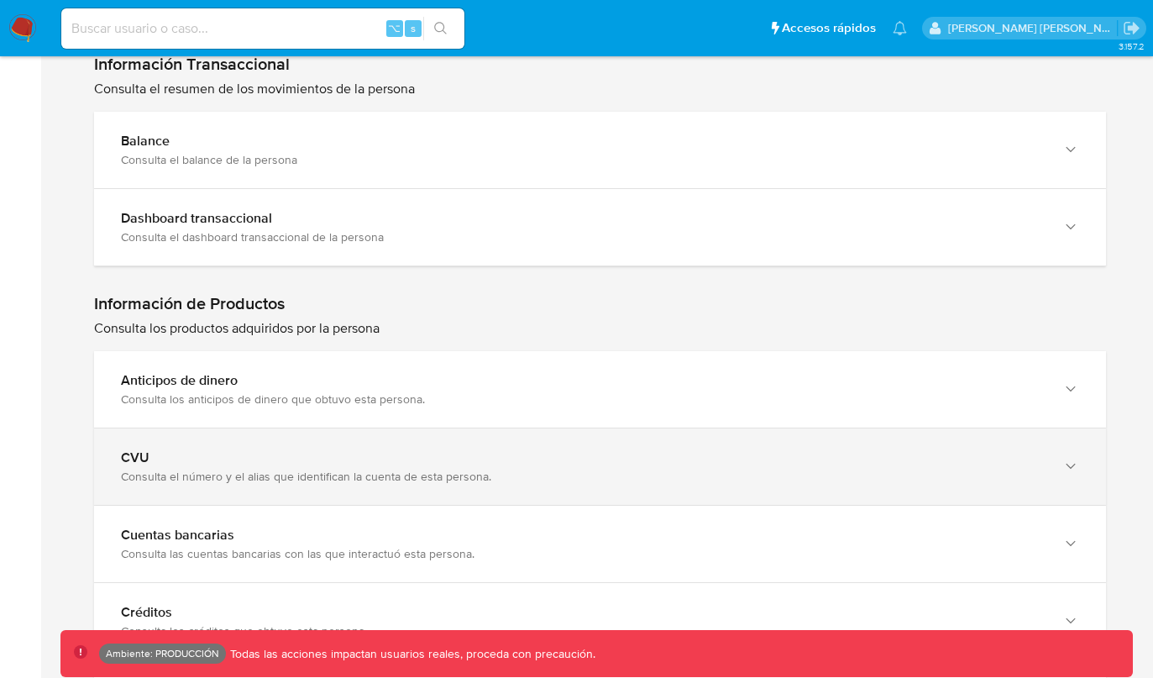
click at [324, 430] on div "CVU Consulta el número y el alias que identifican la cuenta de esta persona." at bounding box center [600, 466] width 1012 height 76
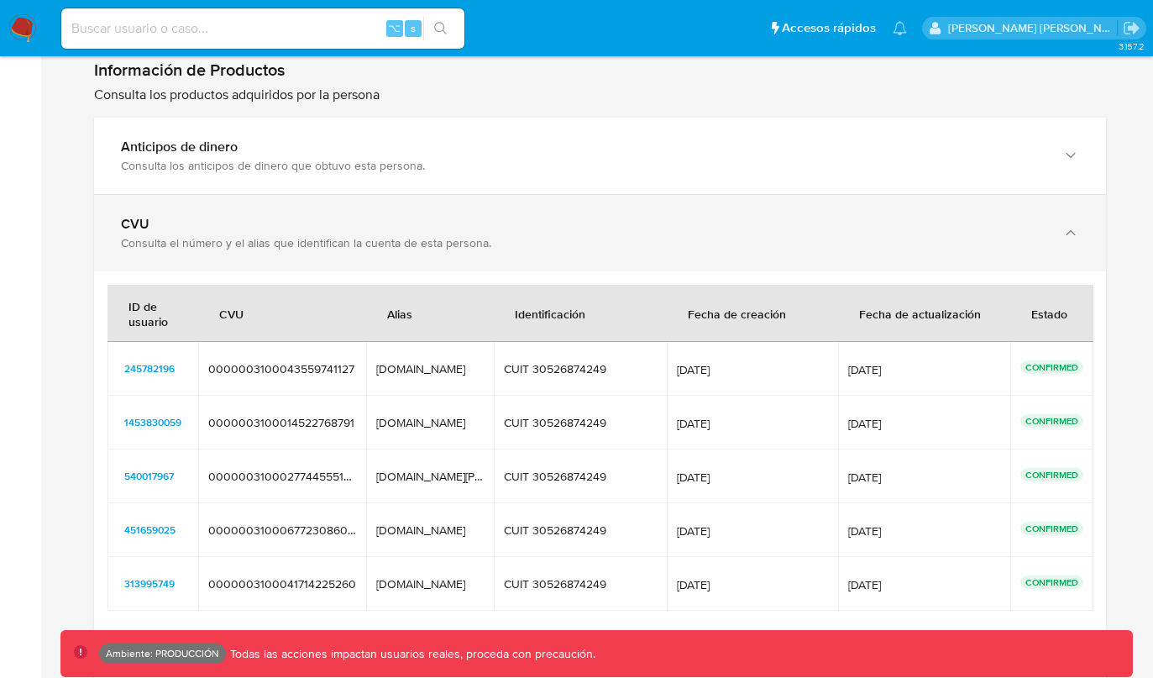
scroll to position [2043, 0]
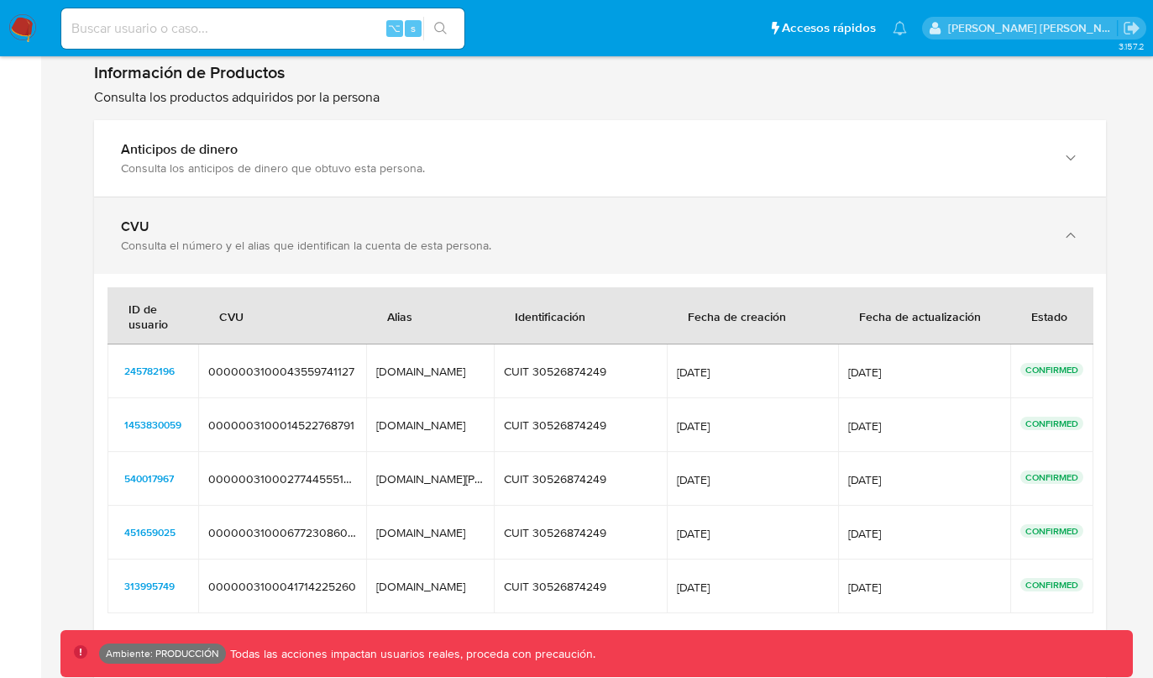
click at [375, 238] on div "Consulta el número y el alias que identifican la cuenta de esta persona." at bounding box center [583, 245] width 925 height 15
